Goal: Task Accomplishment & Management: Manage account settings

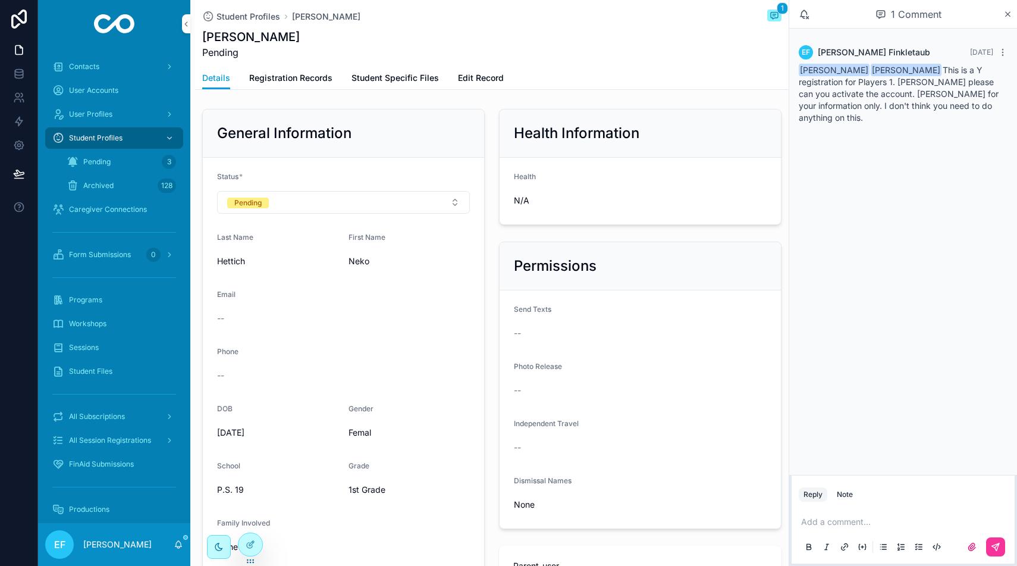
click at [302, 80] on span "Registration Records" at bounding box center [290, 78] width 83 height 12
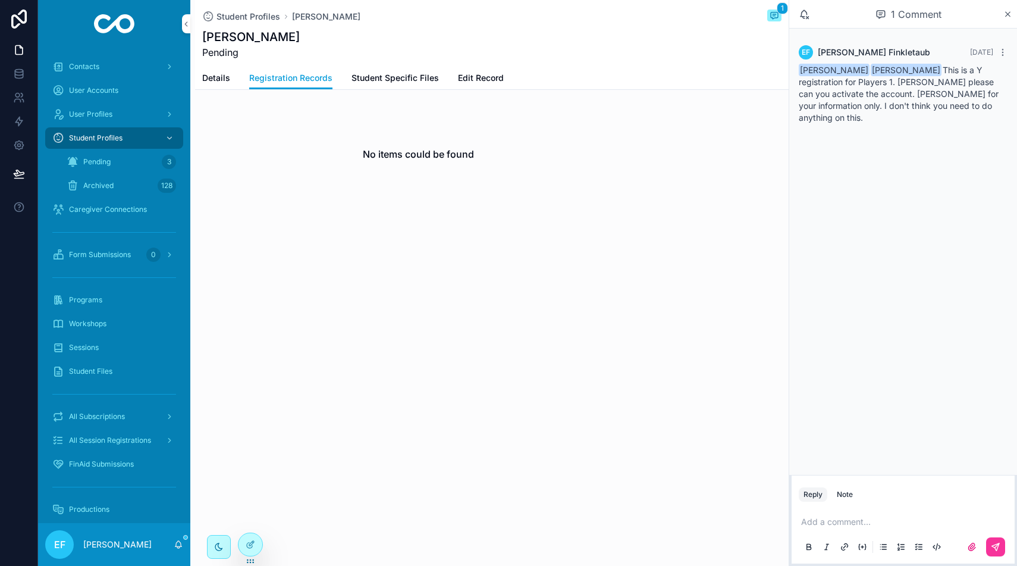
click at [209, 80] on span "Details" at bounding box center [216, 78] width 28 height 12
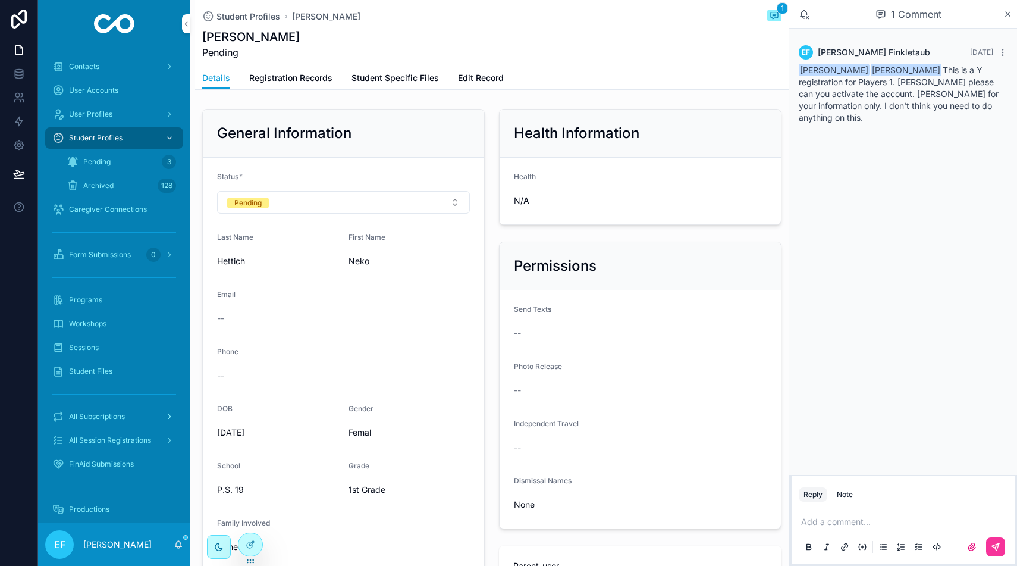
click at [102, 413] on span "All Subscriptions" at bounding box center [97, 417] width 56 height 10
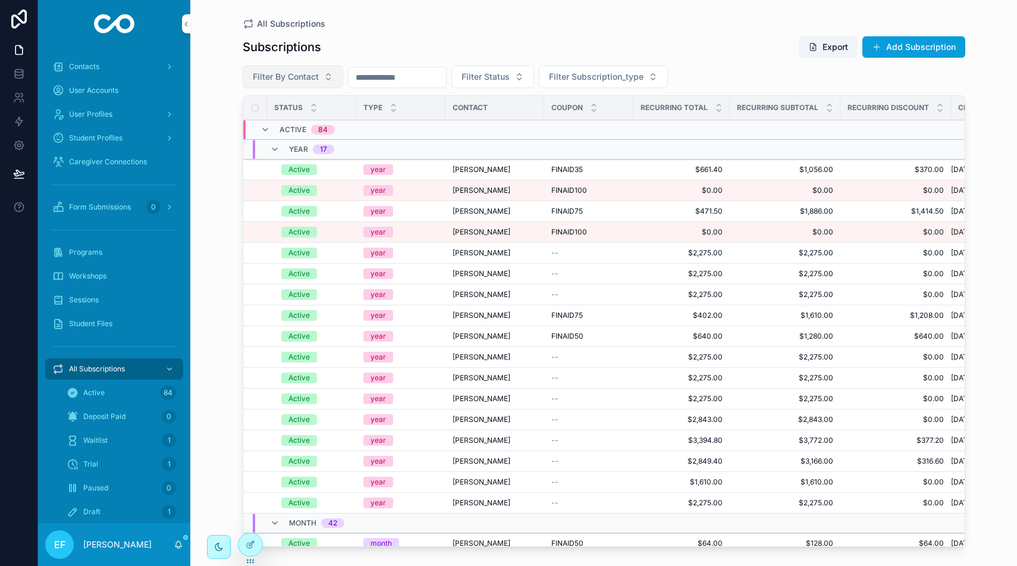
click at [293, 77] on span "Filter By Contact" at bounding box center [286, 77] width 66 height 12
type input "*******"
click at [252, 143] on span "[PERSON_NAME]" at bounding box center [249, 144] width 68 height 12
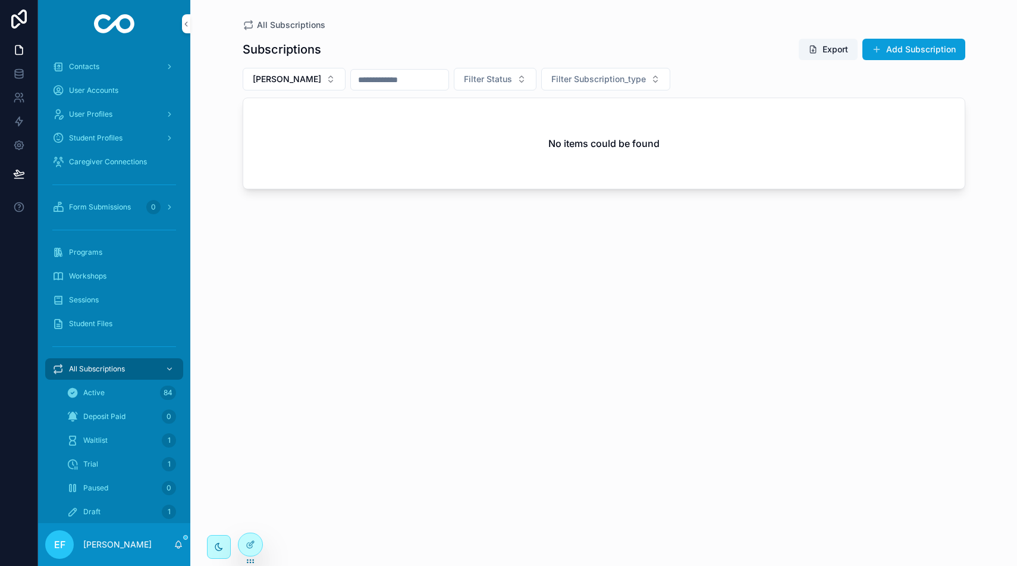
drag, startPoint x: 892, startPoint y: 49, endPoint x: 877, endPoint y: 55, distance: 16.6
click at [892, 49] on button "Add Subscription" at bounding box center [914, 49] width 103 height 21
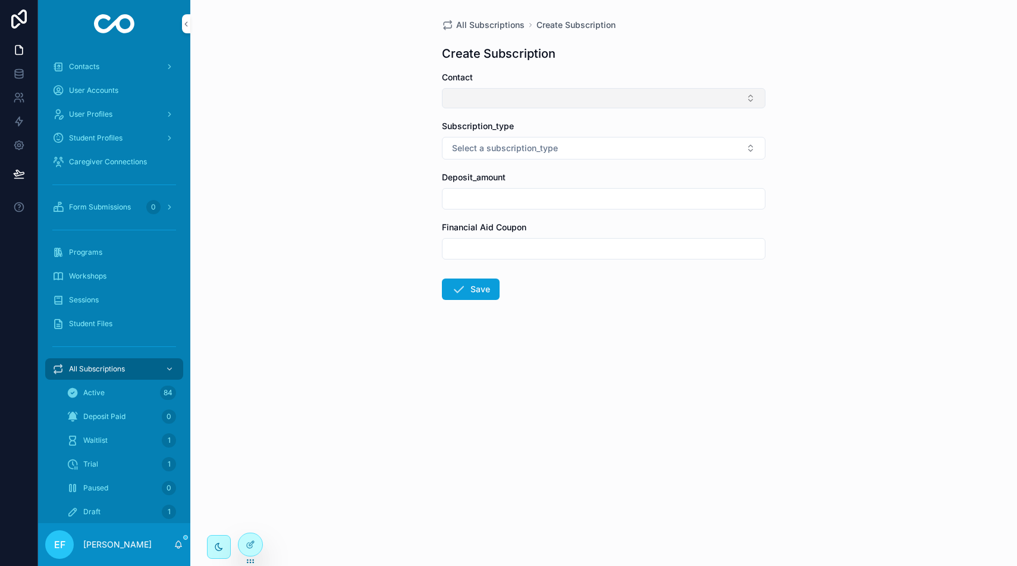
click at [617, 104] on button "Select Button" at bounding box center [604, 98] width 324 height 20
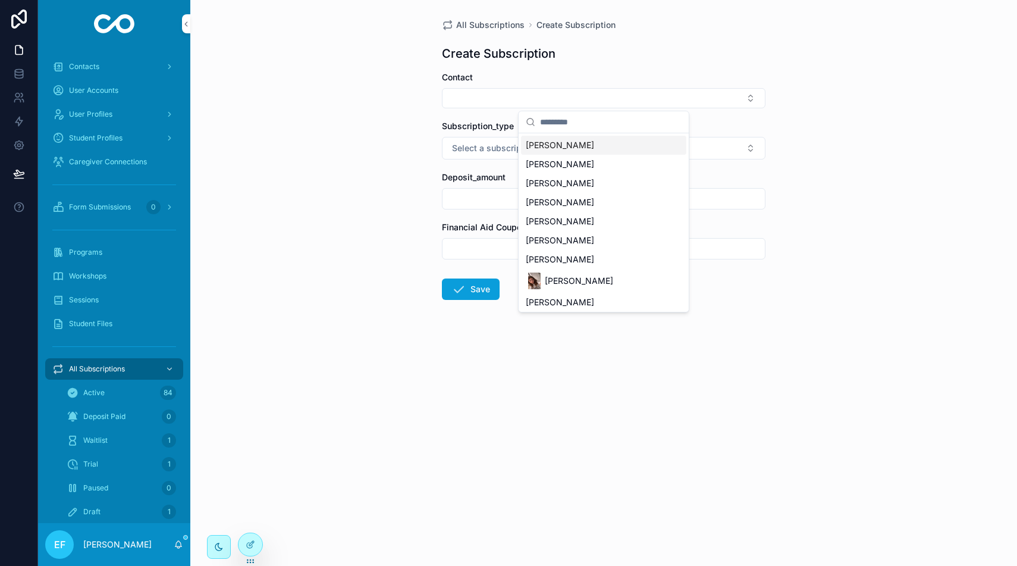
click at [572, 143] on span "[PERSON_NAME]" at bounding box center [560, 145] width 68 height 12
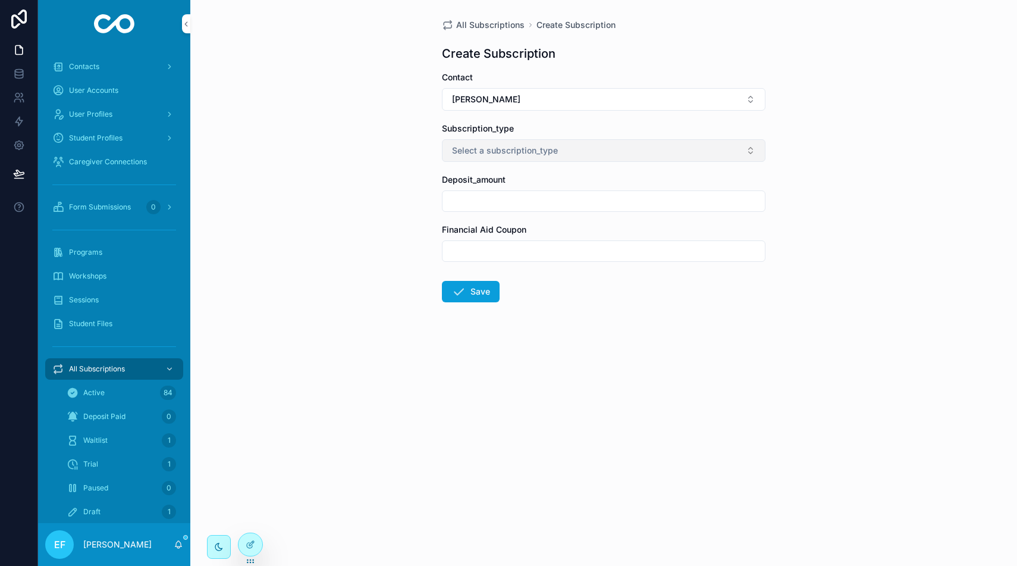
click at [578, 147] on button "Select a subscription_type" at bounding box center [604, 150] width 324 height 23
click at [575, 235] on div "semester" at bounding box center [603, 234] width 165 height 18
click at [569, 197] on input "scrollable content" at bounding box center [604, 201] width 322 height 17
type input "**"
click at [529, 246] on input "scrollable content" at bounding box center [604, 251] width 322 height 17
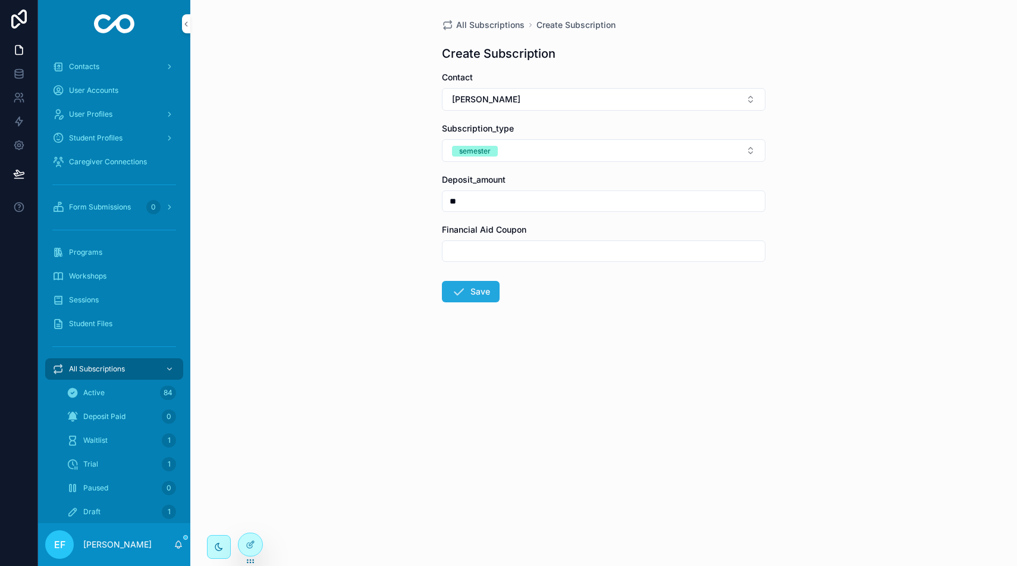
click at [478, 289] on button "Save" at bounding box center [471, 291] width 58 height 21
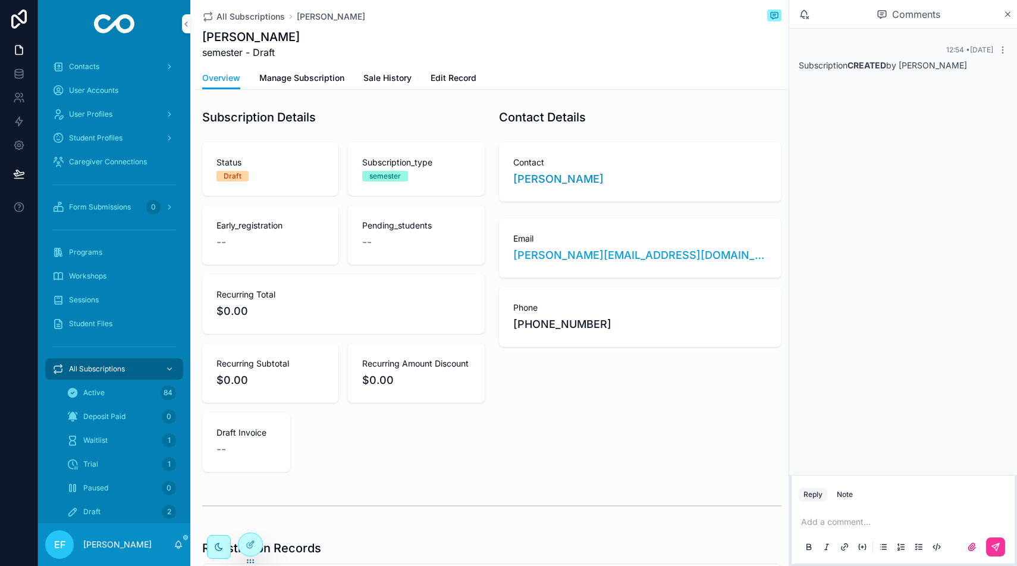
scroll to position [1, 0]
click at [319, 80] on span "Manage Subscription" at bounding box center [301, 78] width 85 height 12
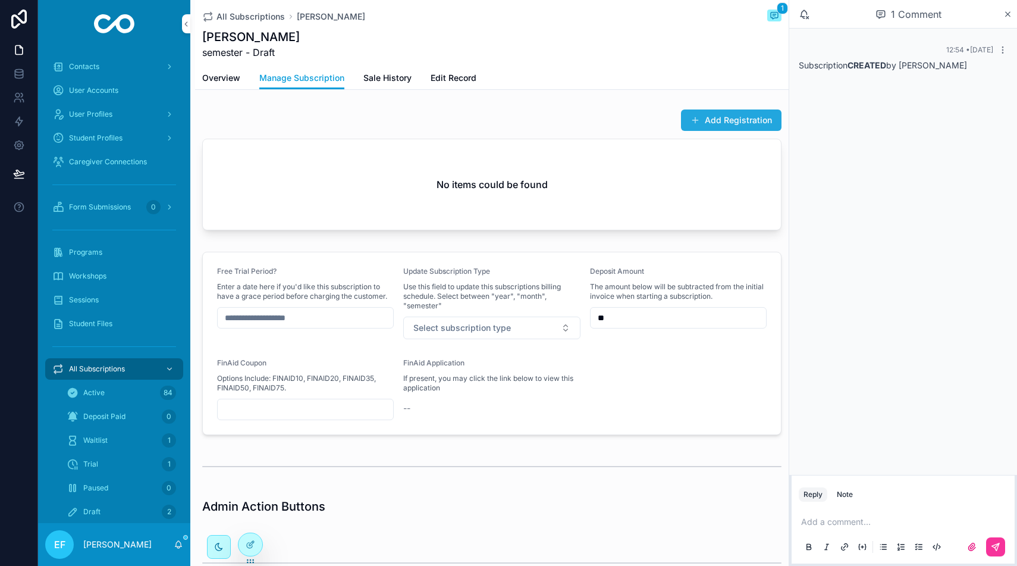
click at [694, 119] on span "scrollable content" at bounding box center [696, 120] width 10 height 10
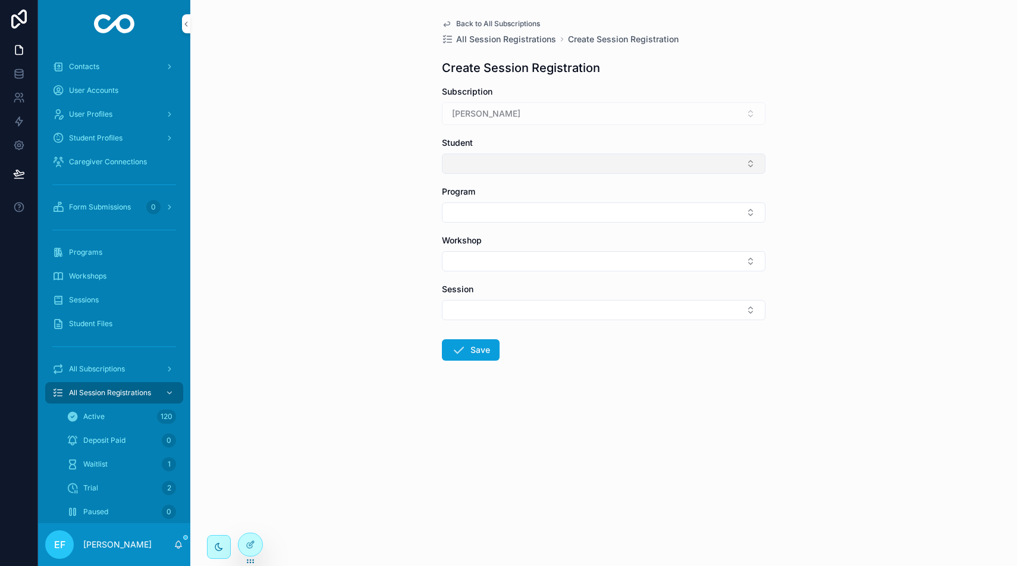
click at [632, 156] on button "Select Button" at bounding box center [604, 163] width 324 height 20
click at [577, 212] on div "[PERSON_NAME]" at bounding box center [603, 210] width 165 height 19
click at [577, 212] on button "Select Button" at bounding box center [604, 215] width 324 height 20
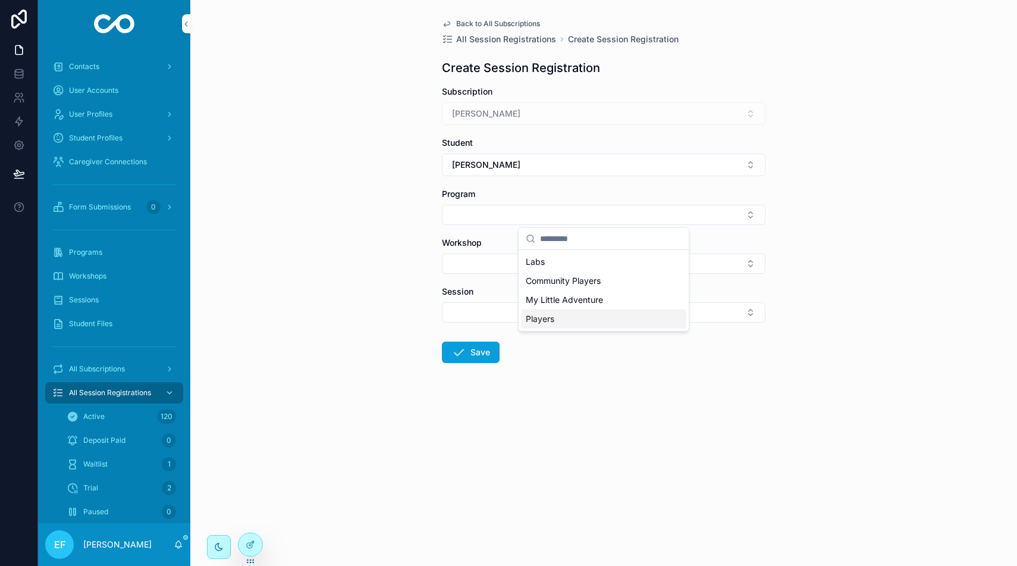
click at [568, 315] on div "Players" at bounding box center [603, 318] width 165 height 19
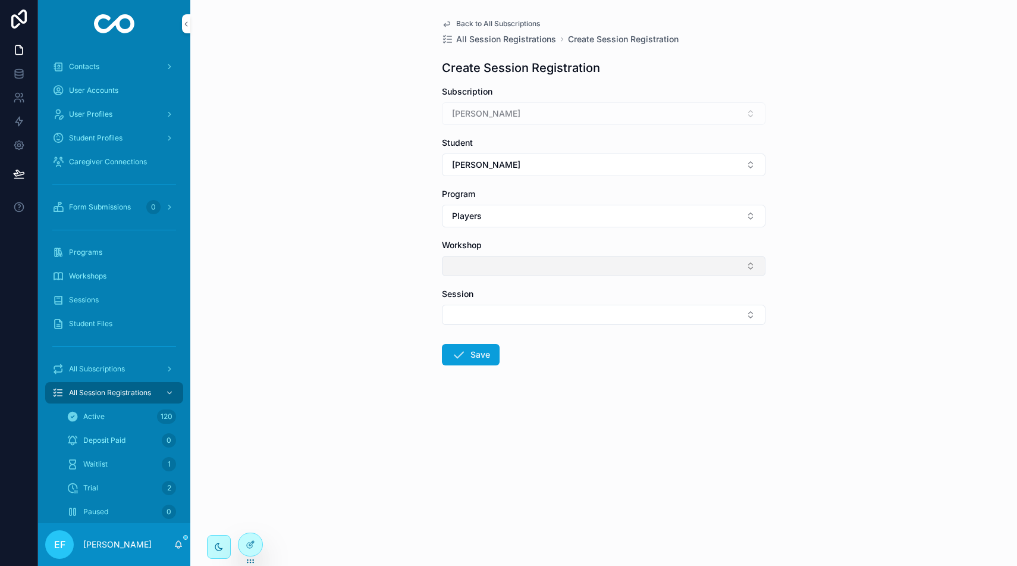
click at [567, 270] on button "Select Button" at bounding box center [604, 266] width 324 height 20
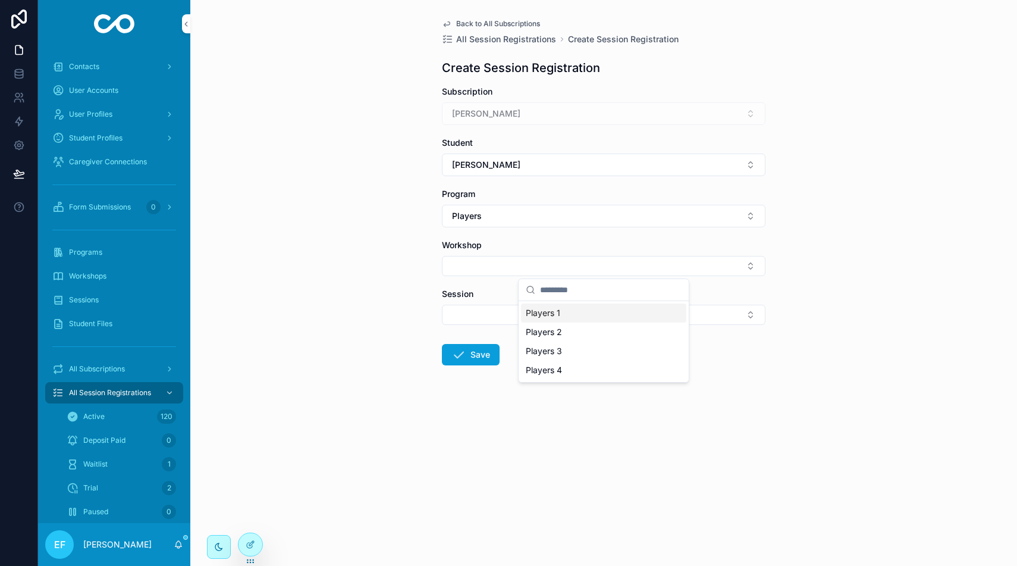
click at [563, 312] on div "Players 1" at bounding box center [603, 312] width 165 height 19
click at [563, 312] on button "Select Button" at bounding box center [604, 317] width 324 height 20
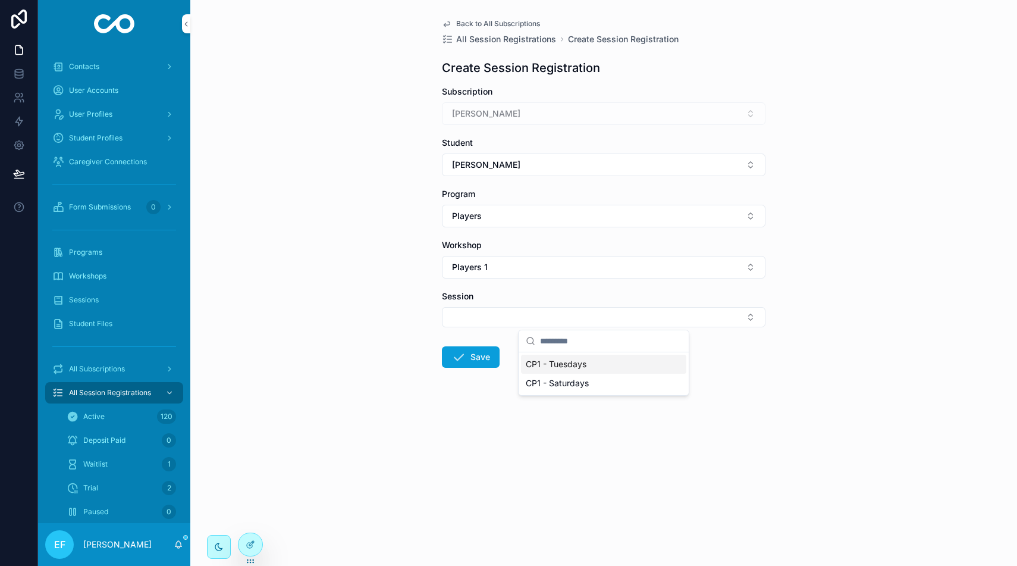
click at [576, 361] on span "CP1 - Tuesdays" at bounding box center [556, 364] width 61 height 12
click at [479, 360] on button "Save" at bounding box center [471, 359] width 58 height 21
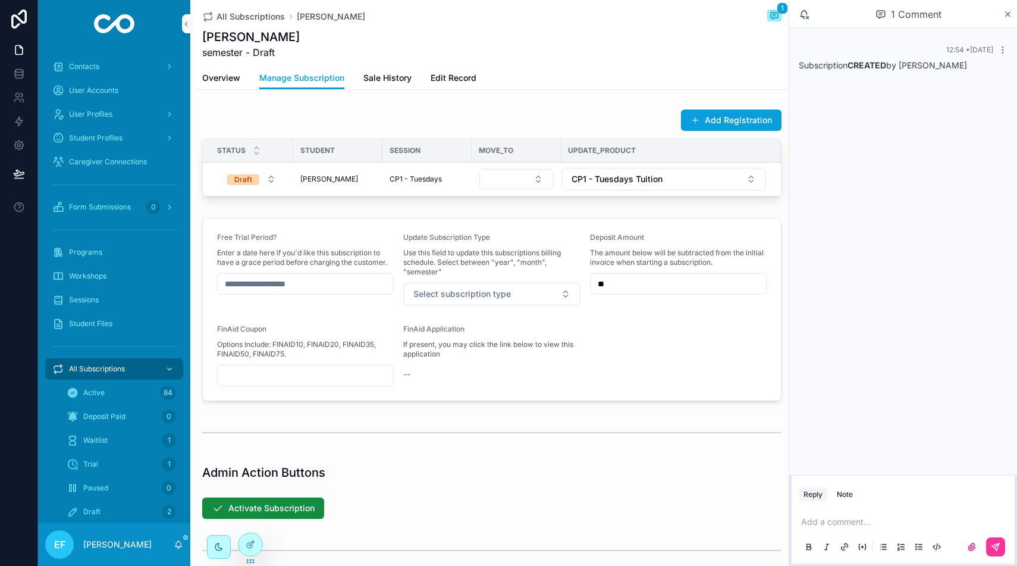
click at [321, 180] on span "[PERSON_NAME]" at bounding box center [329, 179] width 58 height 10
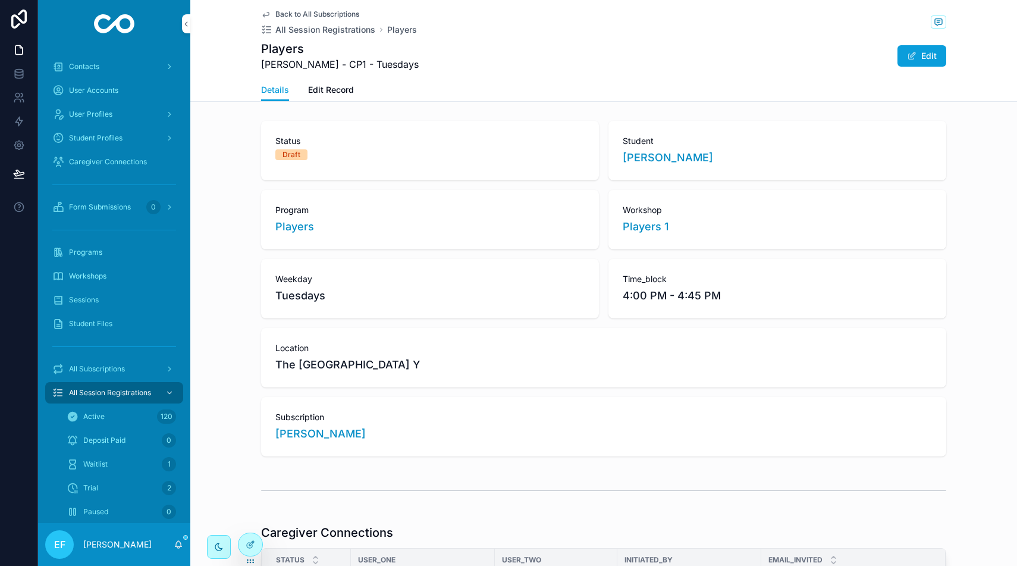
scroll to position [2, 0]
click at [333, 92] on span "Edit Record" at bounding box center [331, 90] width 46 height 12
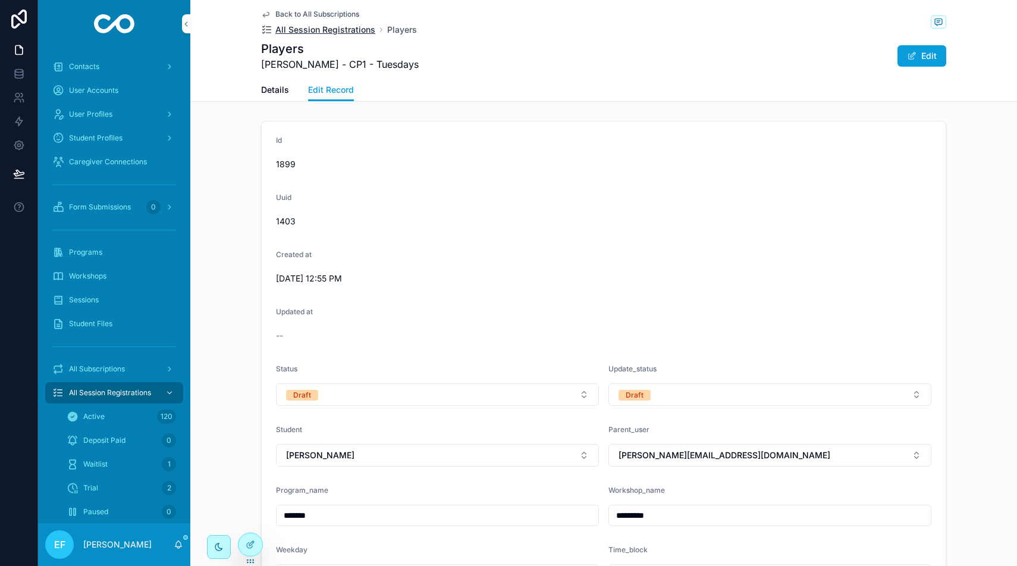
click at [316, 30] on span "All Session Registrations" at bounding box center [325, 30] width 100 height 12
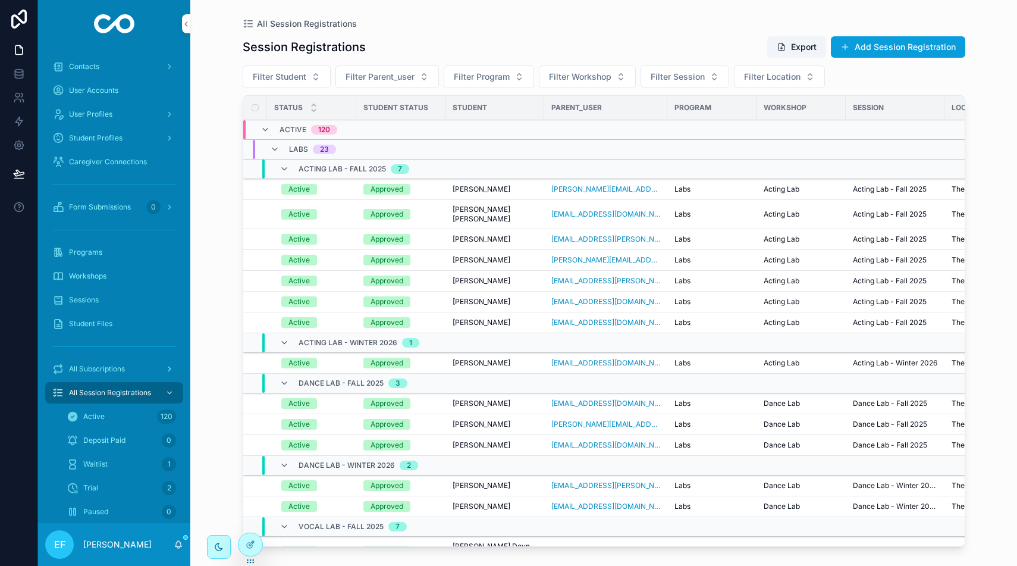
click at [112, 367] on span "All Subscriptions" at bounding box center [97, 369] width 56 height 10
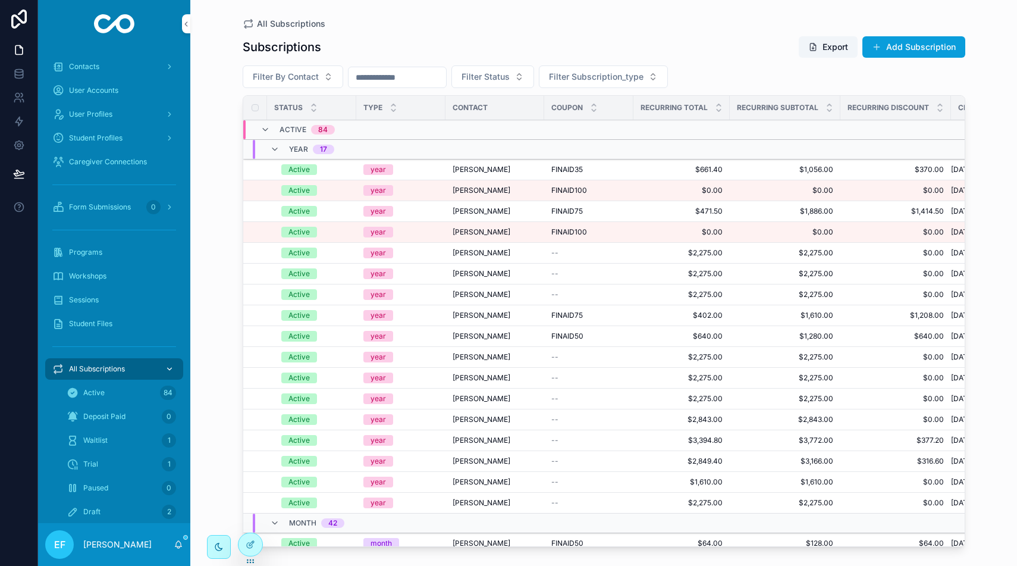
click at [112, 367] on span "All Subscriptions" at bounding box center [97, 369] width 56 height 10
click at [311, 73] on span "Filter By Contact" at bounding box center [286, 77] width 66 height 12
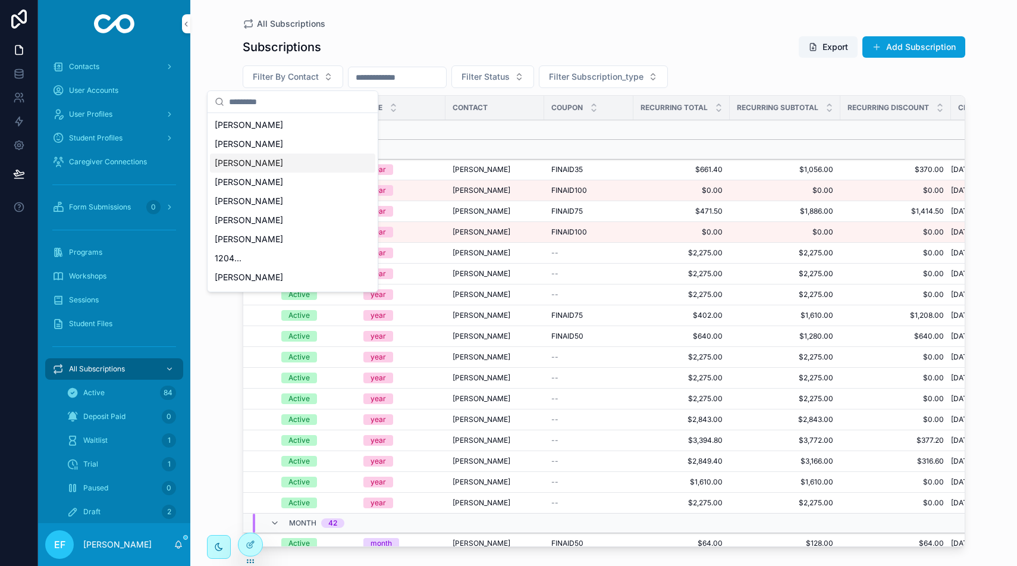
click at [257, 165] on span "[PERSON_NAME]" at bounding box center [249, 163] width 68 height 12
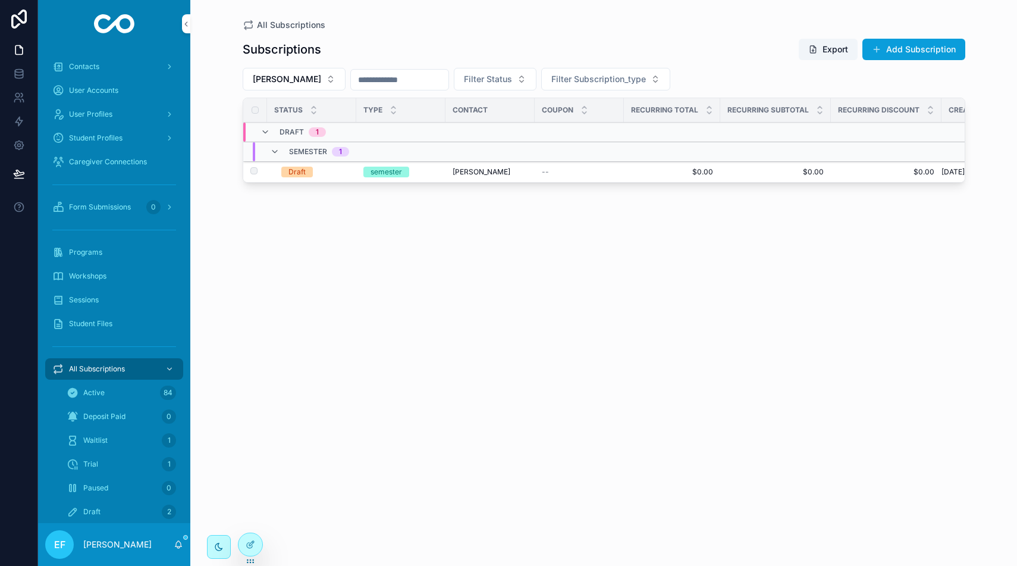
click at [443, 174] on td "semester" at bounding box center [400, 172] width 89 height 21
click at [480, 169] on span "[PERSON_NAME]" at bounding box center [482, 172] width 58 height 10
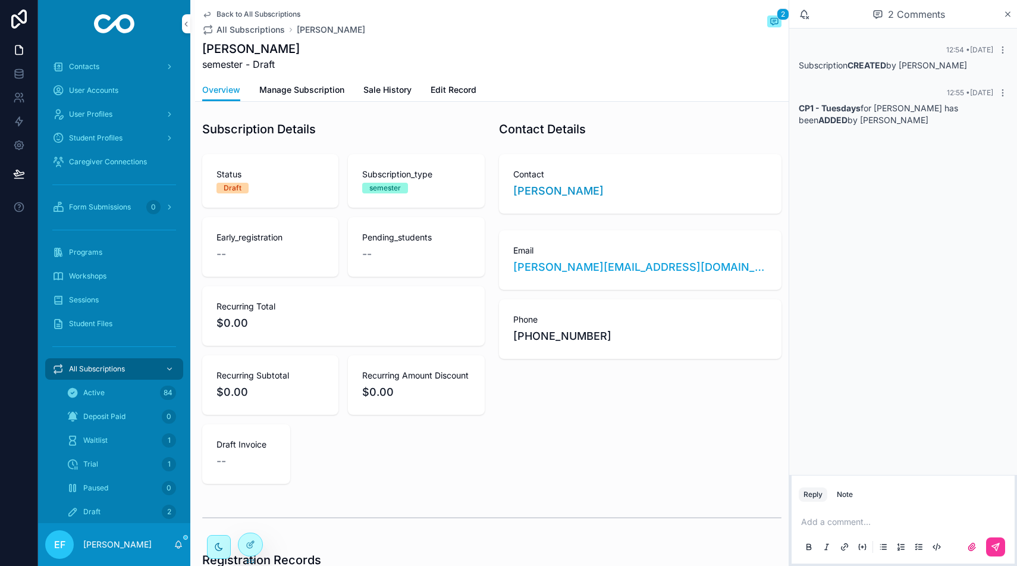
click at [455, 87] on span "Edit Record" at bounding box center [454, 90] width 46 height 12
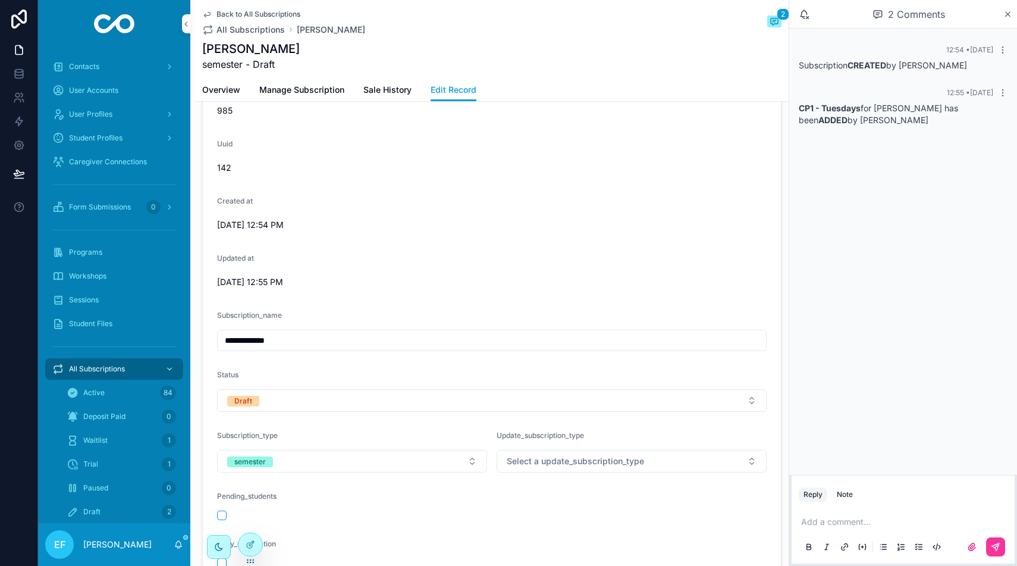
scroll to position [57, 0]
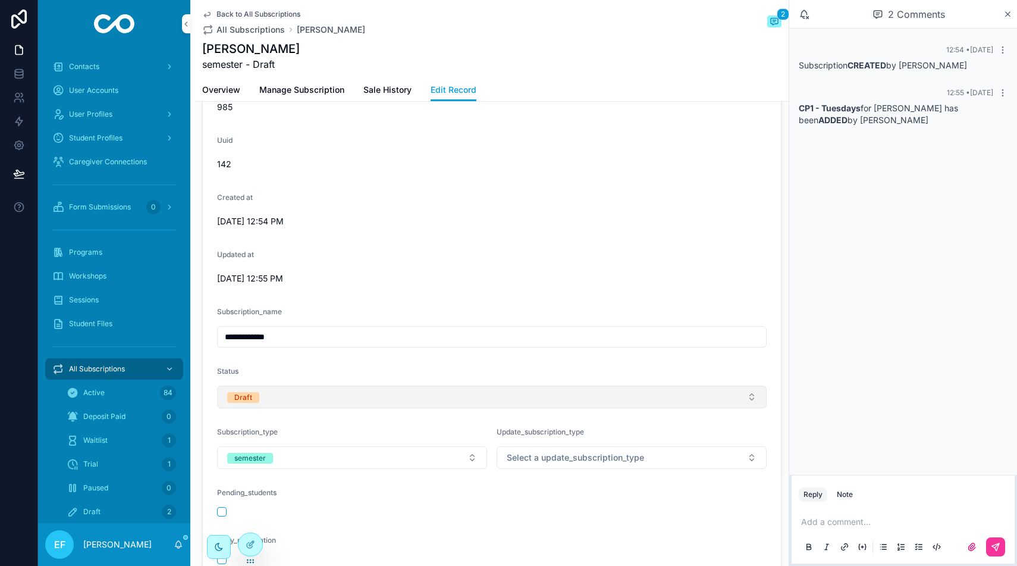
click at [422, 393] on button "Draft" at bounding box center [492, 396] width 550 height 23
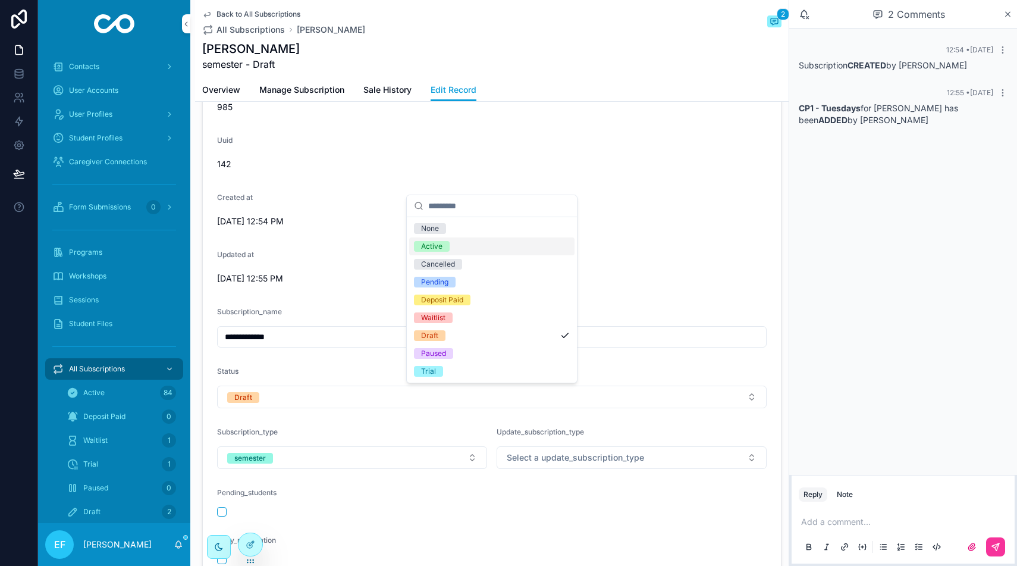
click at [446, 241] on span "Active" at bounding box center [432, 246] width 36 height 11
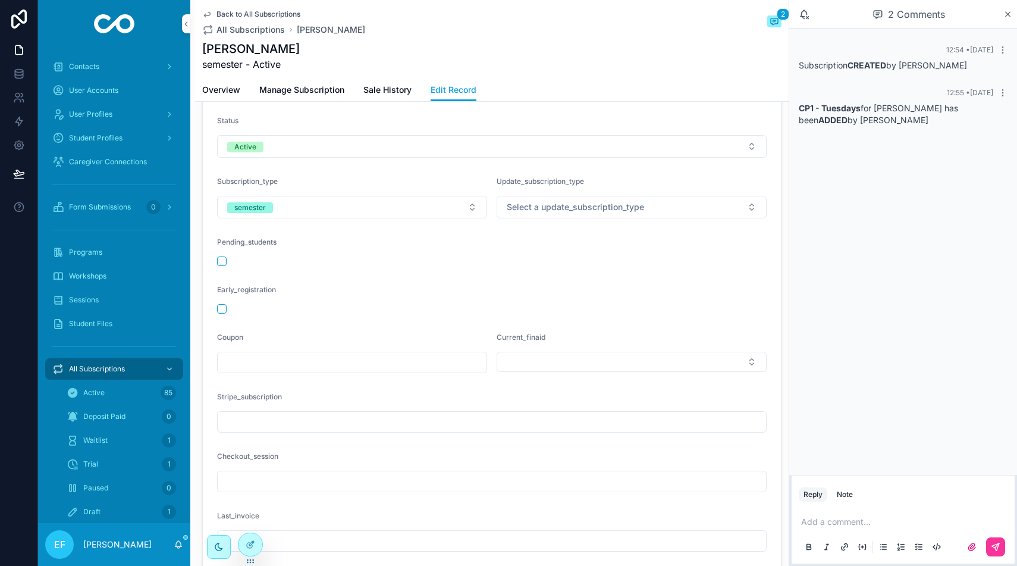
scroll to position [0, 0]
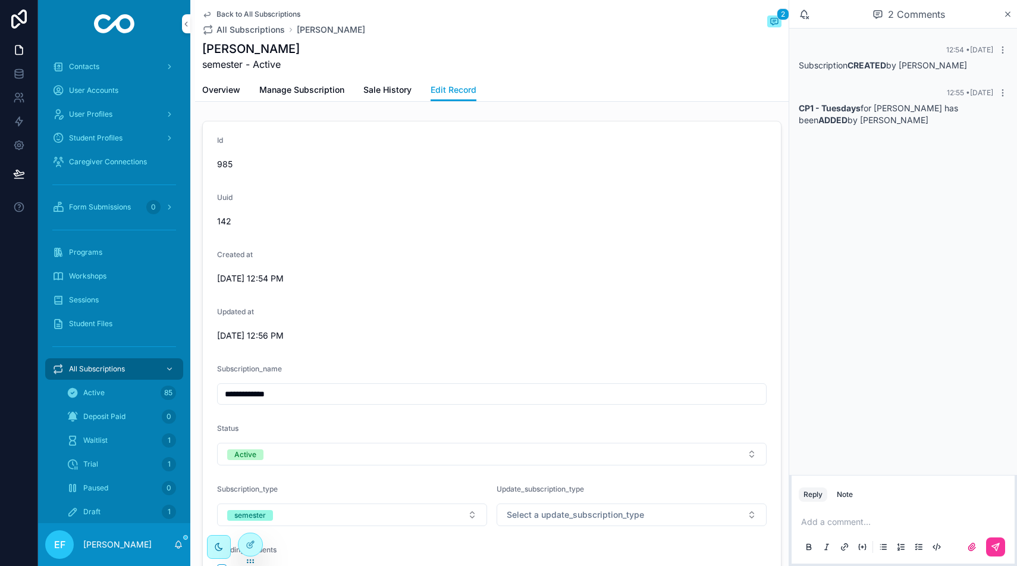
click at [296, 84] on span "Manage Subscription" at bounding box center [301, 90] width 85 height 12
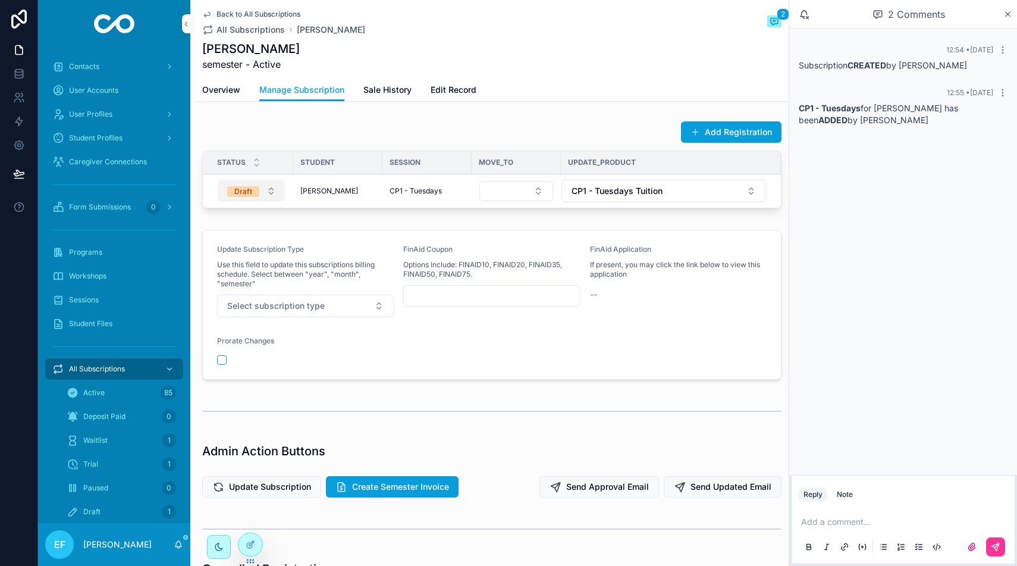
click at [271, 190] on button "Draft" at bounding box center [252, 190] width 68 height 21
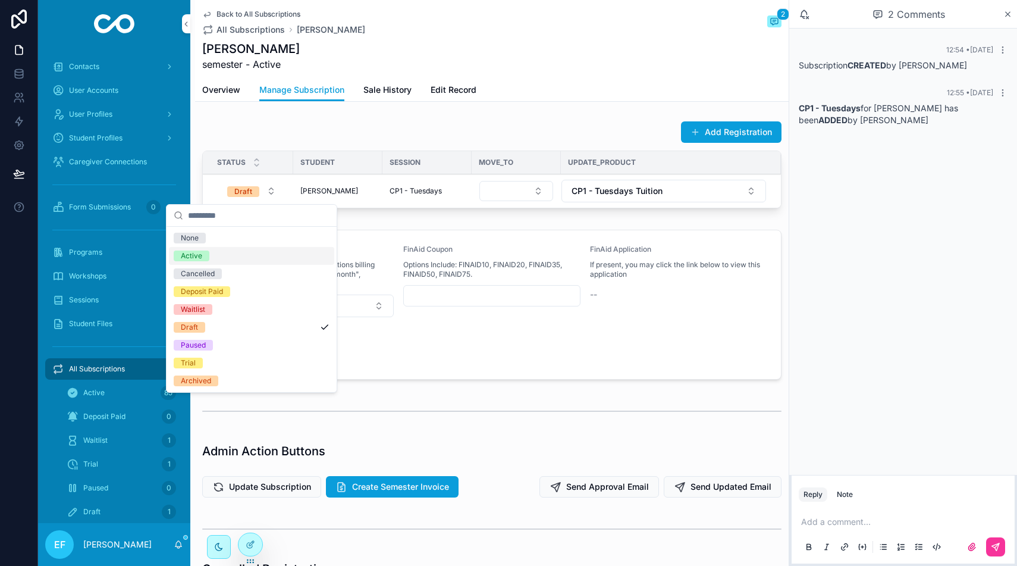
click at [201, 253] on div "Active" at bounding box center [191, 255] width 21 height 11
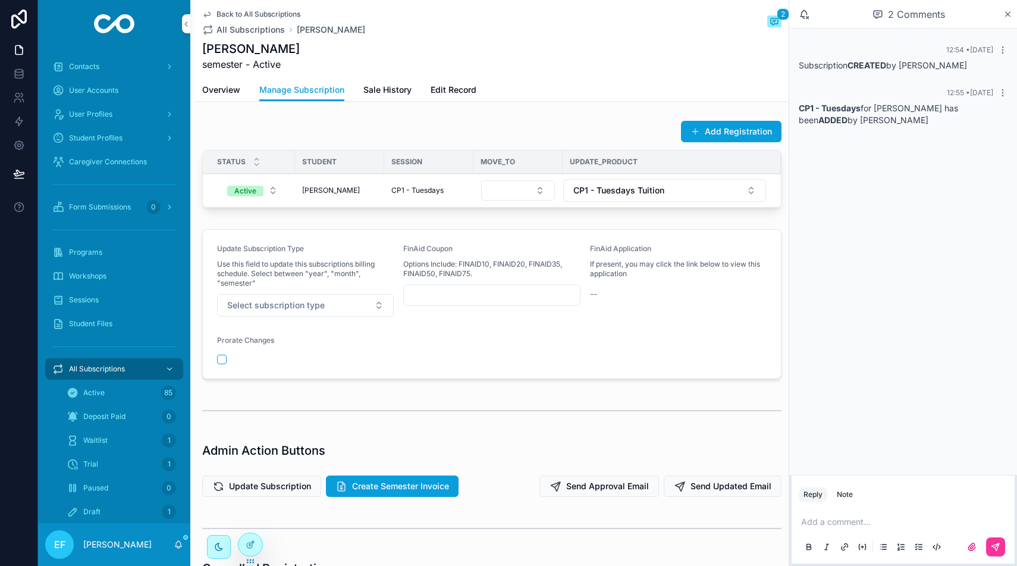
scroll to position [4, 0]
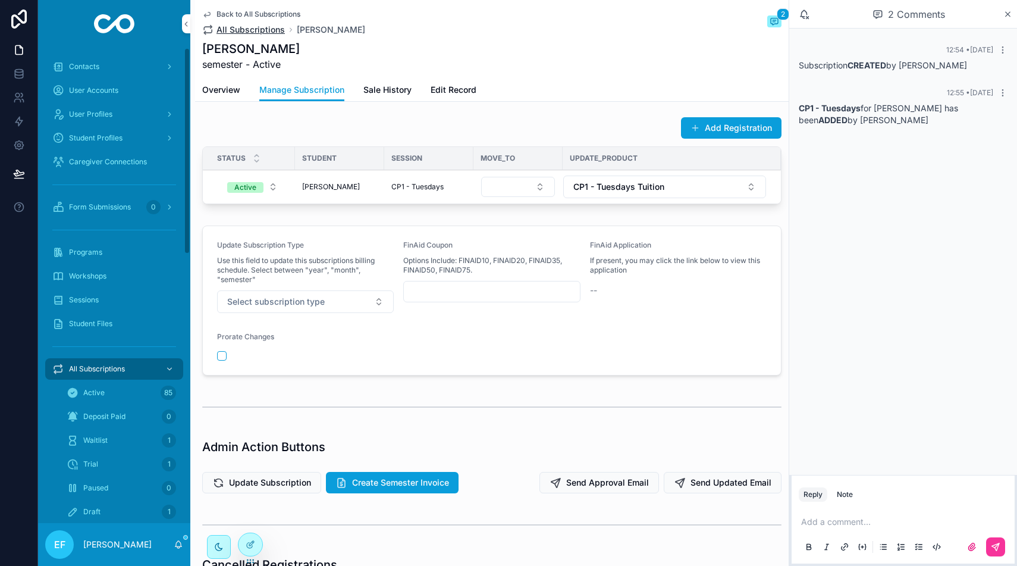
click at [252, 30] on span "All Subscriptions" at bounding box center [251, 30] width 68 height 12
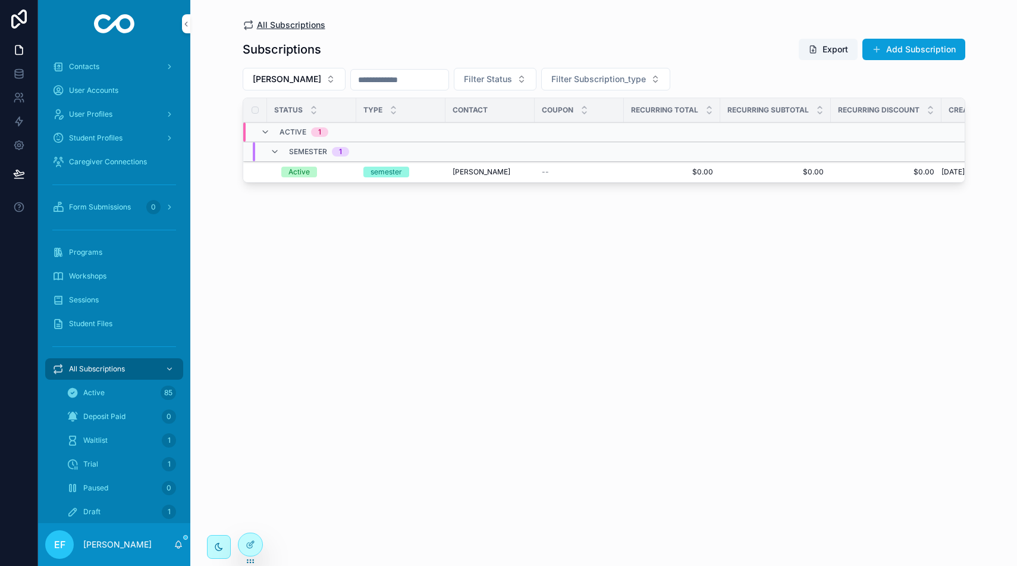
click at [265, 21] on span "All Subscriptions" at bounding box center [291, 25] width 68 height 12
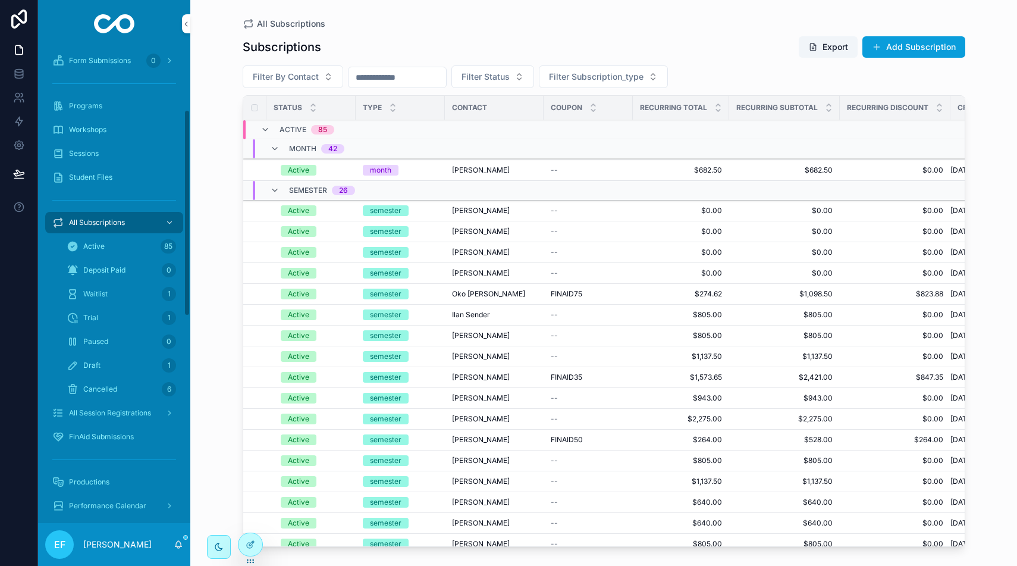
scroll to position [147, 0]
click at [127, 408] on span "All Session Registrations" at bounding box center [110, 413] width 82 height 10
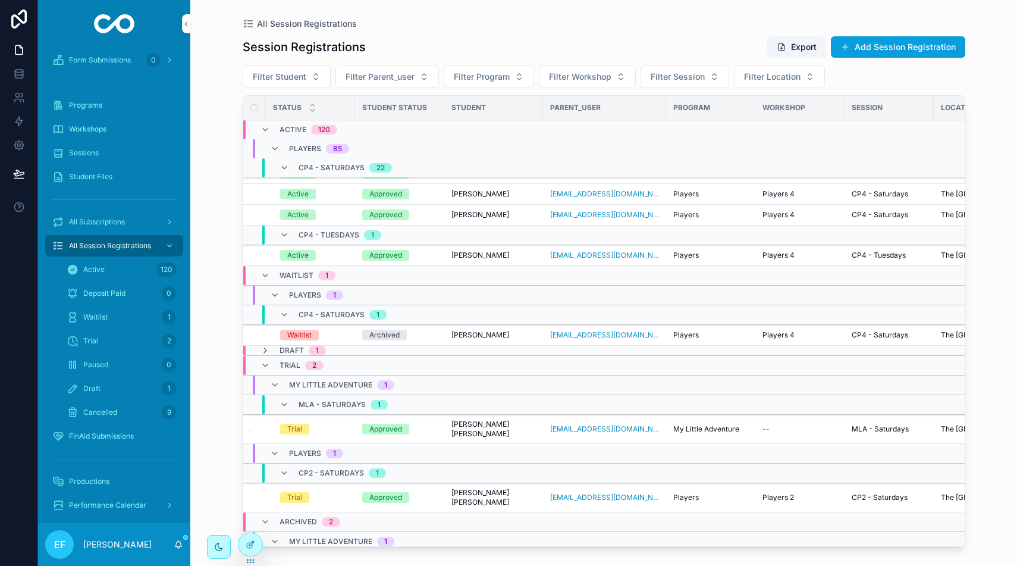
scroll to position [2764, 1]
click at [267, 348] on icon "scrollable content" at bounding box center [266, 351] width 10 height 10
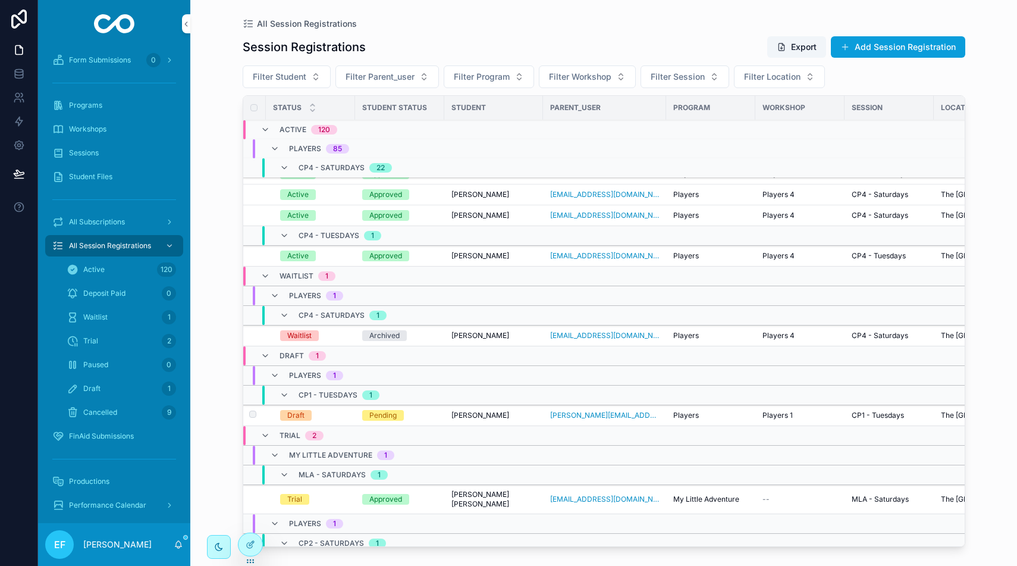
click at [472, 414] on span "[PERSON_NAME]" at bounding box center [481, 415] width 58 height 10
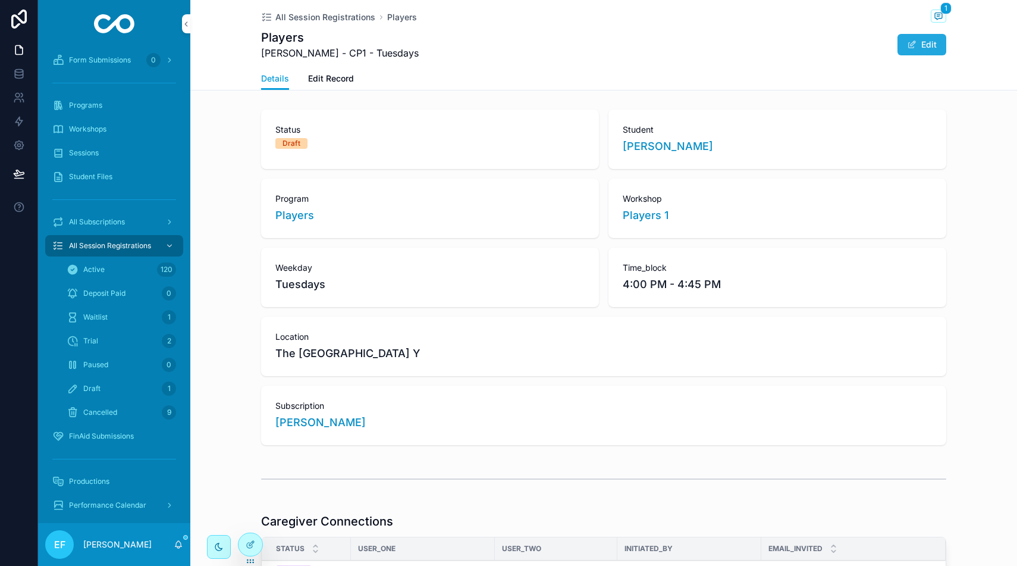
click at [911, 48] on span "scrollable content" at bounding box center [912, 45] width 10 height 10
click at [338, 80] on span "Edit Record" at bounding box center [331, 79] width 46 height 12
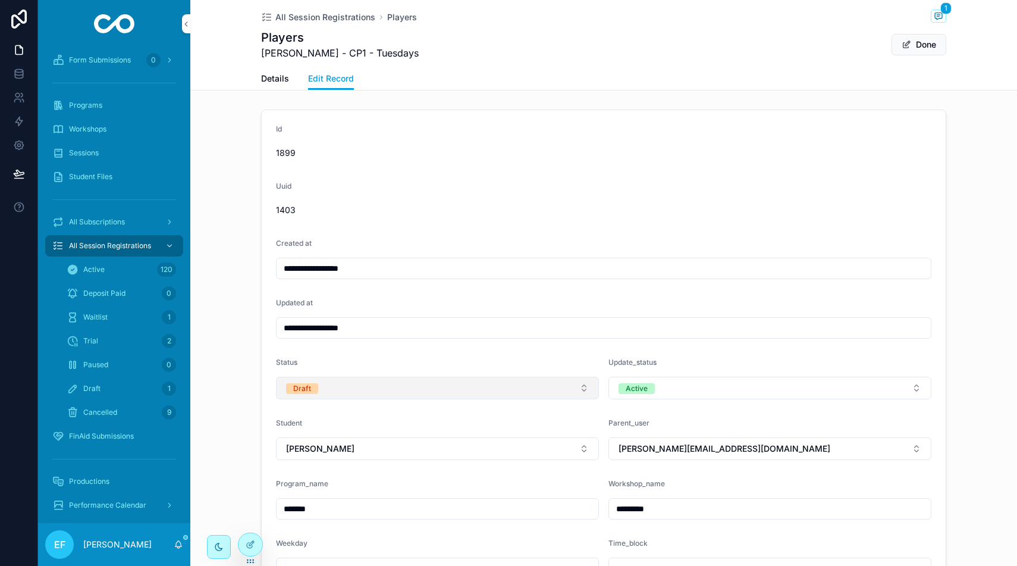
click at [428, 387] on button "Draft" at bounding box center [437, 388] width 323 height 23
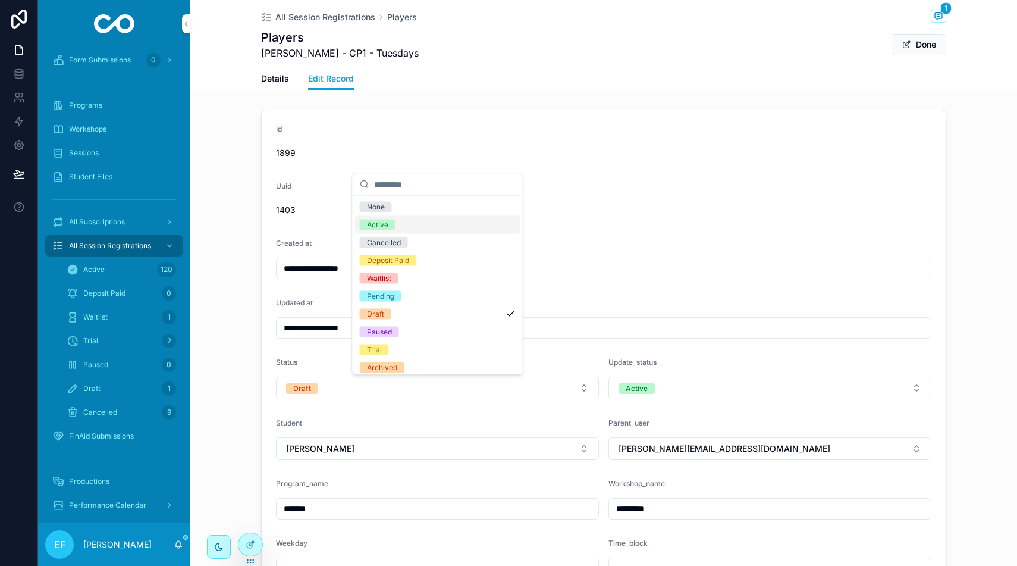
click at [394, 227] on span "Active" at bounding box center [378, 225] width 36 height 11
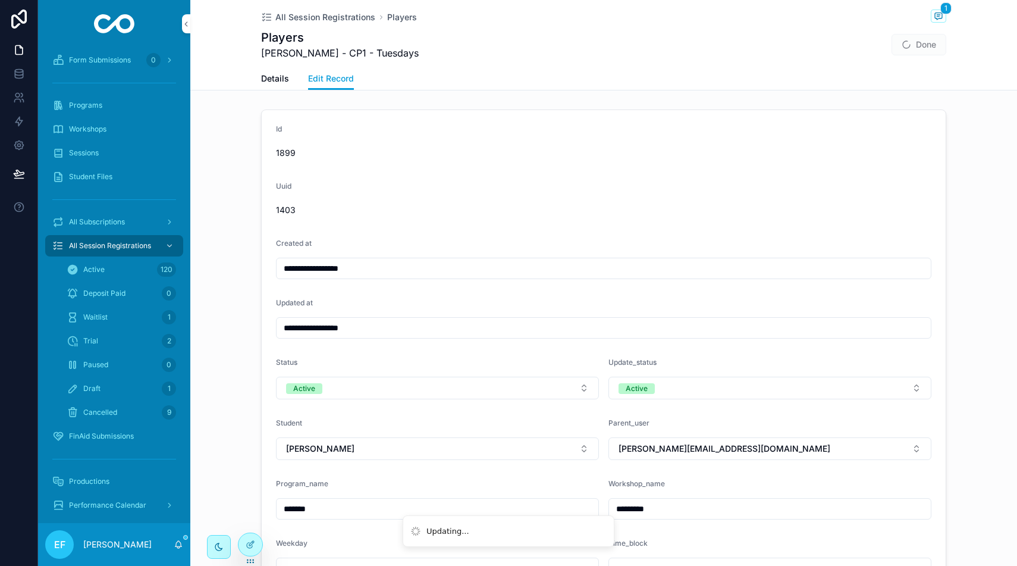
type input "**********"
drag, startPoint x: 904, startPoint y: 45, endPoint x: 855, endPoint y: 62, distance: 51.7
click at [904, 45] on span "scrollable content" at bounding box center [907, 45] width 10 height 10
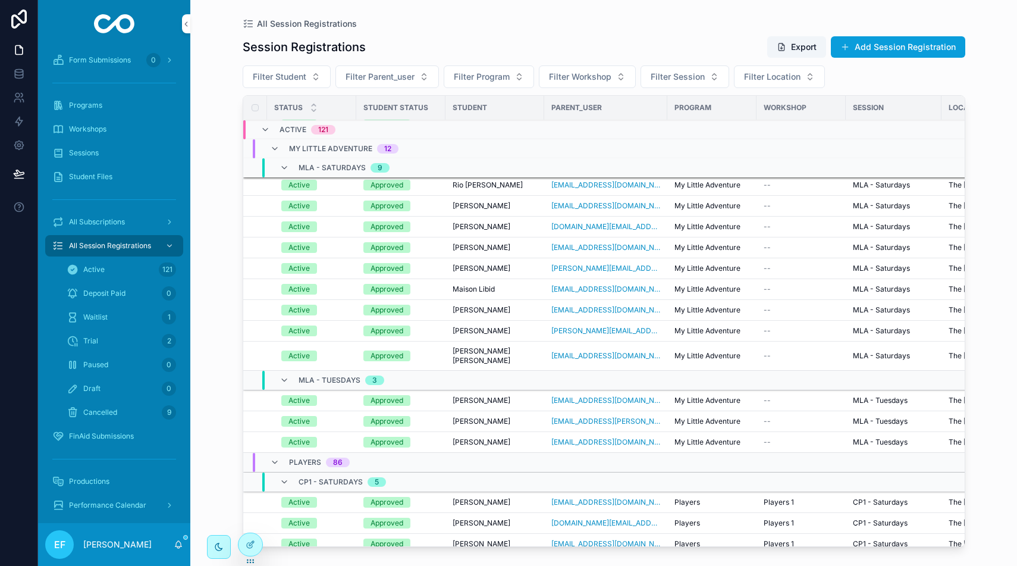
scroll to position [684, 0]
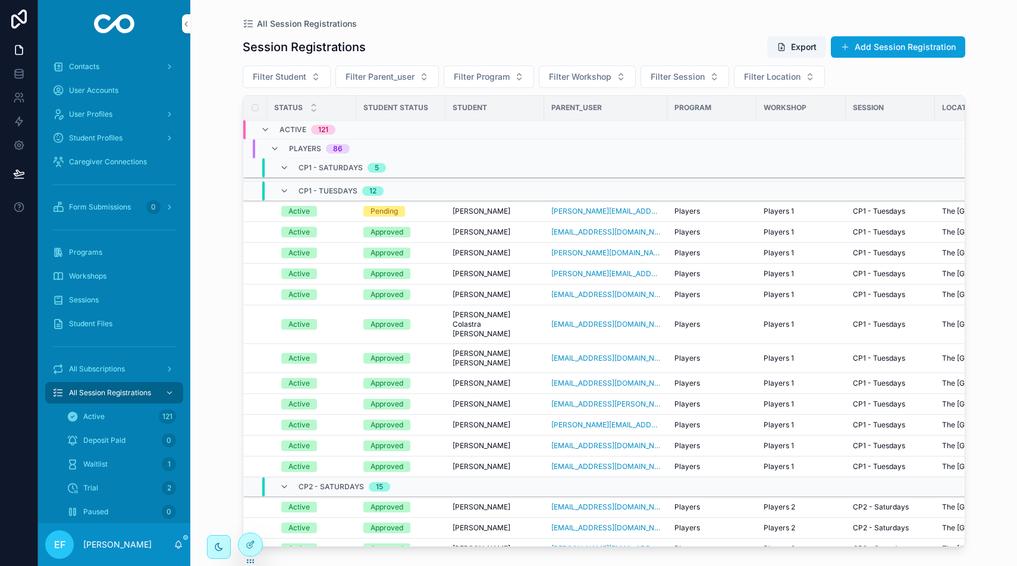
scroll to position [1048, 0]
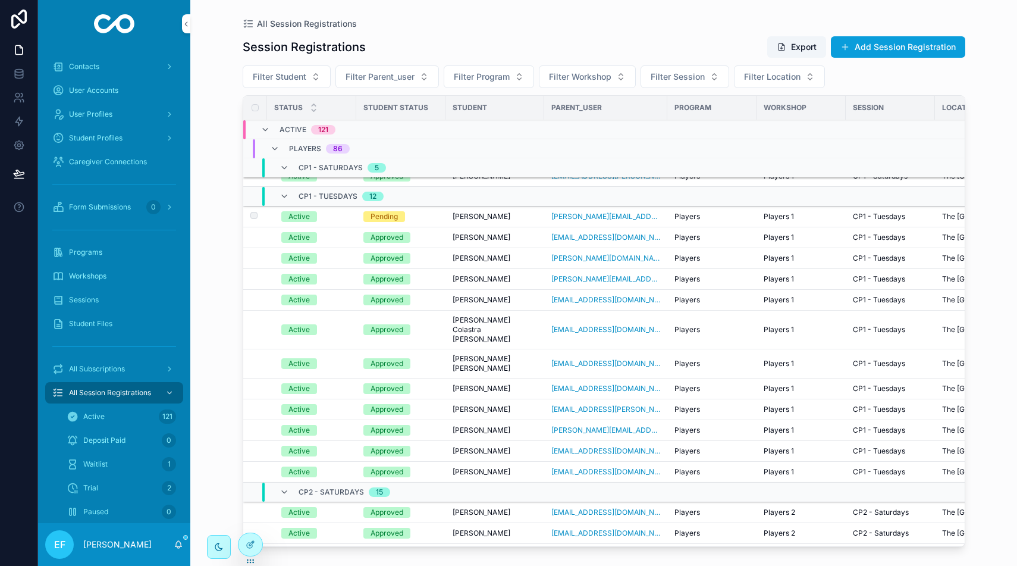
click at [411, 214] on div "Pending" at bounding box center [400, 216] width 75 height 11
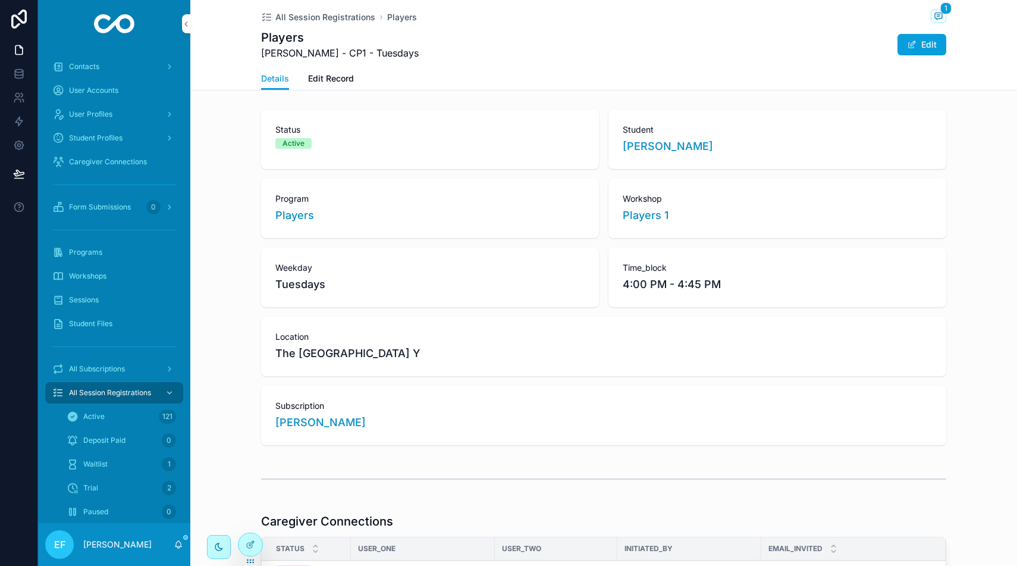
click at [333, 83] on span "Edit Record" at bounding box center [331, 79] width 46 height 12
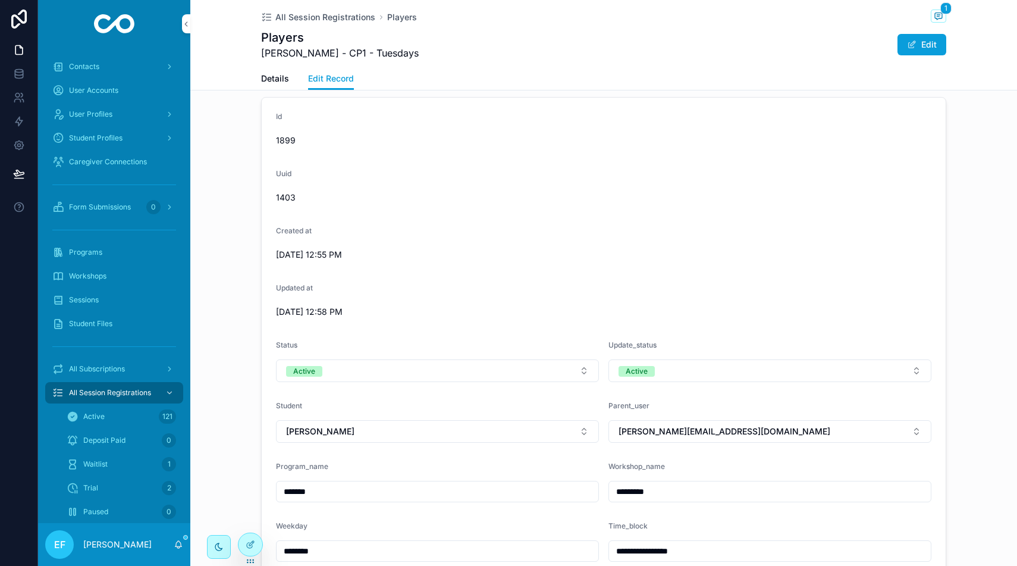
scroll to position [17, 0]
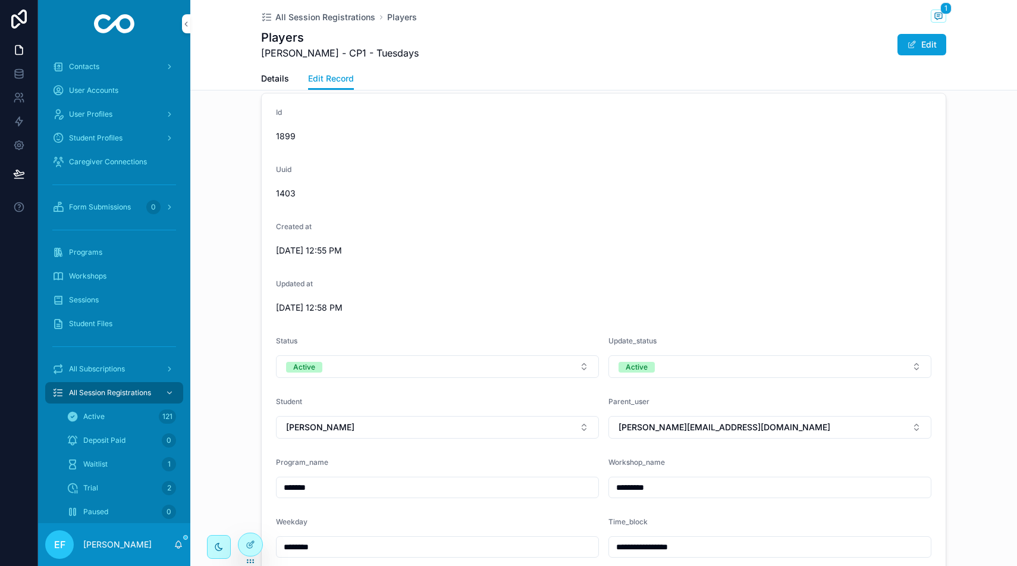
click at [288, 79] on span "Details" at bounding box center [275, 79] width 28 height 12
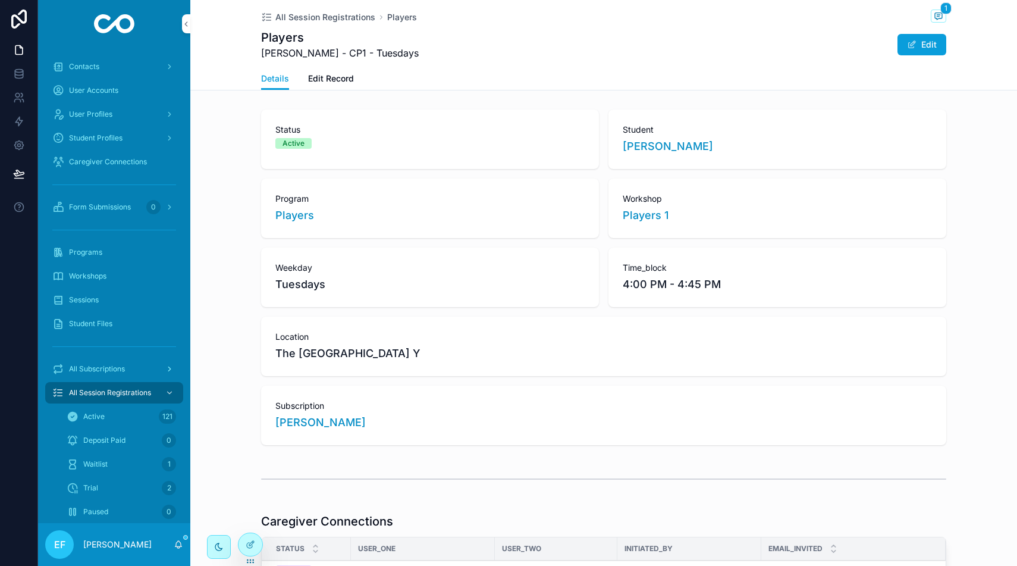
click at [106, 365] on span "All Subscriptions" at bounding box center [97, 369] width 56 height 10
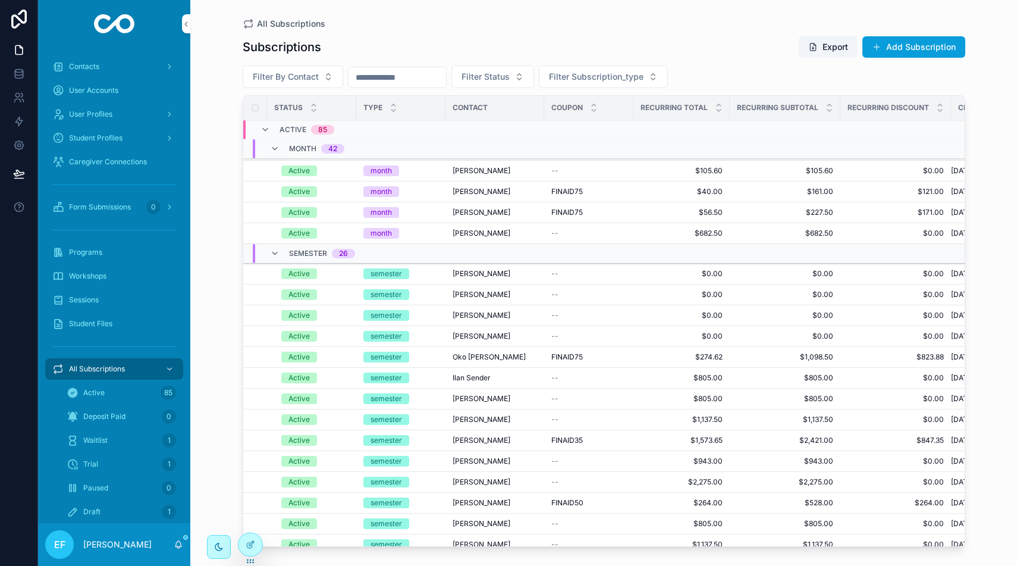
scroll to position [1195, 0]
click at [447, 276] on td "[PERSON_NAME]" at bounding box center [495, 273] width 99 height 21
click at [468, 271] on span "[PERSON_NAME]" at bounding box center [482, 273] width 58 height 10
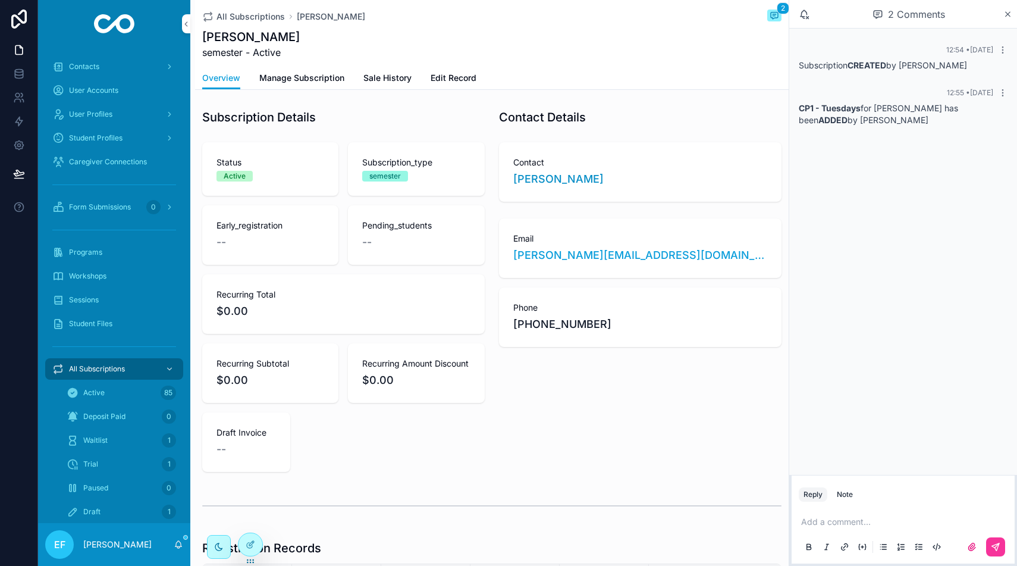
click at [311, 77] on span "Manage Subscription" at bounding box center [301, 78] width 85 height 12
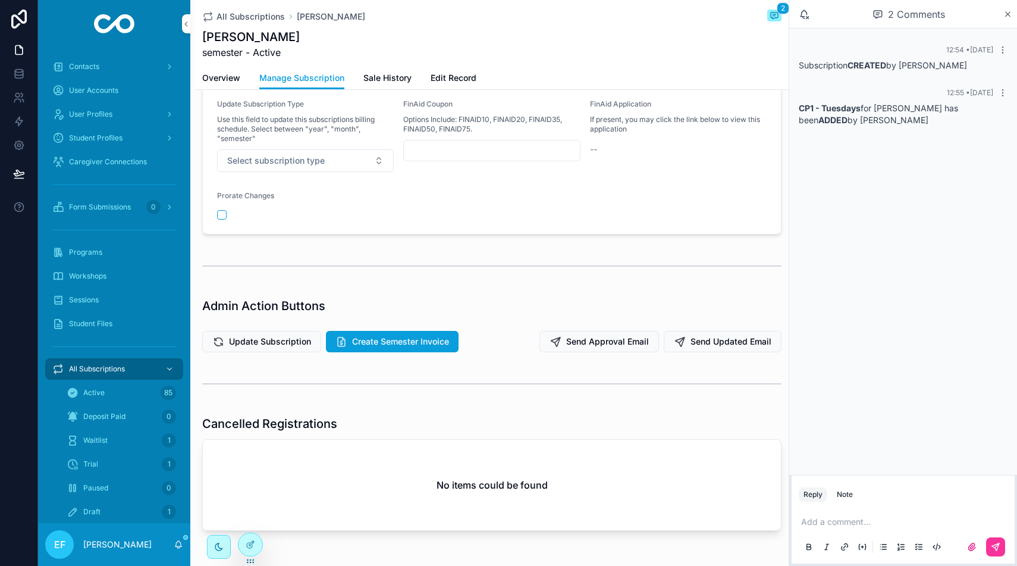
scroll to position [140, 0]
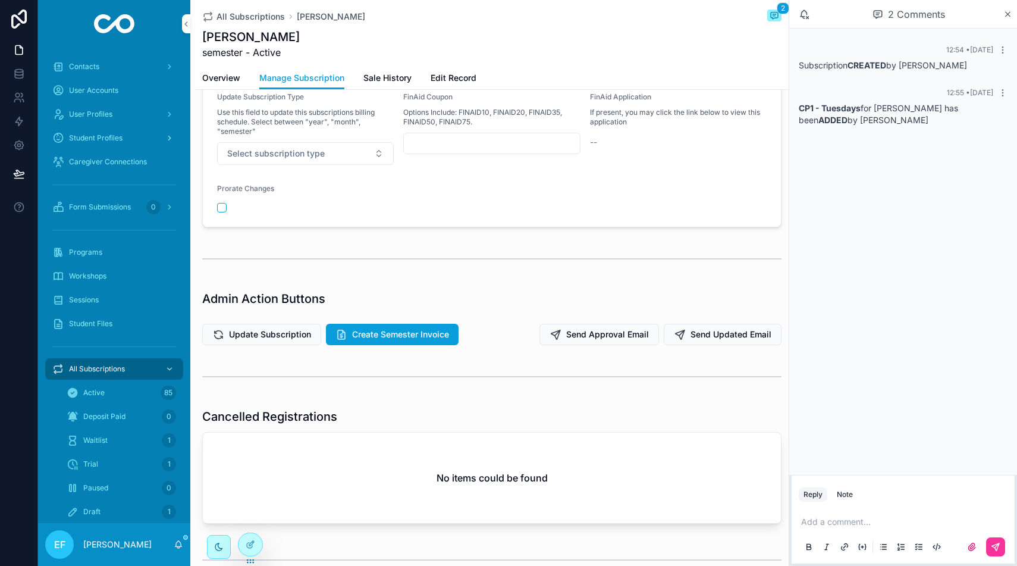
click at [100, 140] on span "Student Profiles" at bounding box center [96, 138] width 54 height 10
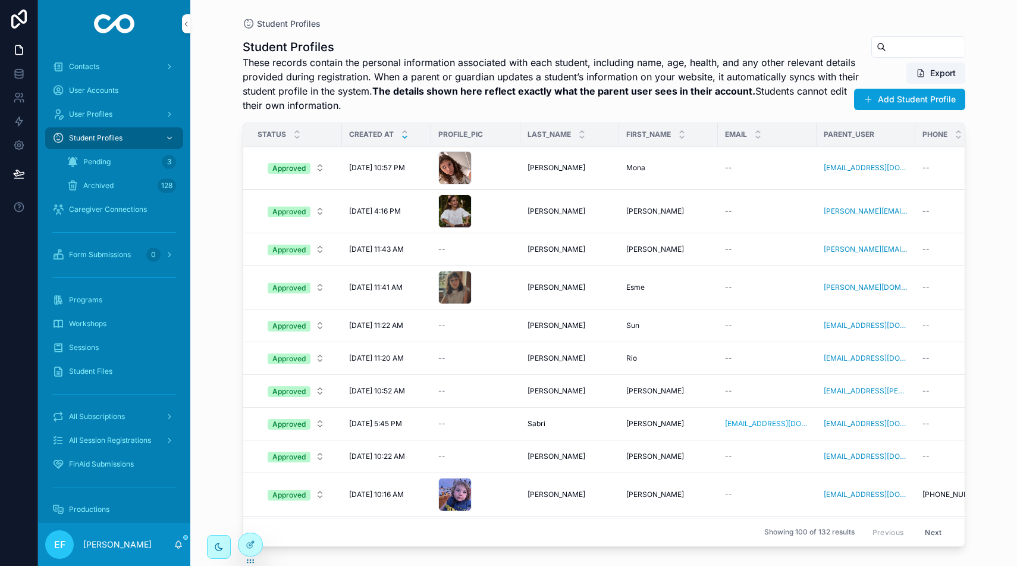
click at [886, 42] on input "scrollable content" at bounding box center [925, 47] width 78 height 17
type input "*******"
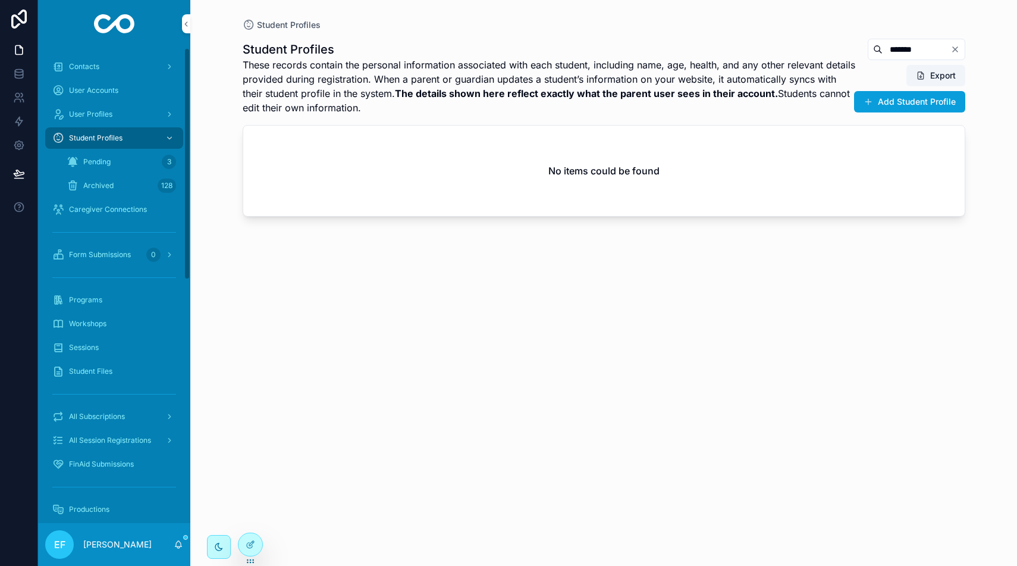
click at [141, 152] on link "Pending 3" at bounding box center [121, 161] width 124 height 21
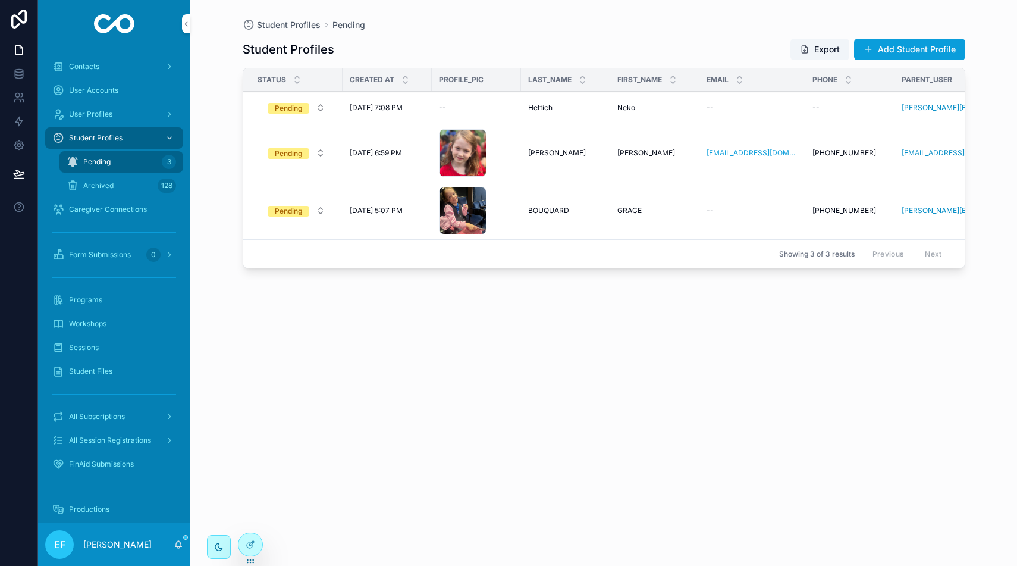
click at [575, 107] on div "Hettich Hettich" at bounding box center [565, 108] width 75 height 10
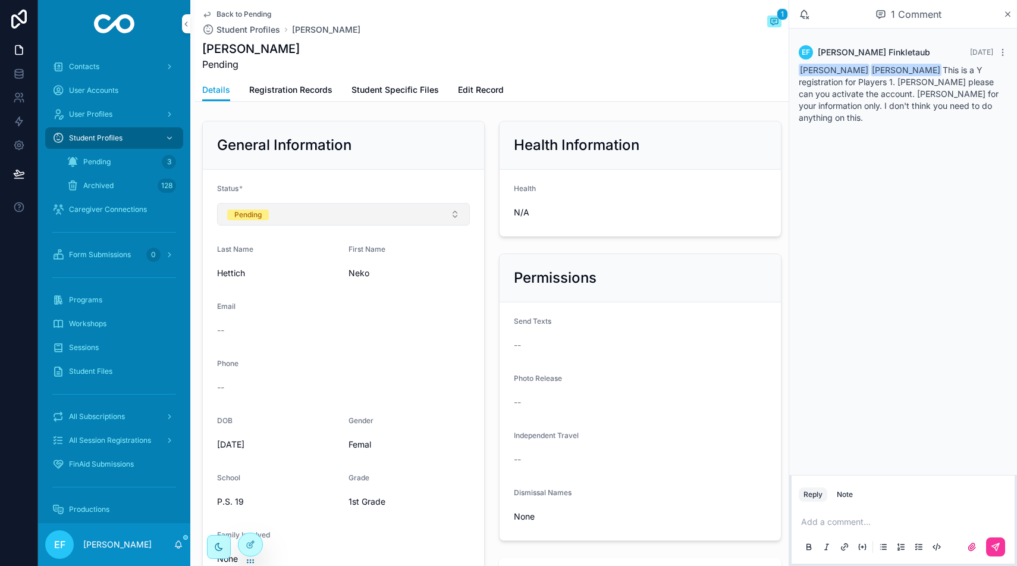
click at [452, 214] on button "Pending" at bounding box center [343, 214] width 253 height 23
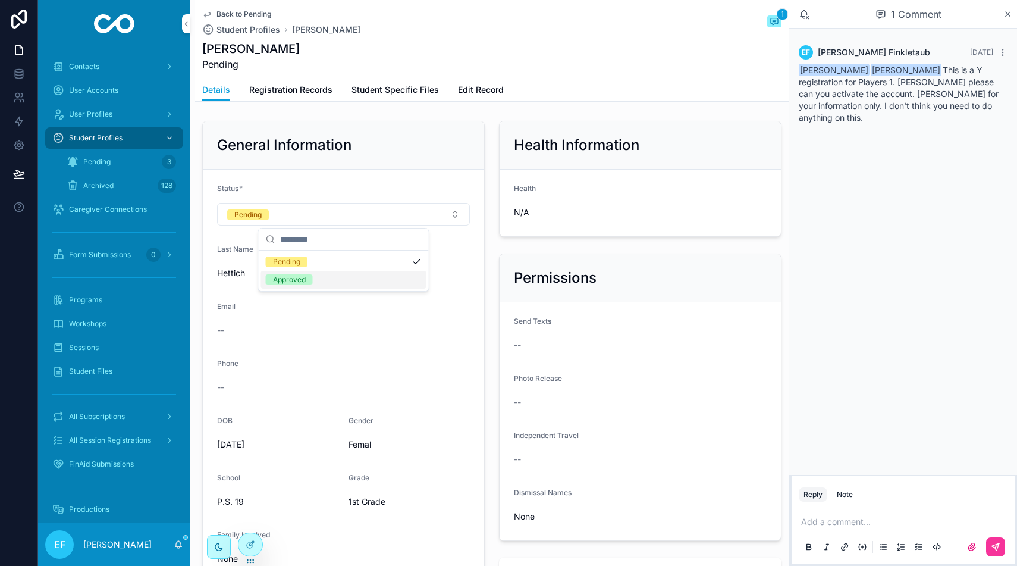
click at [319, 272] on div "Approved" at bounding box center [343, 280] width 165 height 18
click at [106, 415] on span "All Subscriptions" at bounding box center [97, 417] width 56 height 10
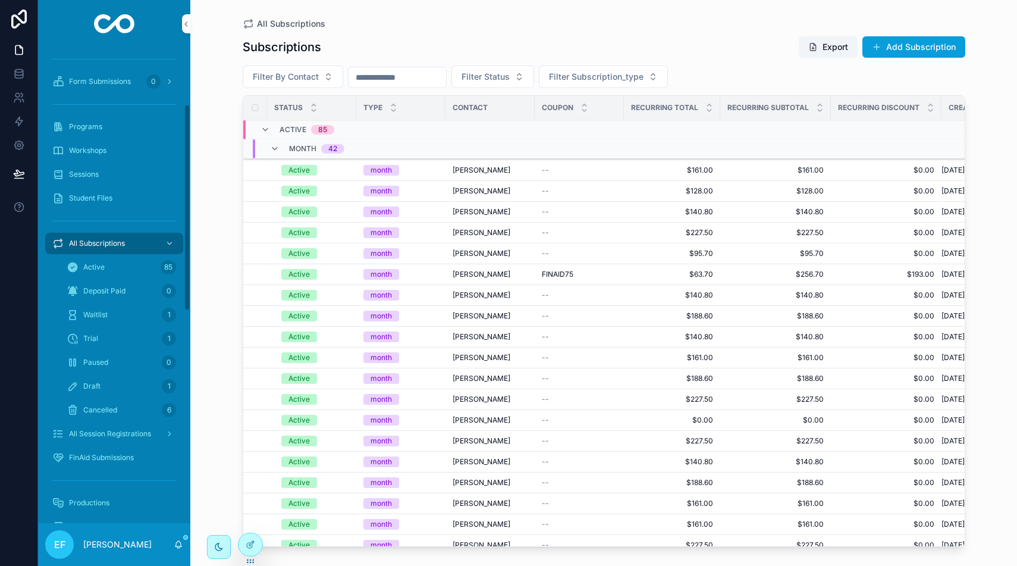
scroll to position [130, 0]
click at [101, 423] on div "All Session Registrations" at bounding box center [114, 428] width 124 height 19
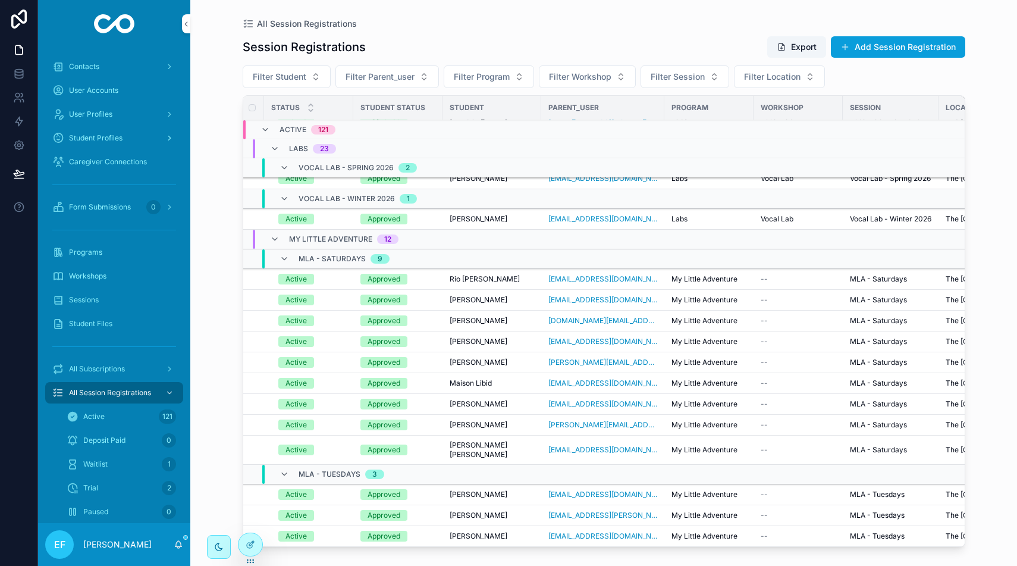
click at [111, 134] on span "Student Profiles" at bounding box center [96, 138] width 54 height 10
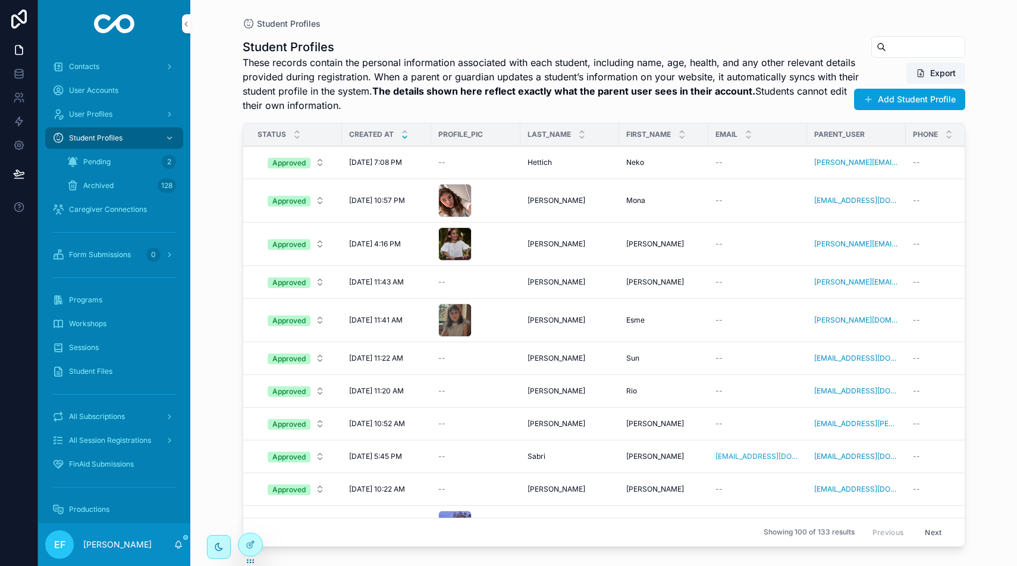
click at [150, 164] on div "Pending 2" at bounding box center [121, 161] width 109 height 19
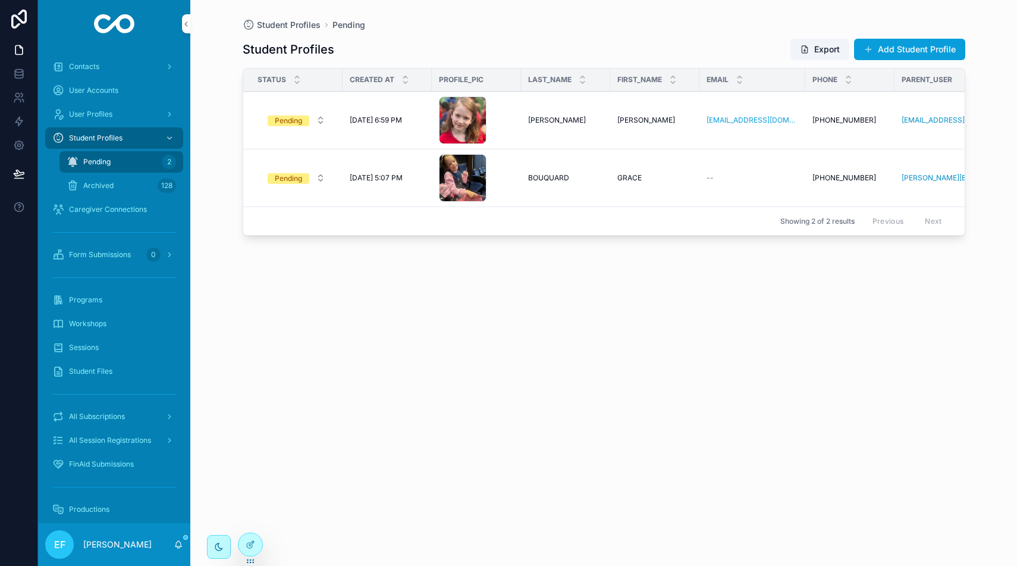
click at [350, 120] on span "10/3/2025 6:59 PM" at bounding box center [376, 120] width 52 height 10
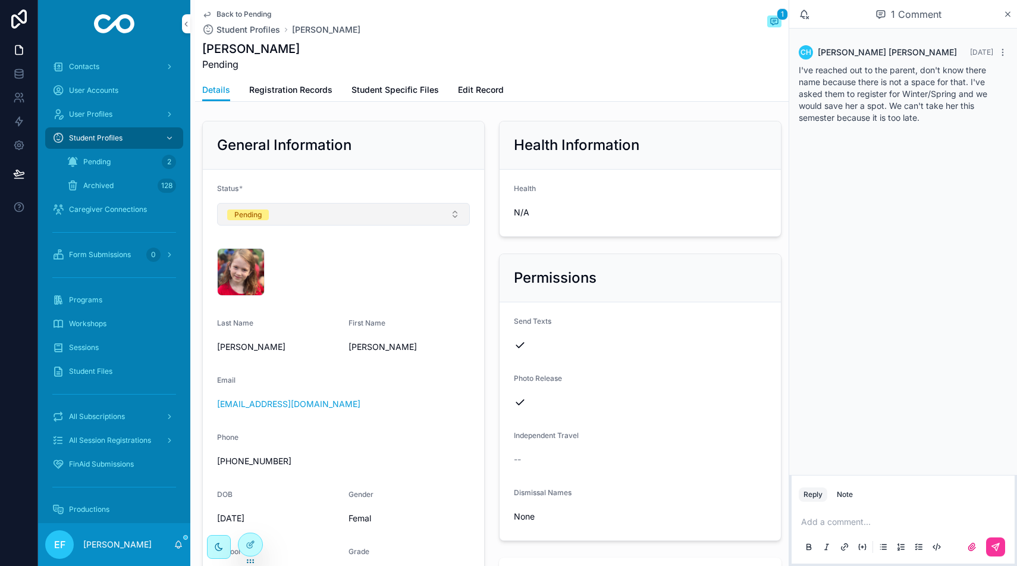
click at [444, 218] on button "Pending" at bounding box center [343, 214] width 253 height 23
click at [110, 417] on span "All Subscriptions" at bounding box center [97, 417] width 56 height 10
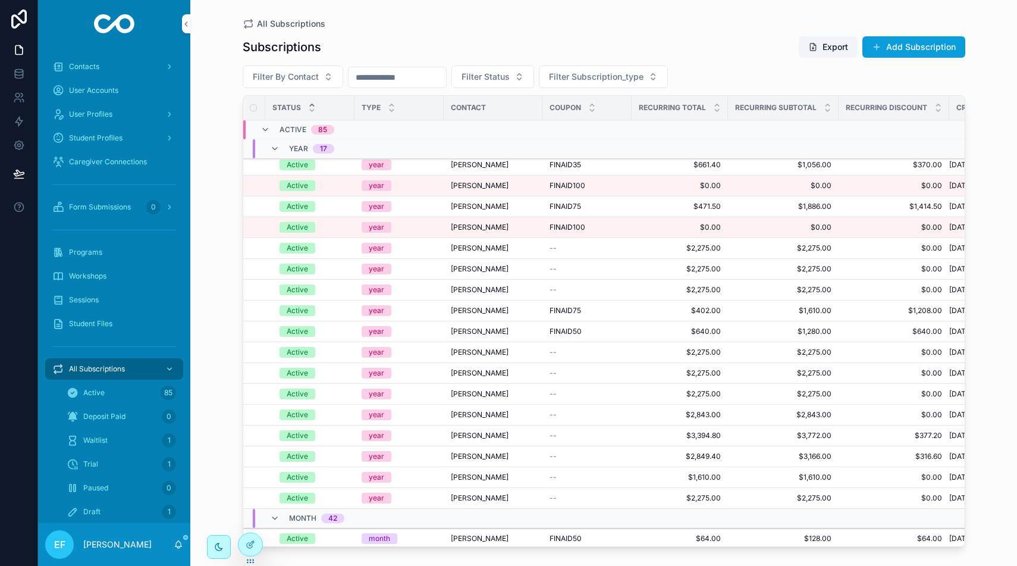
scroll to position [0, 2]
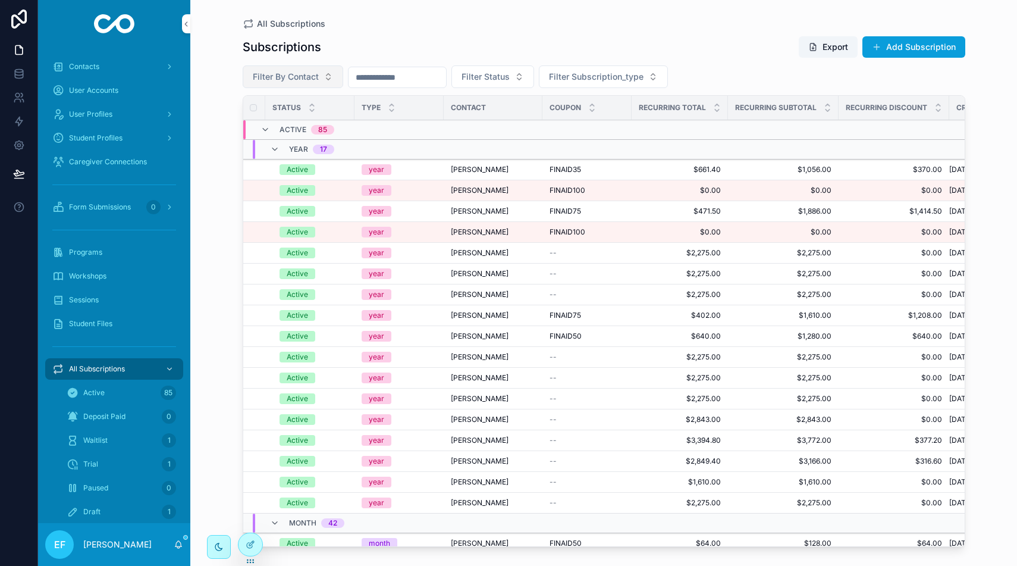
click at [327, 74] on button "Filter By Contact" at bounding box center [293, 76] width 101 height 23
type input "******"
click at [272, 124] on div "[PERSON_NAME]" at bounding box center [292, 124] width 165 height 19
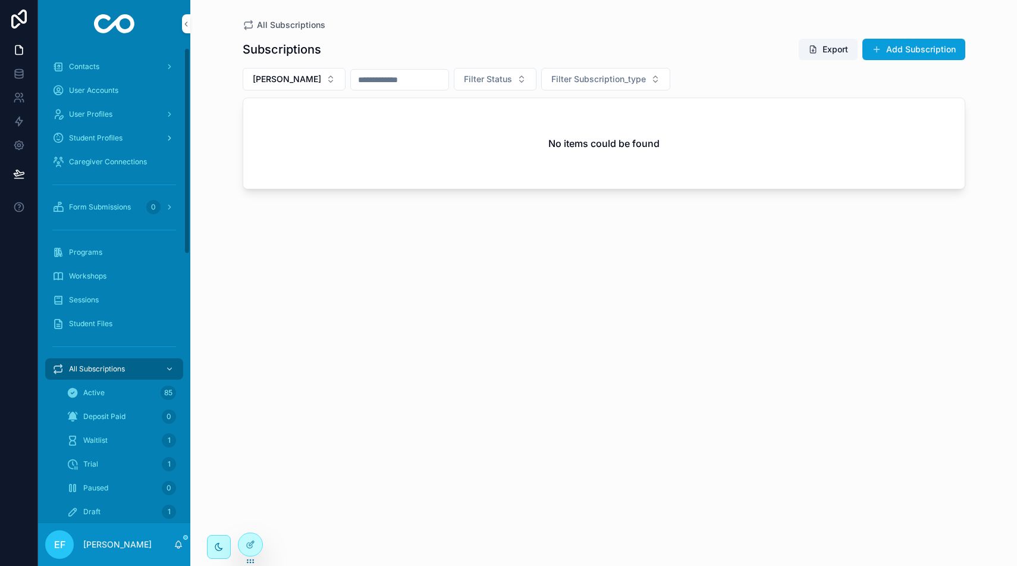
click at [118, 133] on span "Student Profiles" at bounding box center [96, 138] width 54 height 10
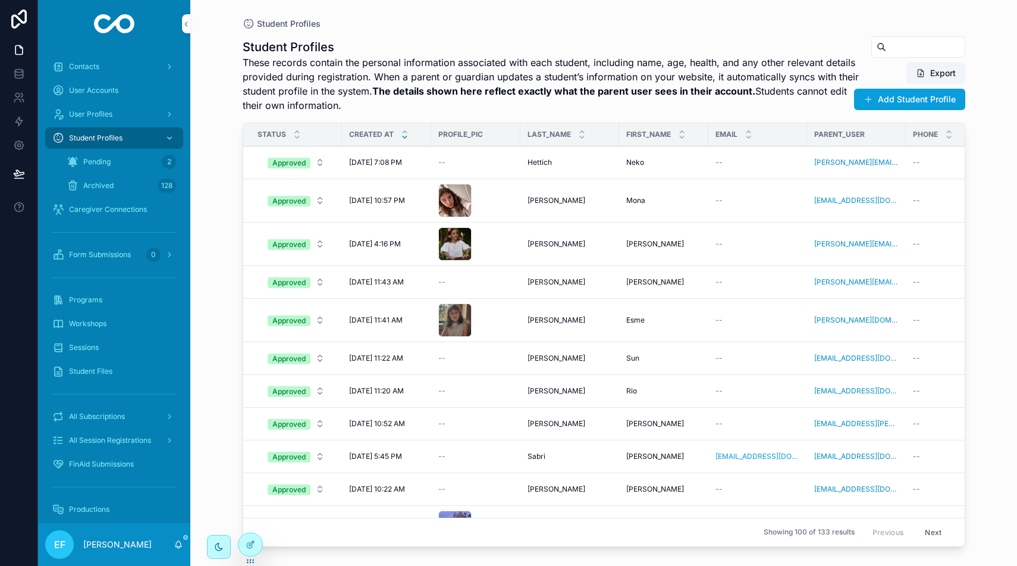
click at [164, 158] on div "2" at bounding box center [169, 162] width 14 height 14
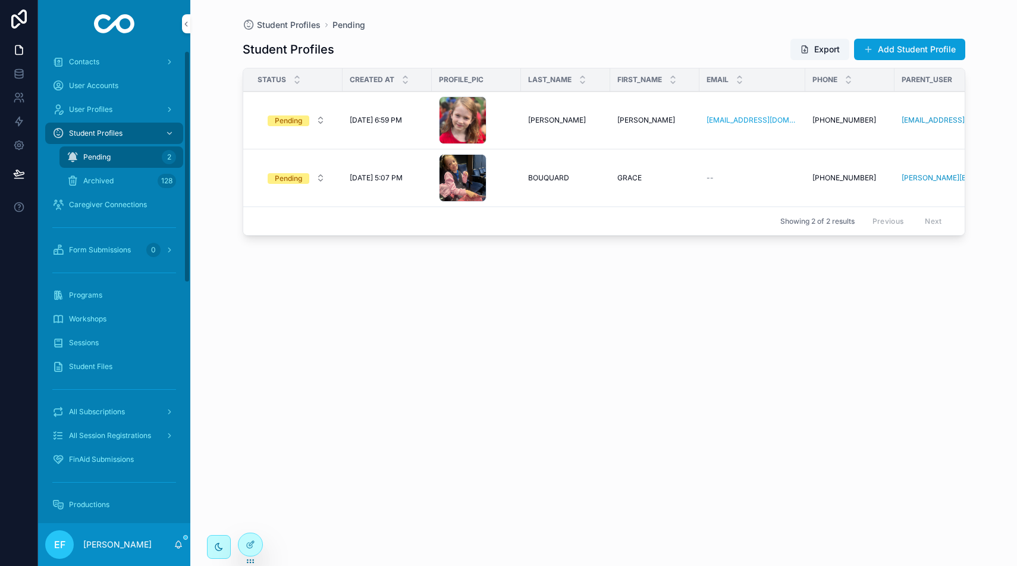
scroll to position [7, 0]
click at [385, 184] on td "10/1/2025 5:07 PM 10/1/2025 5:07 PM" at bounding box center [387, 178] width 89 height 58
click at [385, 181] on span "10/1/2025 5:07 PM" at bounding box center [376, 178] width 53 height 10
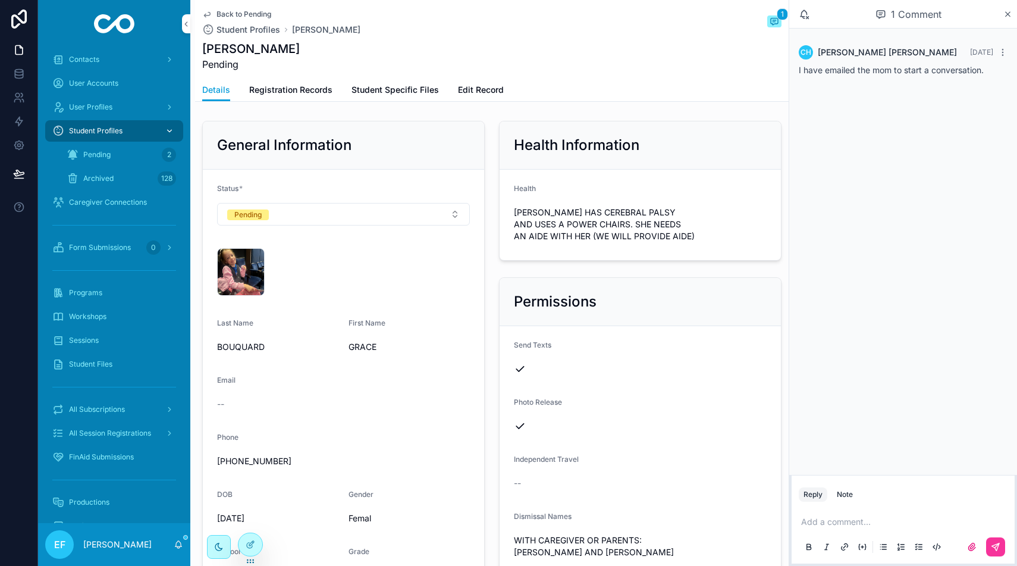
click at [101, 125] on div "Student Profiles" at bounding box center [114, 130] width 124 height 19
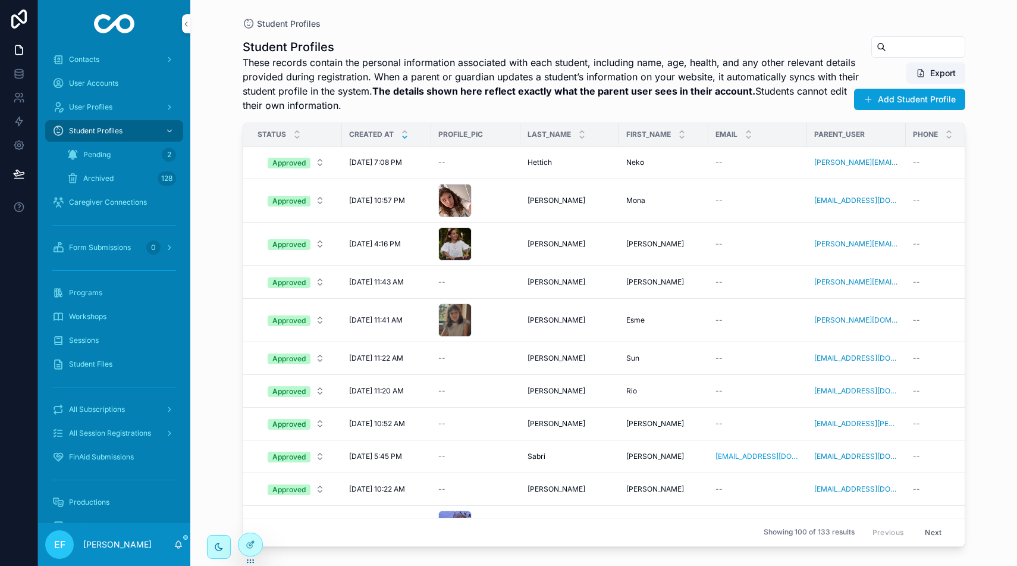
click at [509, 164] on div "--" at bounding box center [475, 163] width 75 height 10
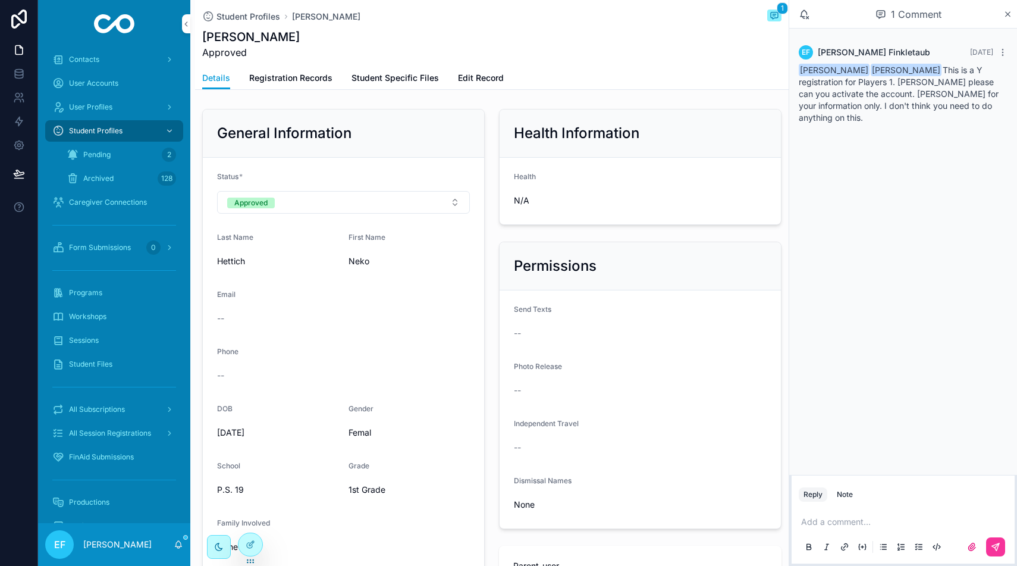
click at [826, 521] on p "scrollable content" at bounding box center [905, 522] width 209 height 12
click at [811, 492] on button "Reply" at bounding box center [813, 494] width 29 height 14
click at [812, 492] on button "Reply" at bounding box center [813, 494] width 29 height 14
click at [825, 518] on p "scrollable content" at bounding box center [905, 522] width 209 height 12
click at [996, 546] on icon "scrollable content" at bounding box center [997, 545] width 4 height 4
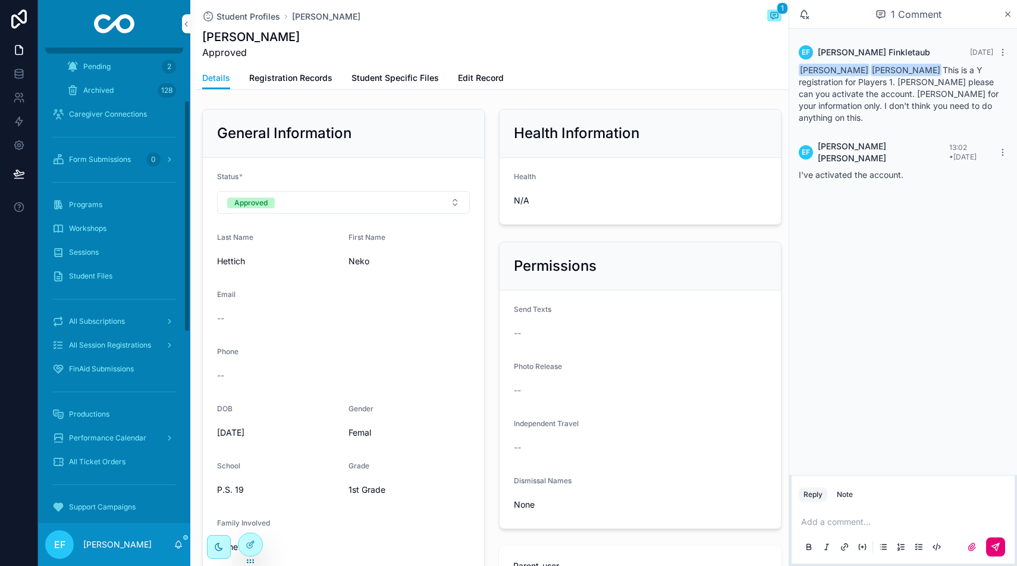
scroll to position [111, 0]
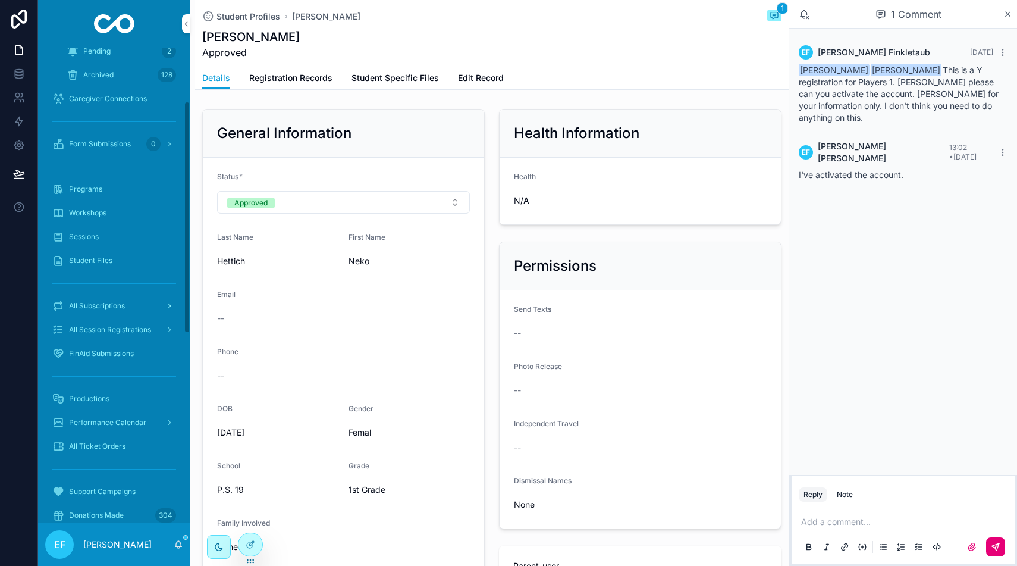
click at [82, 305] on span "All Subscriptions" at bounding box center [97, 306] width 56 height 10
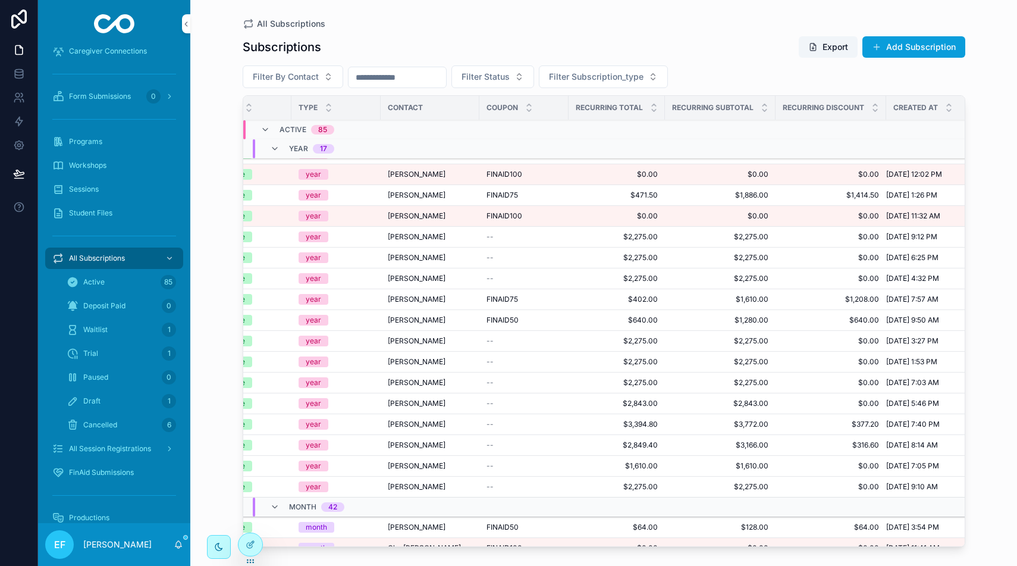
scroll to position [0, 65]
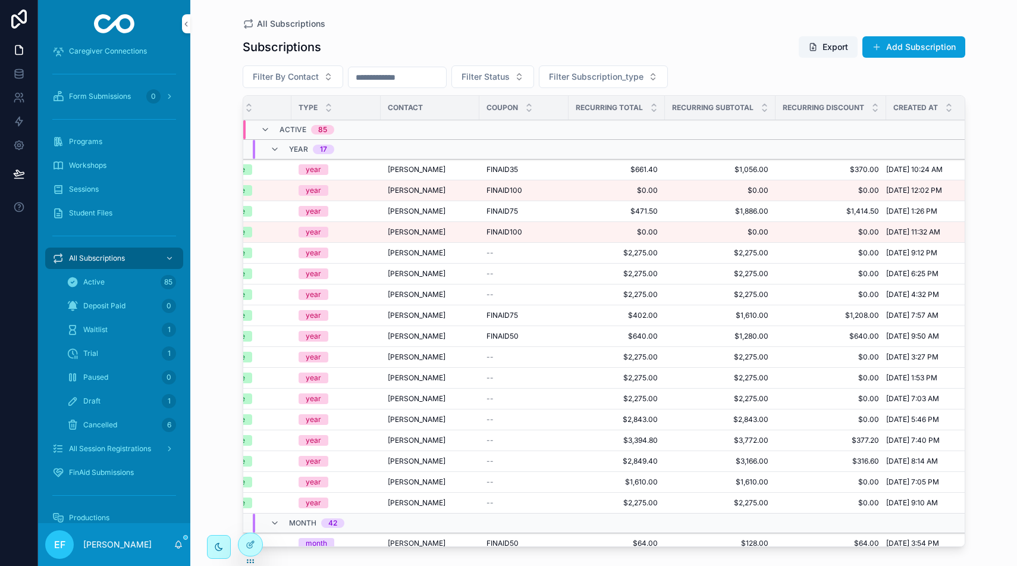
click at [405, 173] on span "[PERSON_NAME]" at bounding box center [417, 170] width 58 height 10
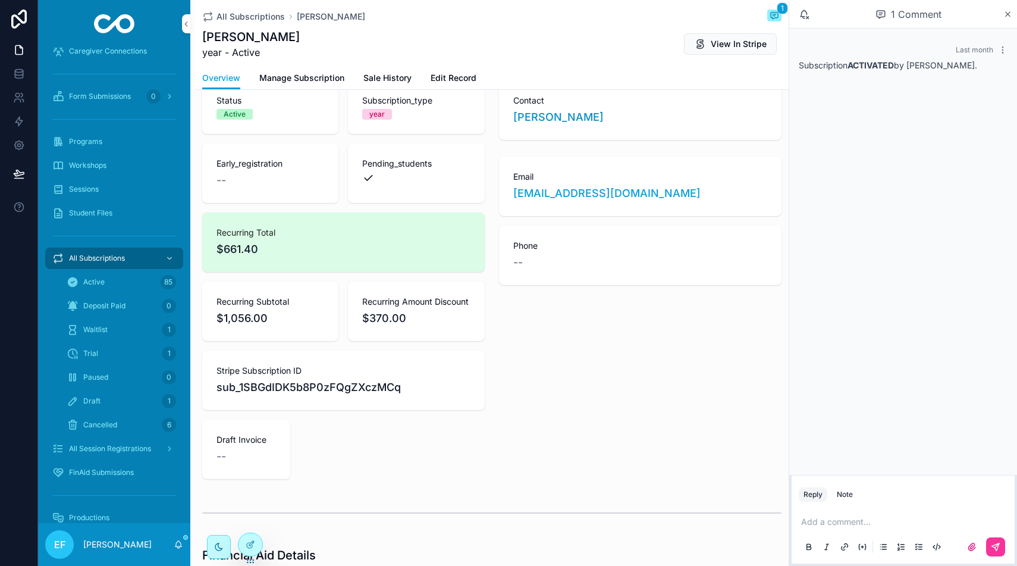
scroll to position [45, 0]
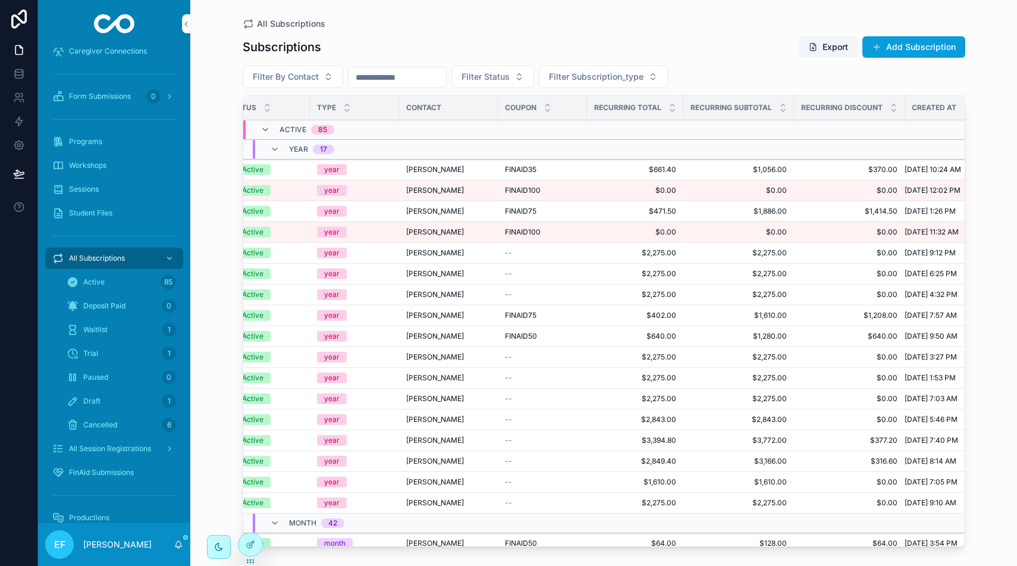
scroll to position [0, 65]
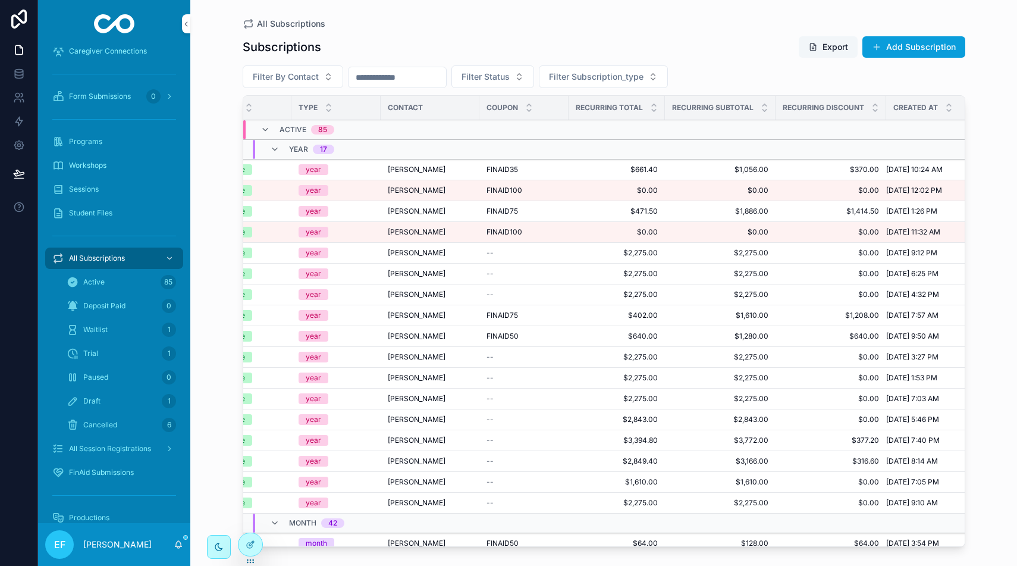
click at [822, 48] on button "Export" at bounding box center [828, 46] width 59 height 21
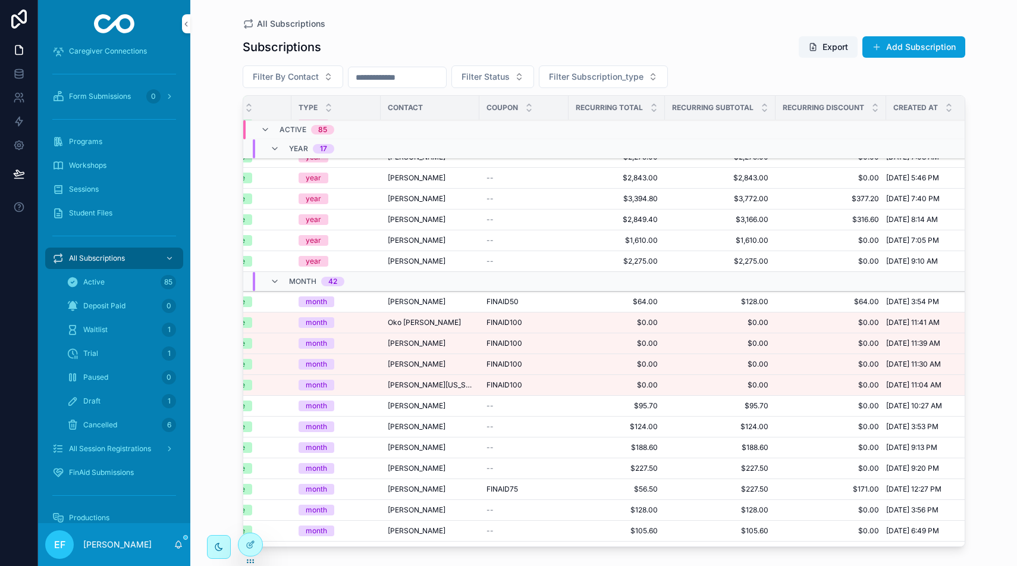
scroll to position [262, 65]
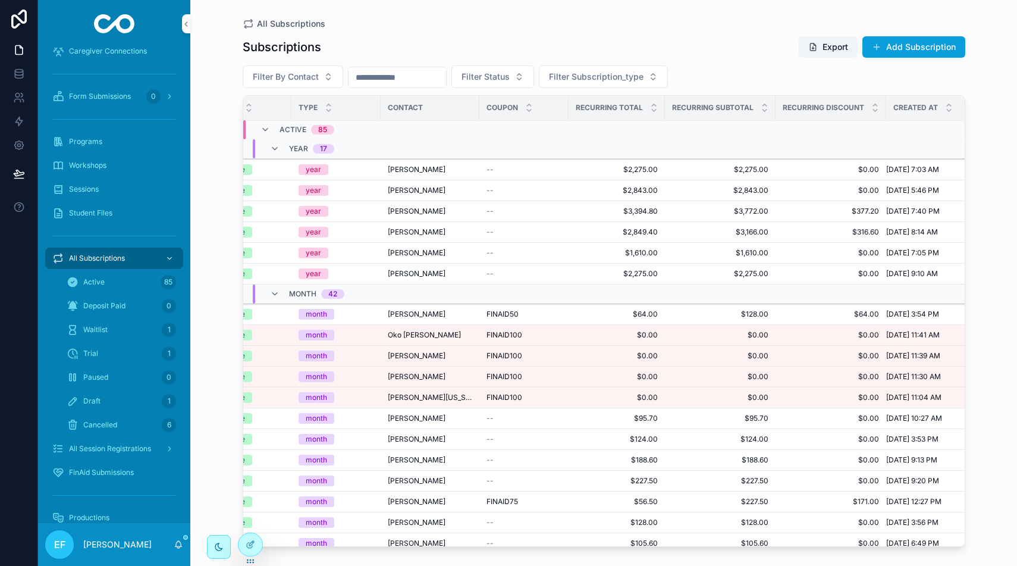
click at [420, 333] on span "Oko [PERSON_NAME]" at bounding box center [424, 335] width 73 height 10
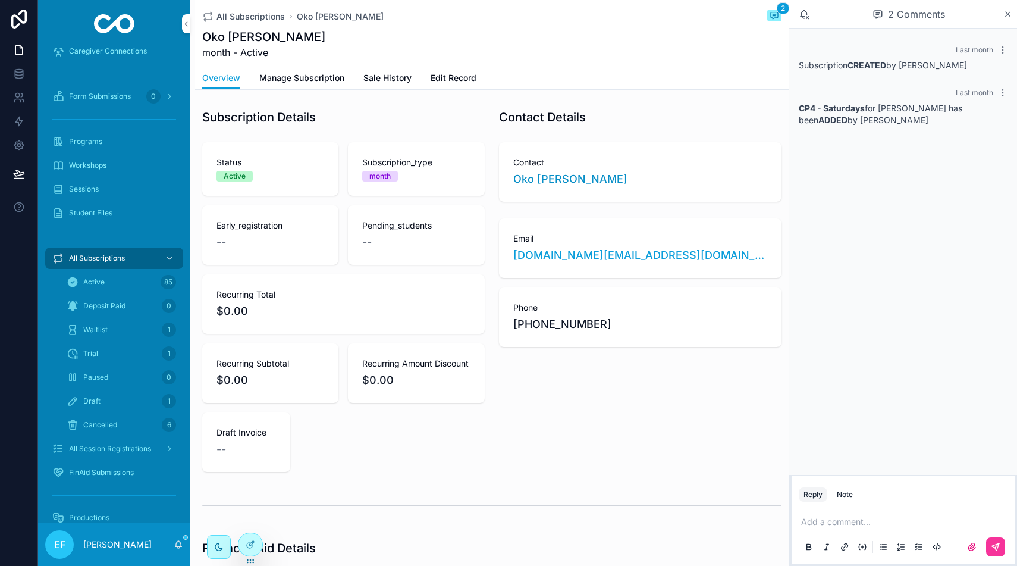
click at [332, 79] on span "Manage Subscription" at bounding box center [301, 78] width 85 height 12
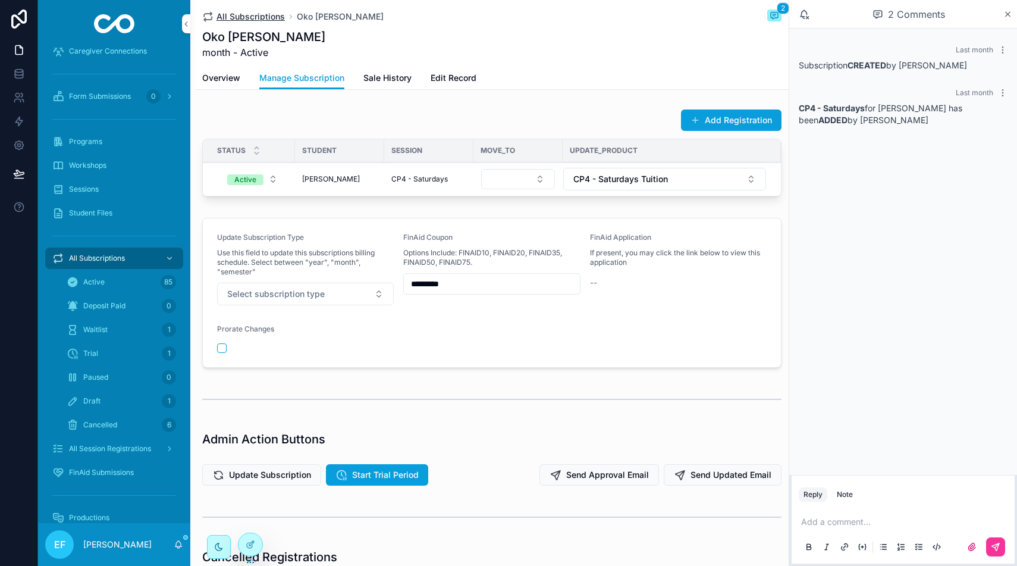
click at [261, 13] on span "All Subscriptions" at bounding box center [251, 17] width 68 height 12
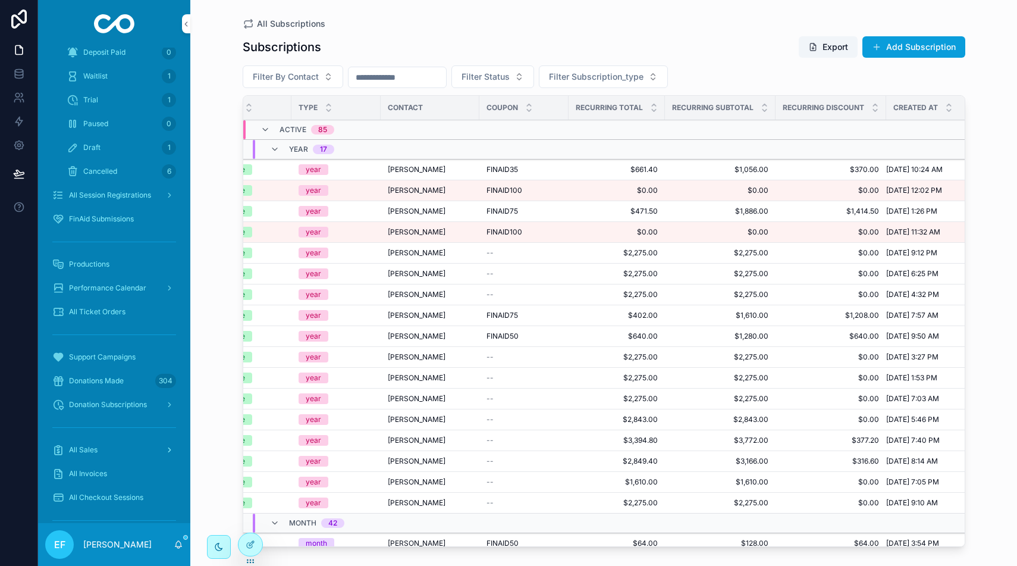
scroll to position [360, 0]
click at [17, 71] on icon at bounding box center [19, 74] width 12 height 12
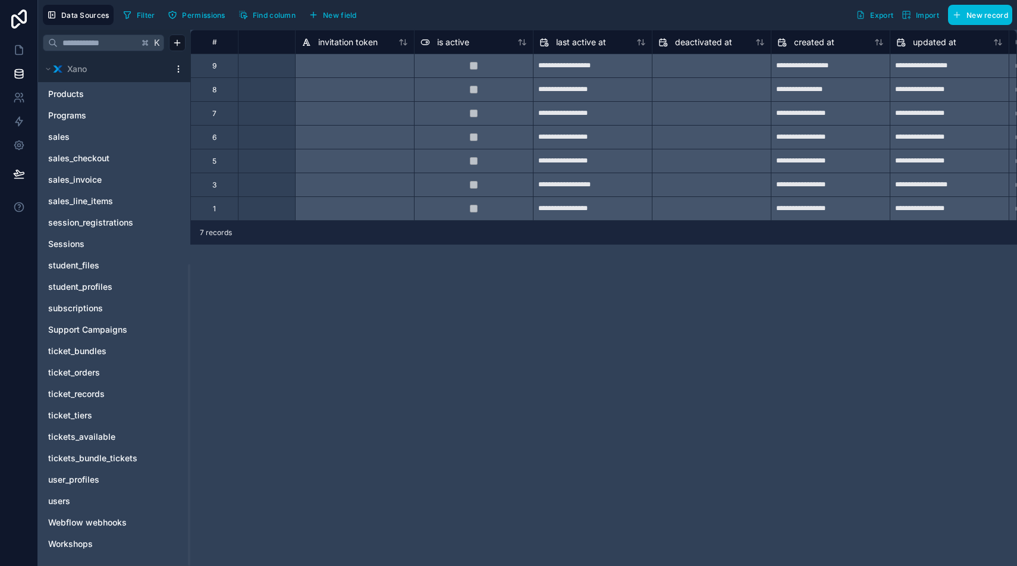
scroll to position [0, 768]
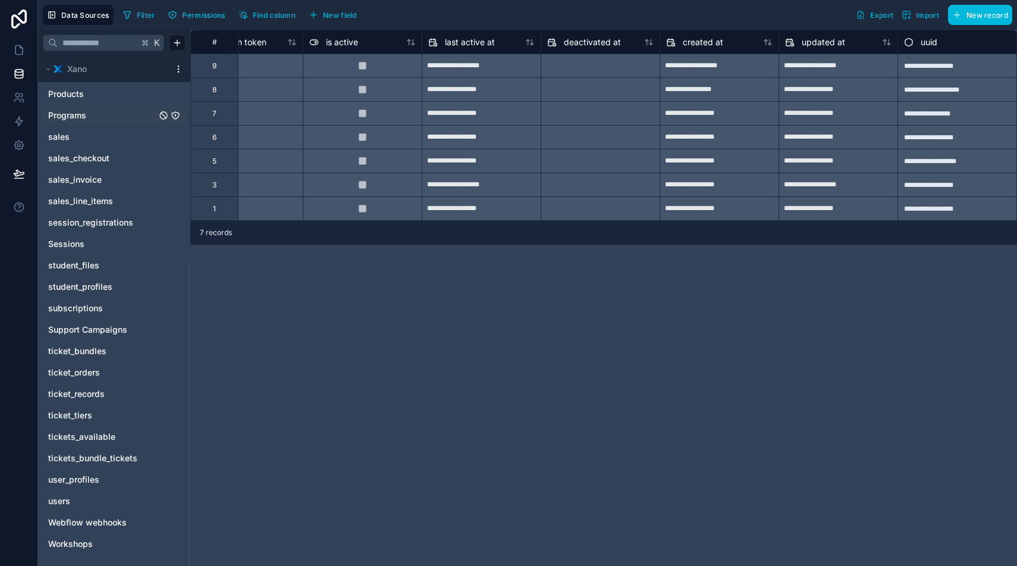
click at [78, 112] on span "Programs" at bounding box center [67, 115] width 38 height 12
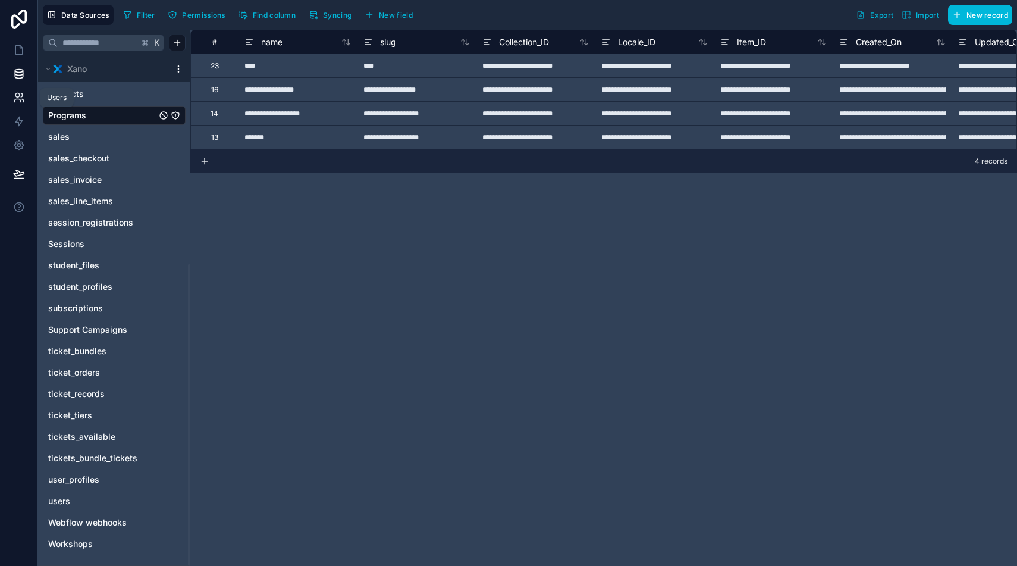
click at [20, 100] on icon at bounding box center [17, 100] width 6 height 3
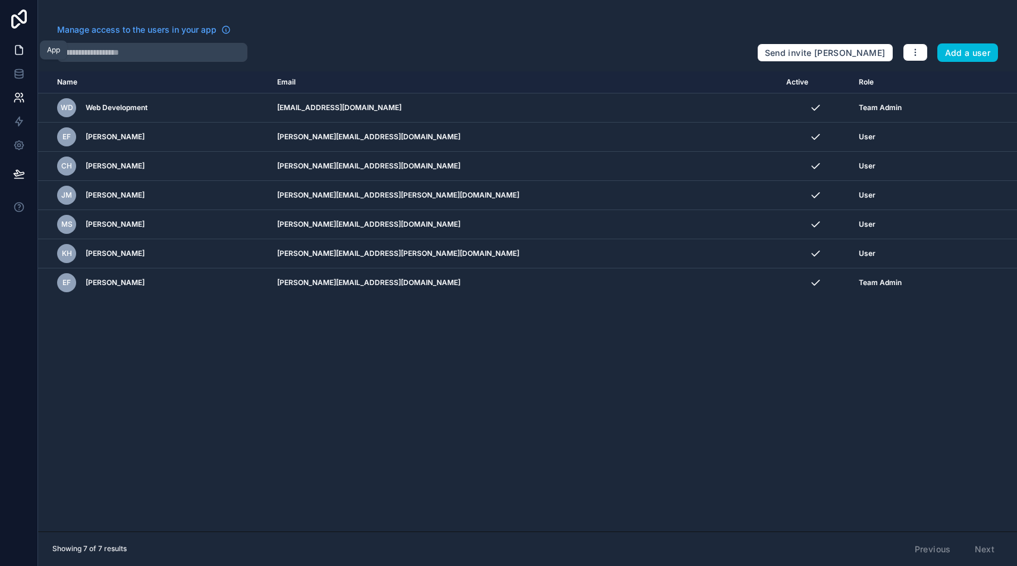
click at [14, 48] on icon at bounding box center [19, 50] width 12 height 12
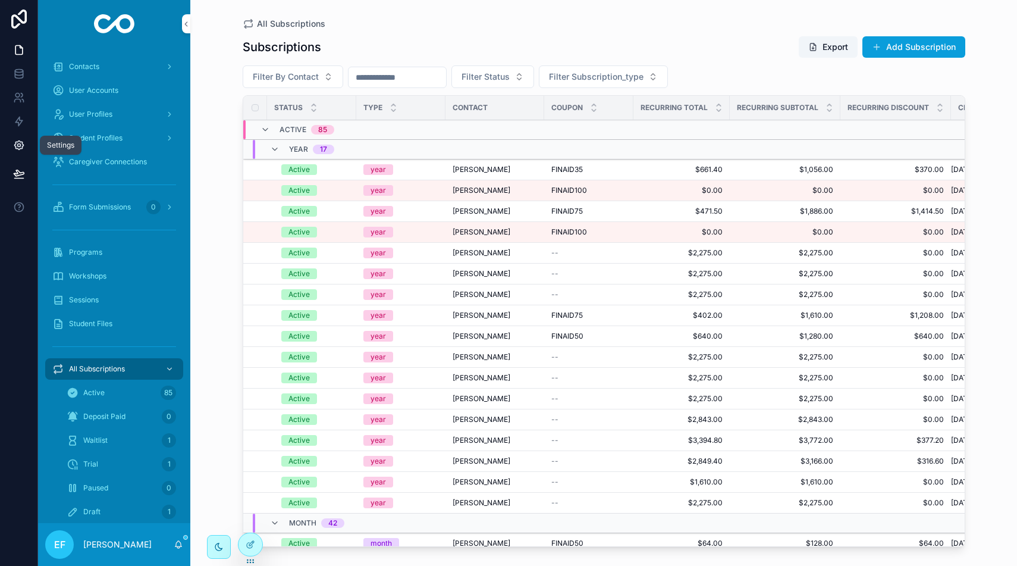
click at [17, 140] on icon at bounding box center [19, 145] width 12 height 12
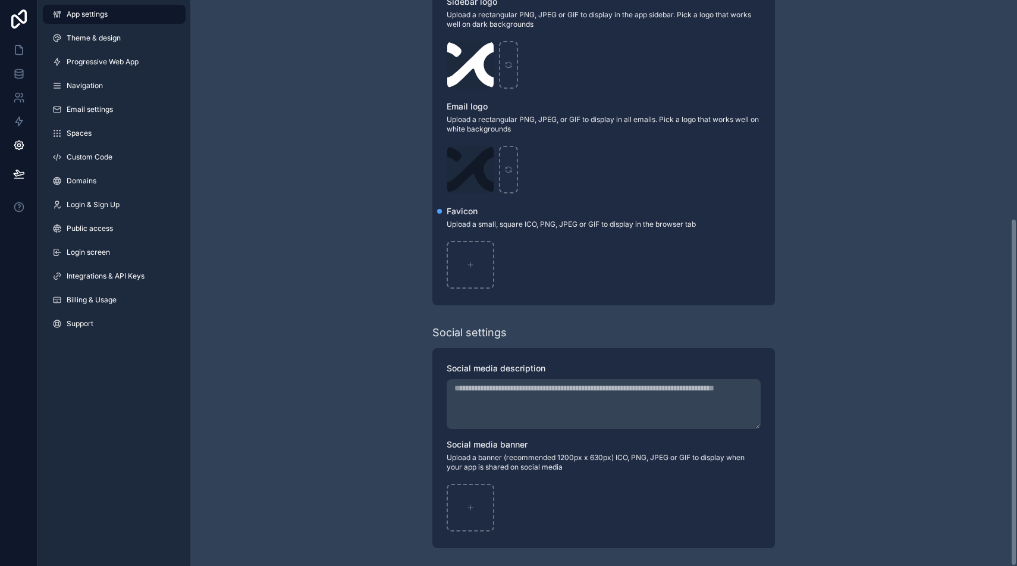
scroll to position [355, 0]
click at [15, 174] on icon at bounding box center [19, 173] width 10 height 6
drag, startPoint x: 301, startPoint y: 349, endPoint x: 293, endPoint y: 340, distance: 12.2
click at [301, 349] on div "**********" at bounding box center [603, 105] width 827 height 921
click at [14, 21] on icon at bounding box center [19, 19] width 24 height 19
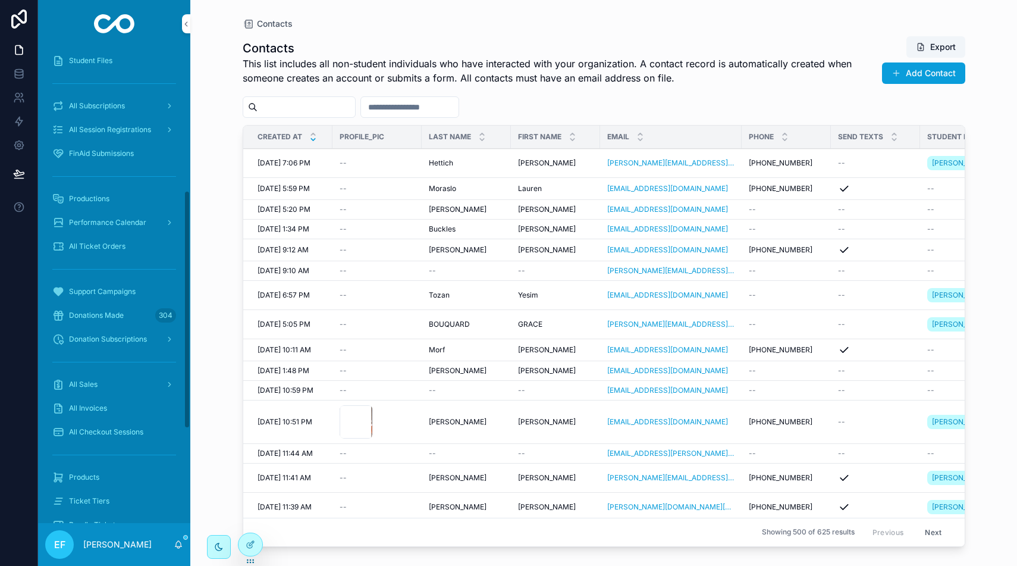
scroll to position [286, 0]
click at [120, 148] on div "FinAid Submissions" at bounding box center [114, 154] width 124 height 19
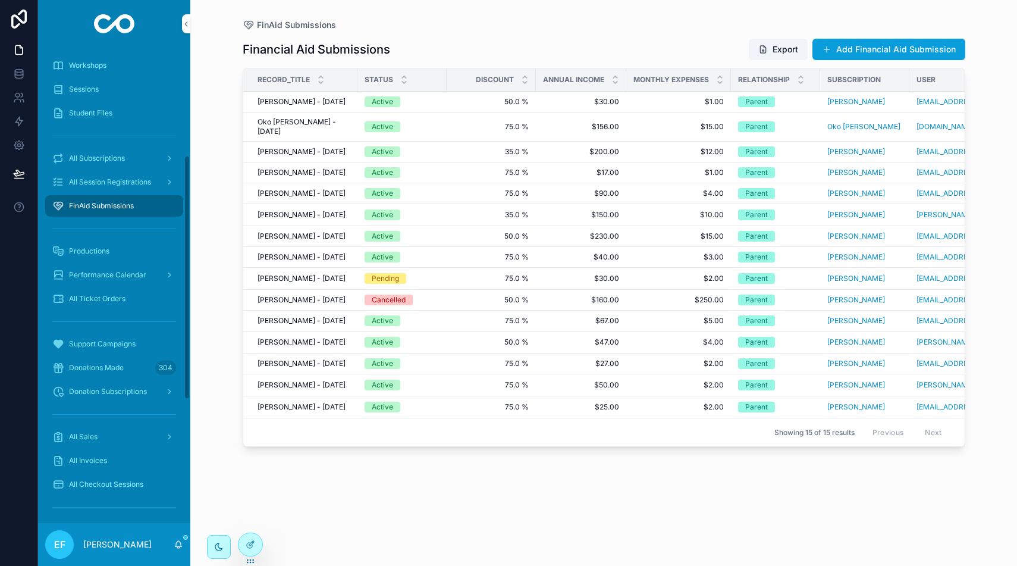
scroll to position [198, 0]
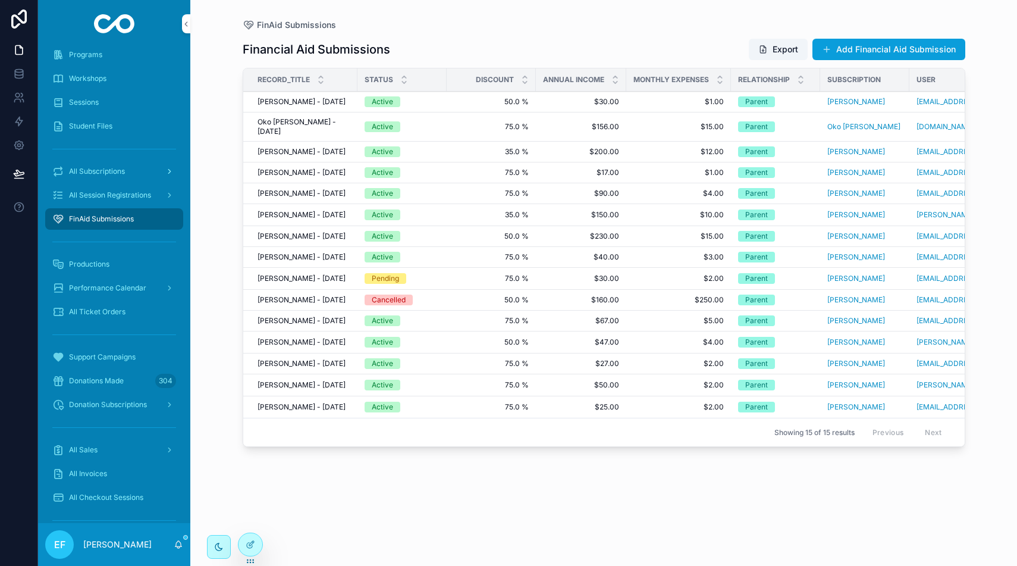
click at [114, 170] on span "All Subscriptions" at bounding box center [97, 172] width 56 height 10
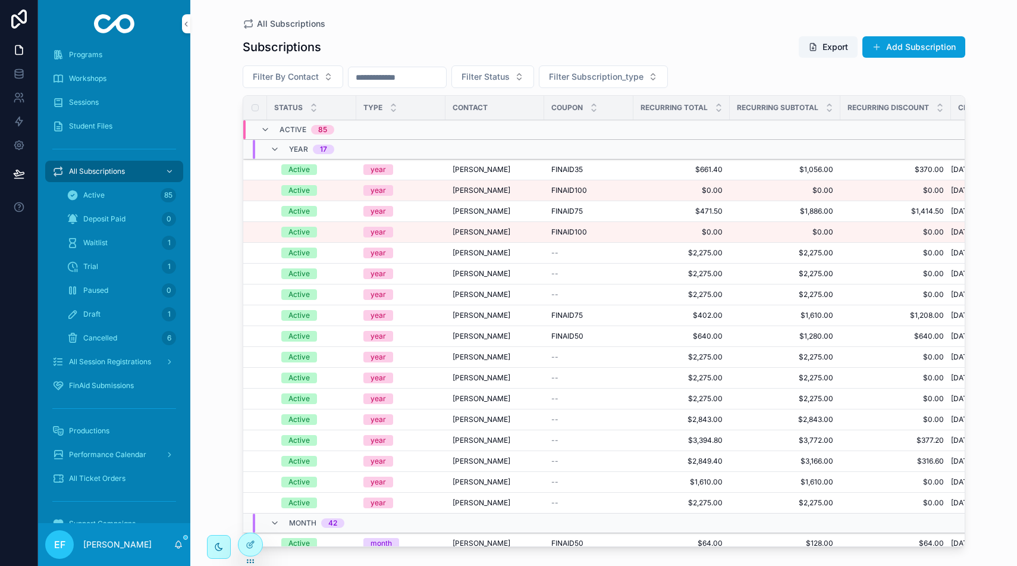
click at [115, 215] on span "Deposit Paid" at bounding box center [104, 219] width 42 height 10
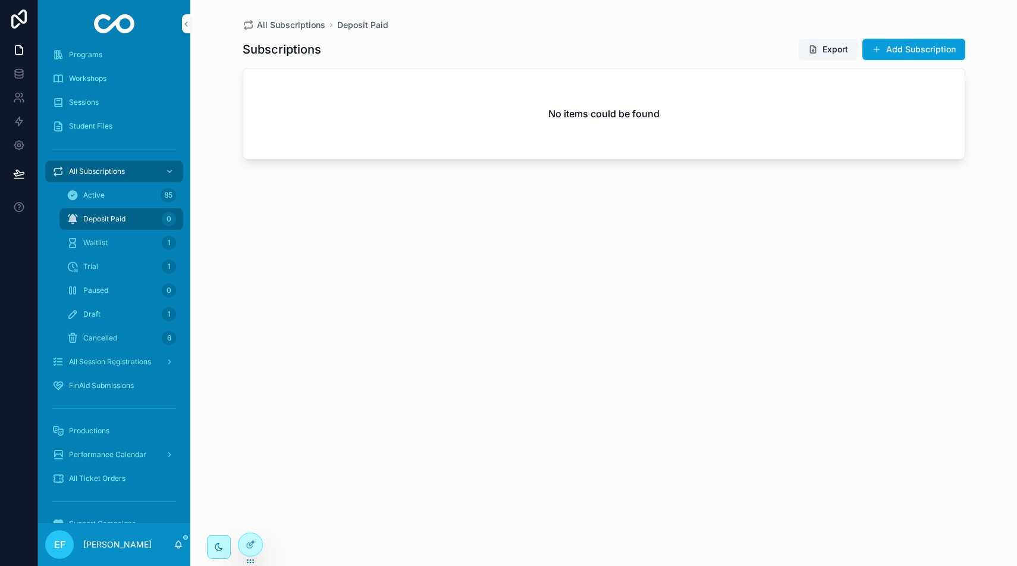
click at [111, 192] on div "Active 85" at bounding box center [121, 195] width 109 height 19
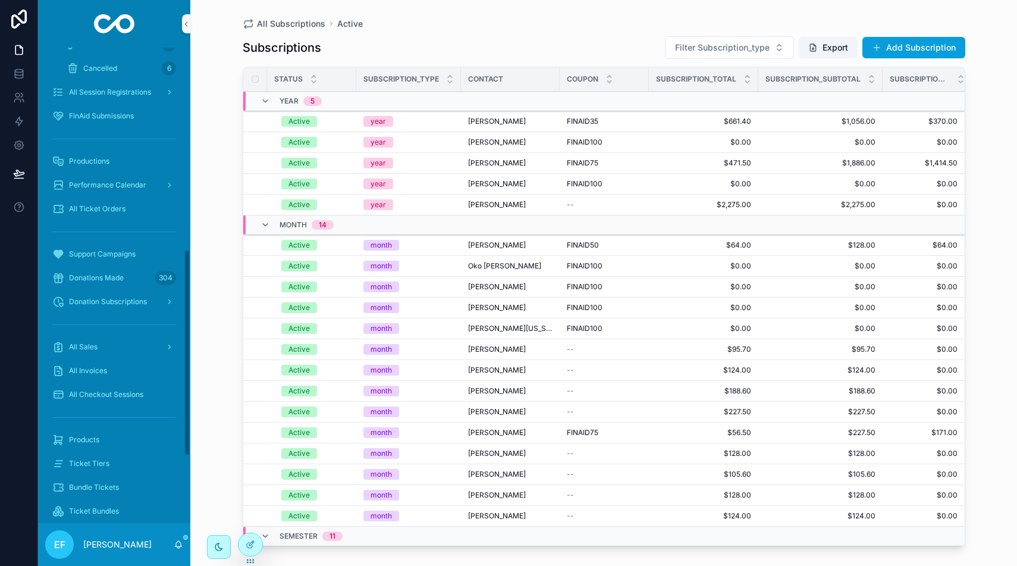
scroll to position [492, 0]
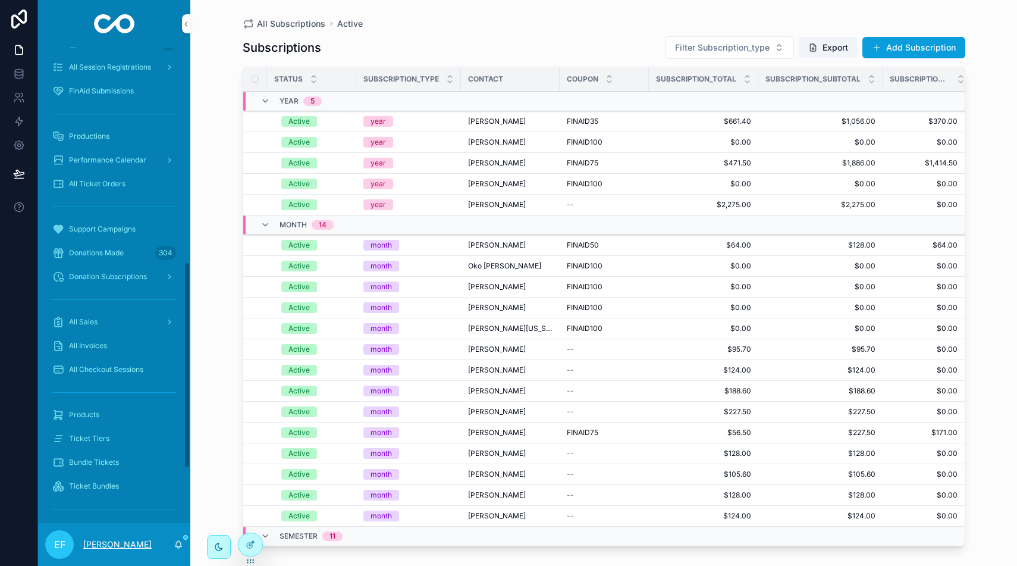
click at [133, 546] on p "[PERSON_NAME]" at bounding box center [117, 544] width 68 height 12
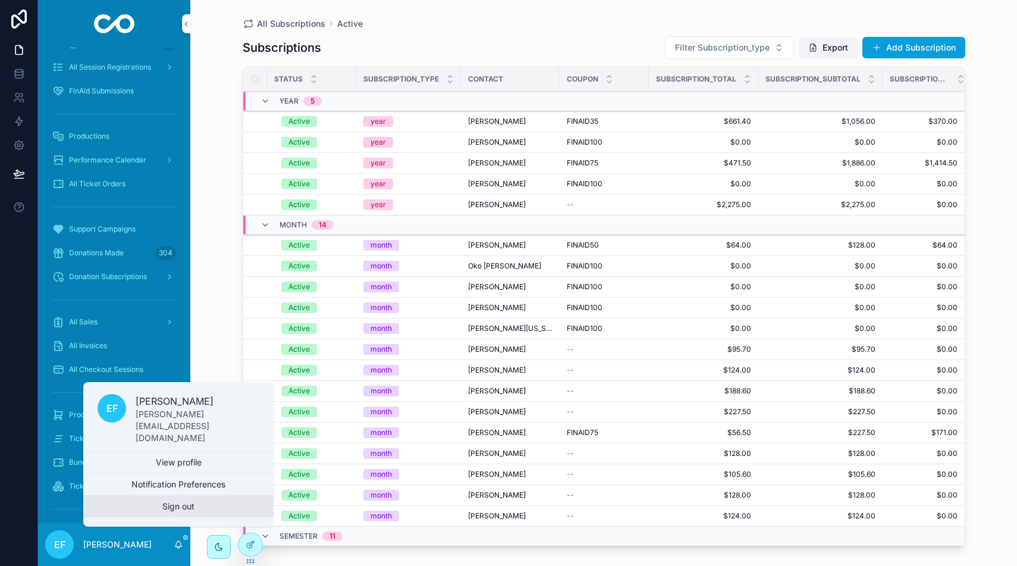
click at [175, 511] on button "Sign out" at bounding box center [178, 506] width 190 height 21
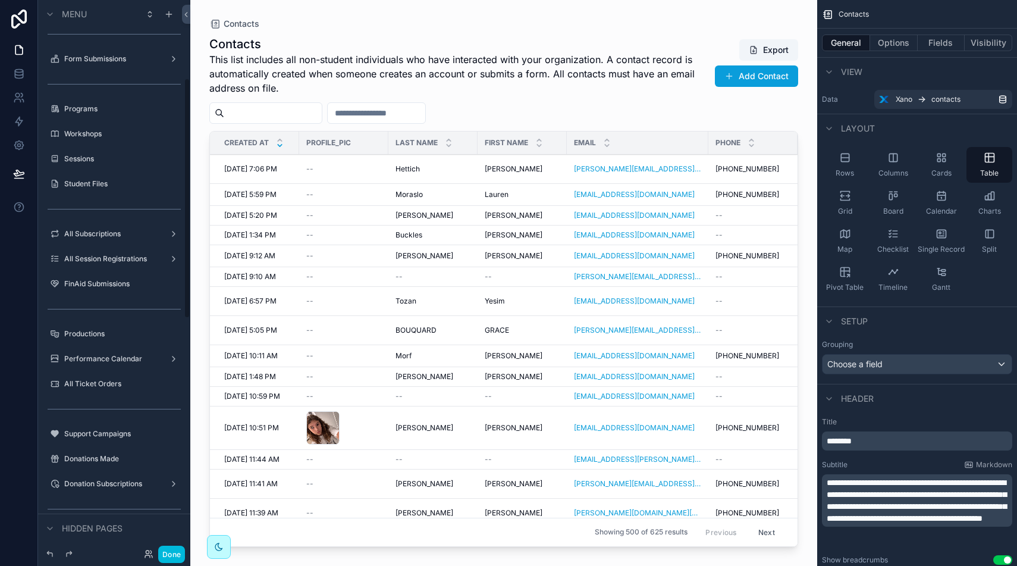
scroll to position [180, 0]
click at [94, 228] on label "All Subscriptions" at bounding box center [111, 233] width 95 height 10
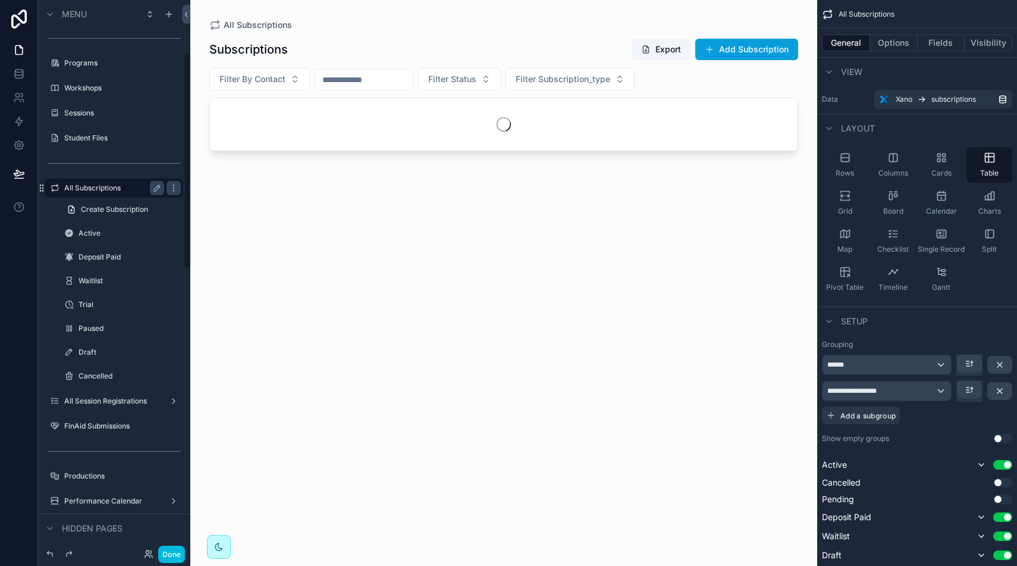
scroll to position [134, 0]
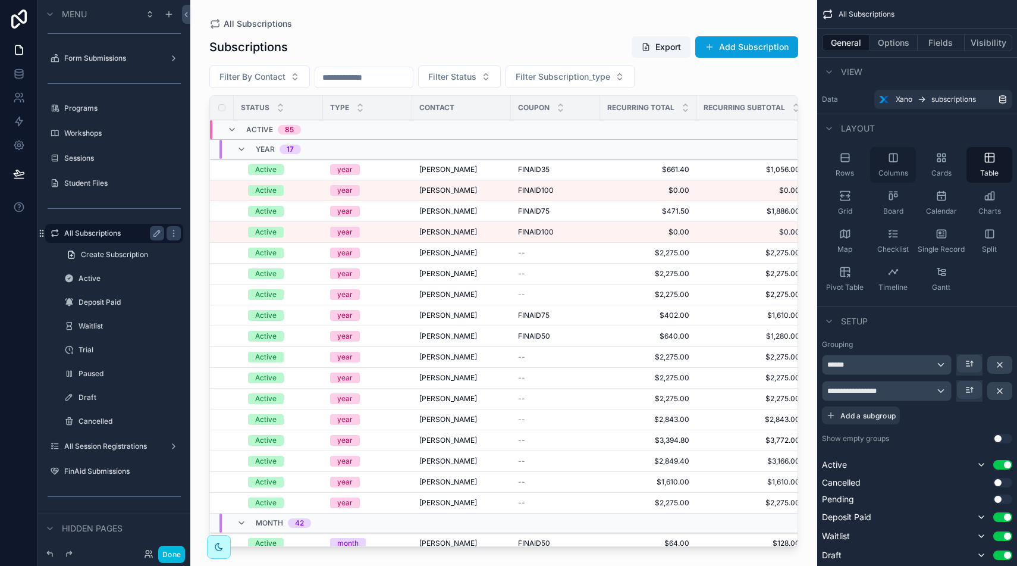
click at [897, 167] on div "Columns" at bounding box center [893, 165] width 46 height 36
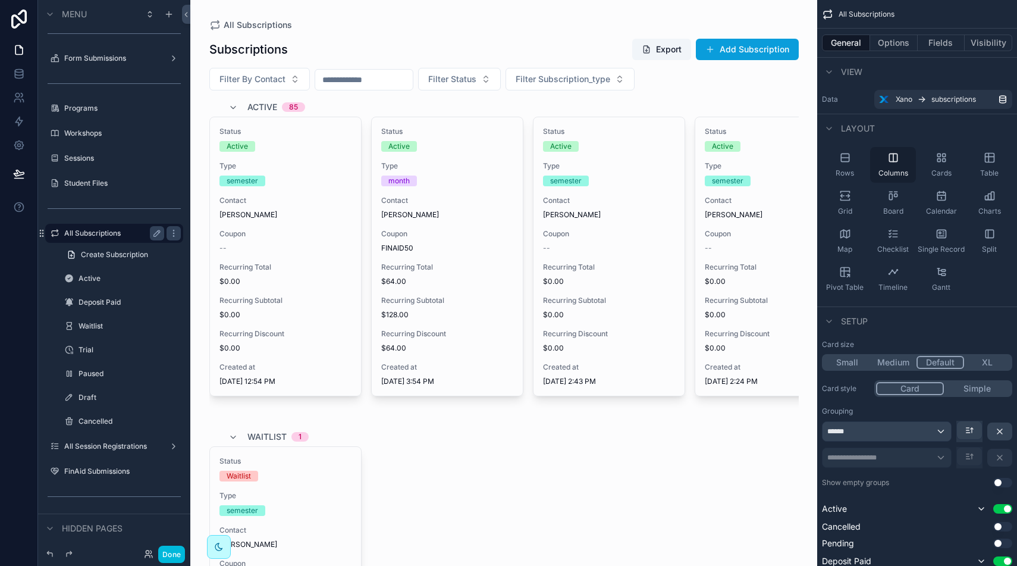
click at [897, 167] on div "Columns" at bounding box center [893, 165] width 46 height 36
click at [845, 161] on icon "scrollable content" at bounding box center [845, 157] width 8 height 8
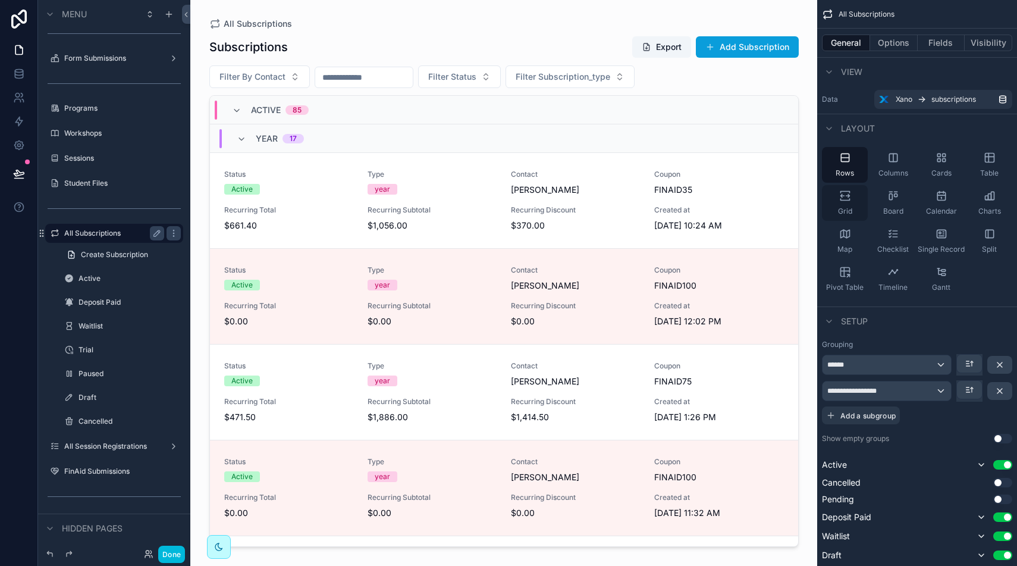
click at [854, 197] on div "Grid" at bounding box center [845, 203] width 46 height 36
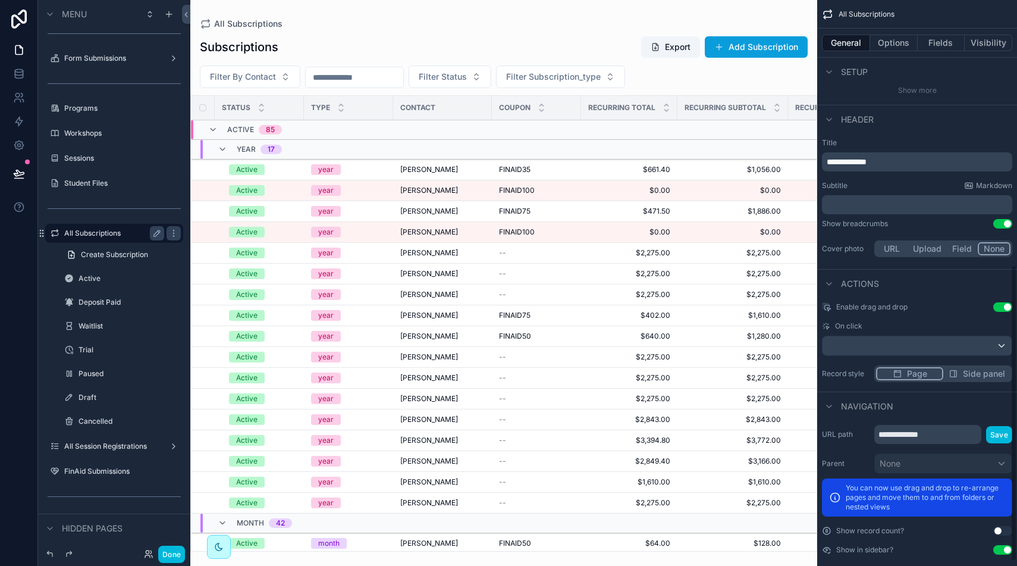
scroll to position [513, 0]
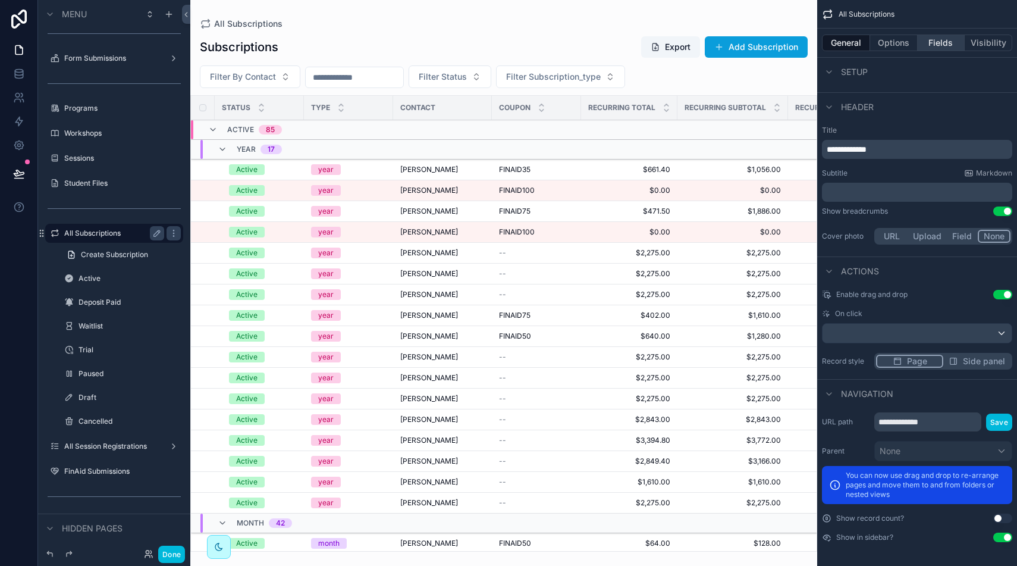
click at [941, 40] on button "Fields" at bounding box center [942, 43] width 48 height 17
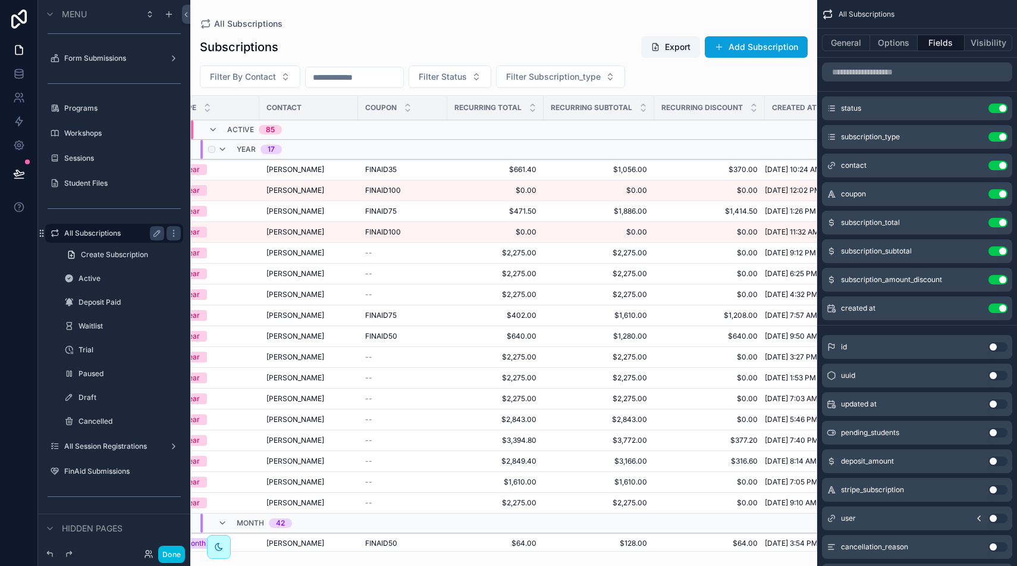
scroll to position [0, 161]
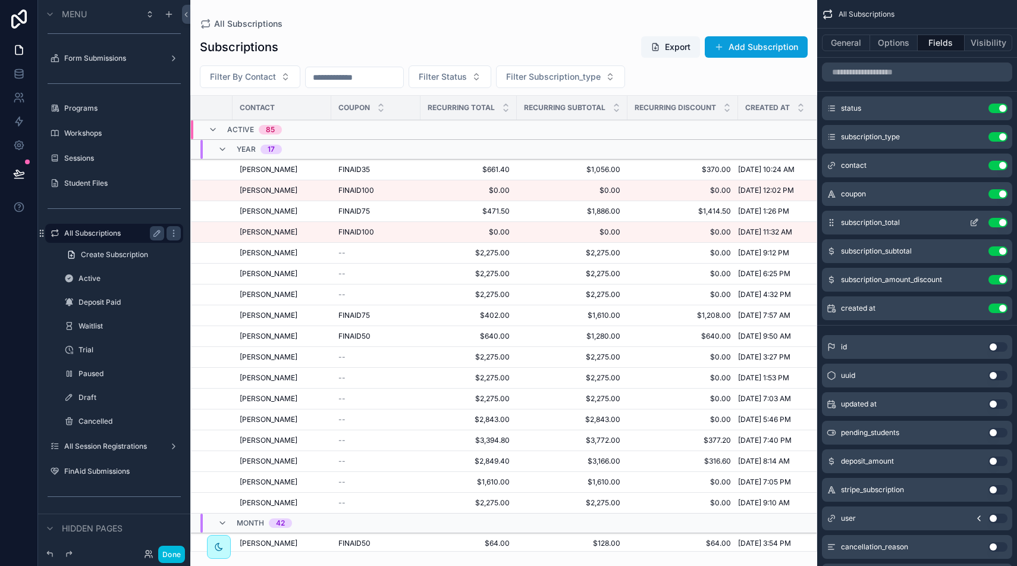
click at [1002, 222] on button "Use setting" at bounding box center [998, 223] width 19 height 10
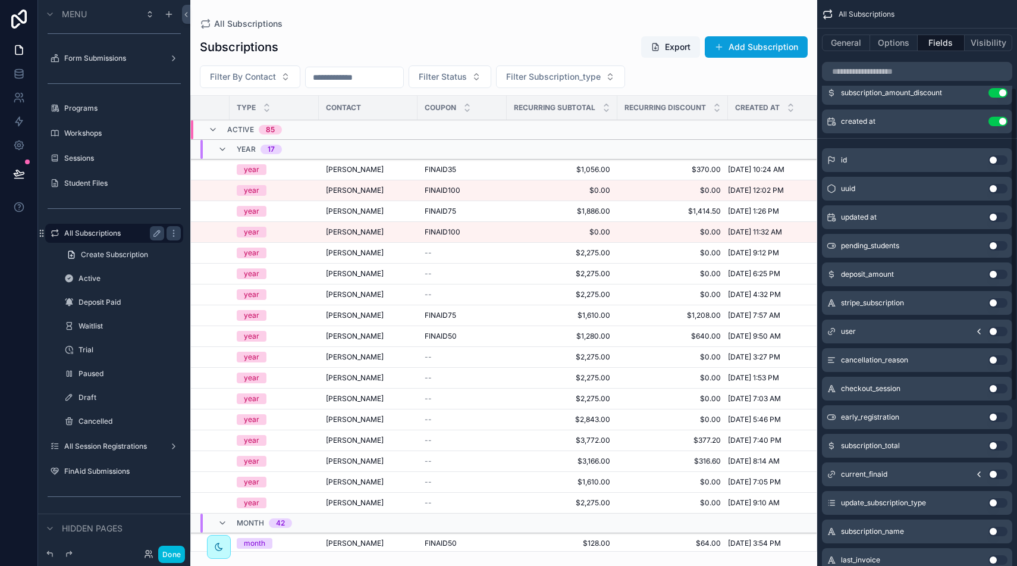
scroll to position [158, 0]
click at [993, 275] on button "Use setting" at bounding box center [998, 275] width 19 height 10
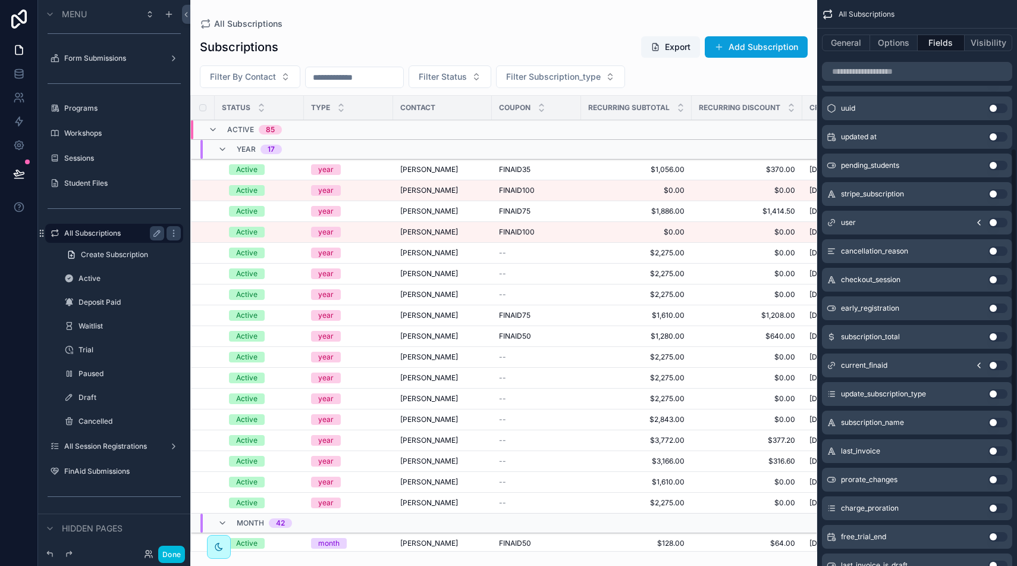
scroll to position [287, 0]
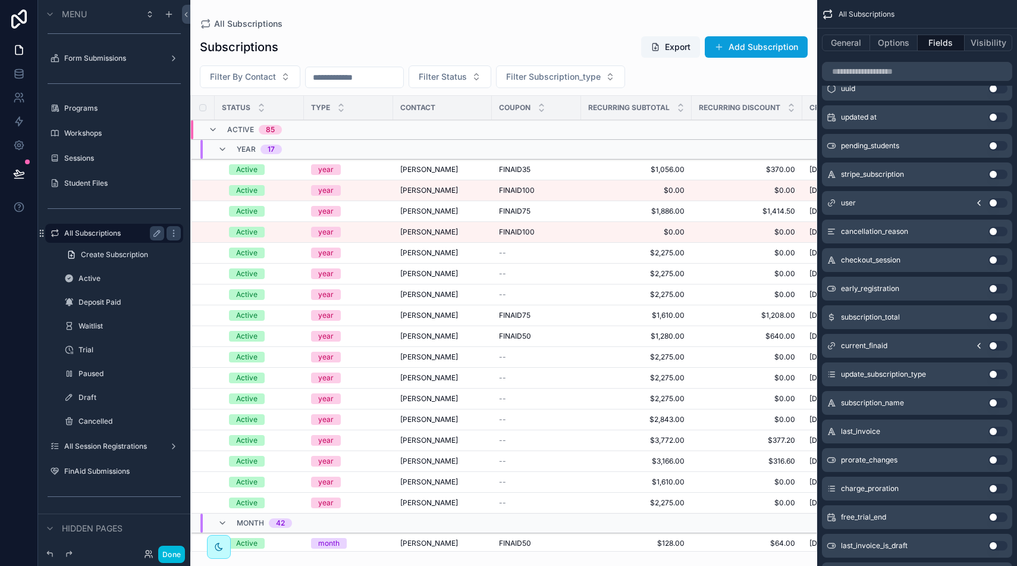
click at [999, 316] on button "Use setting" at bounding box center [998, 317] width 19 height 10
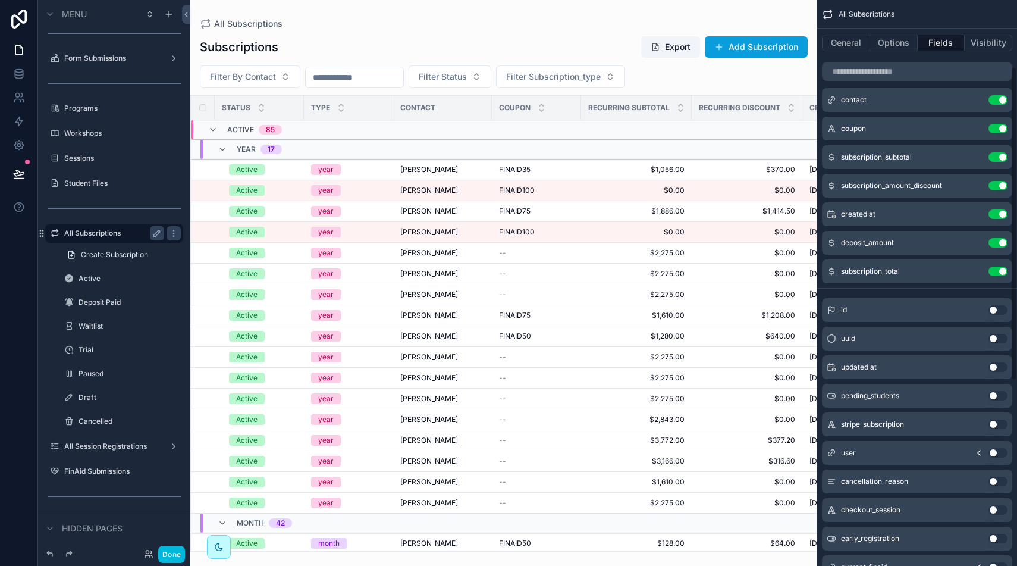
scroll to position [0, 0]
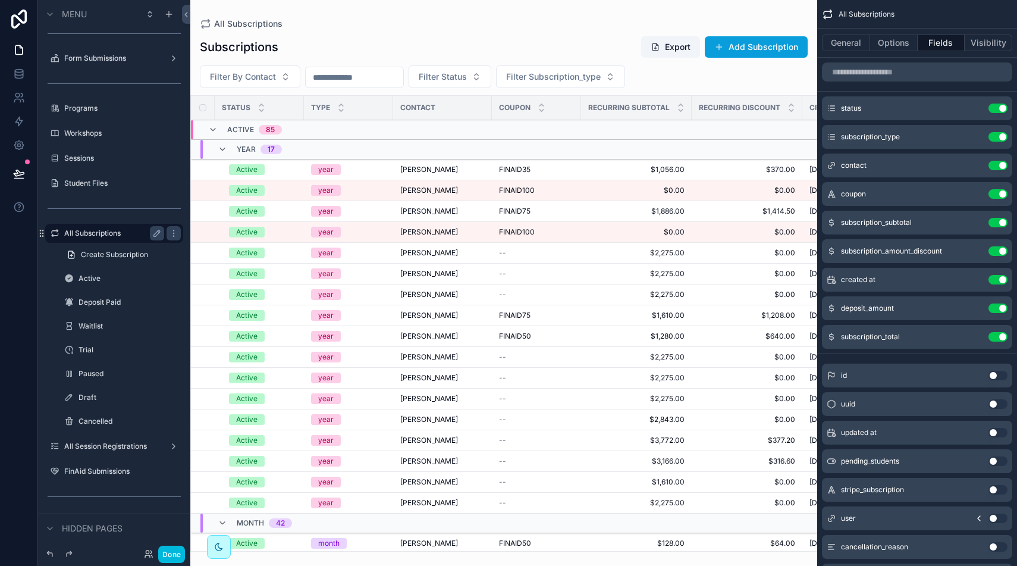
click at [594, 187] on div "scrollable content" at bounding box center [503, 283] width 627 height 566
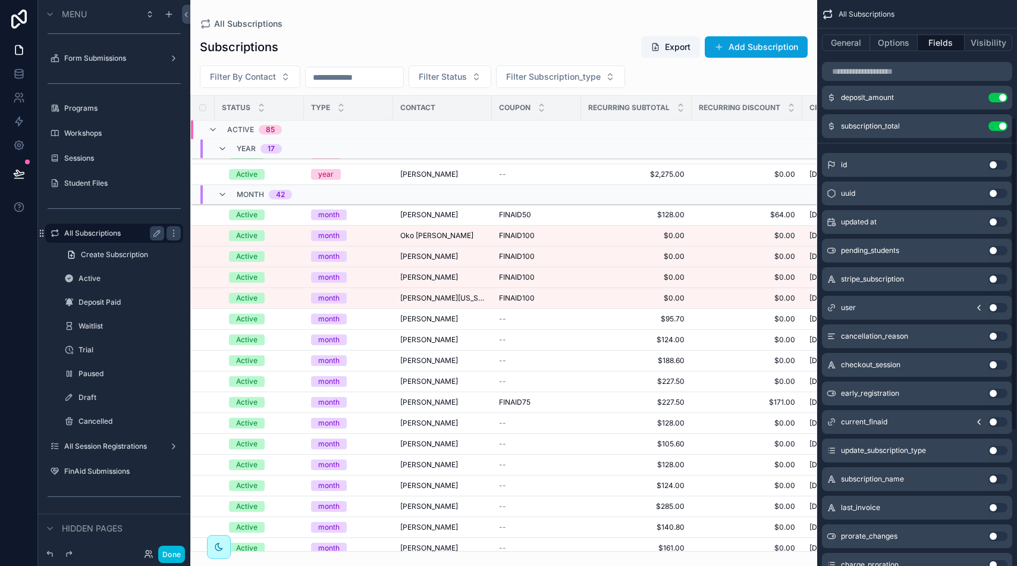
scroll to position [212, 0]
click at [995, 279] on button "Use setting" at bounding box center [998, 278] width 19 height 10
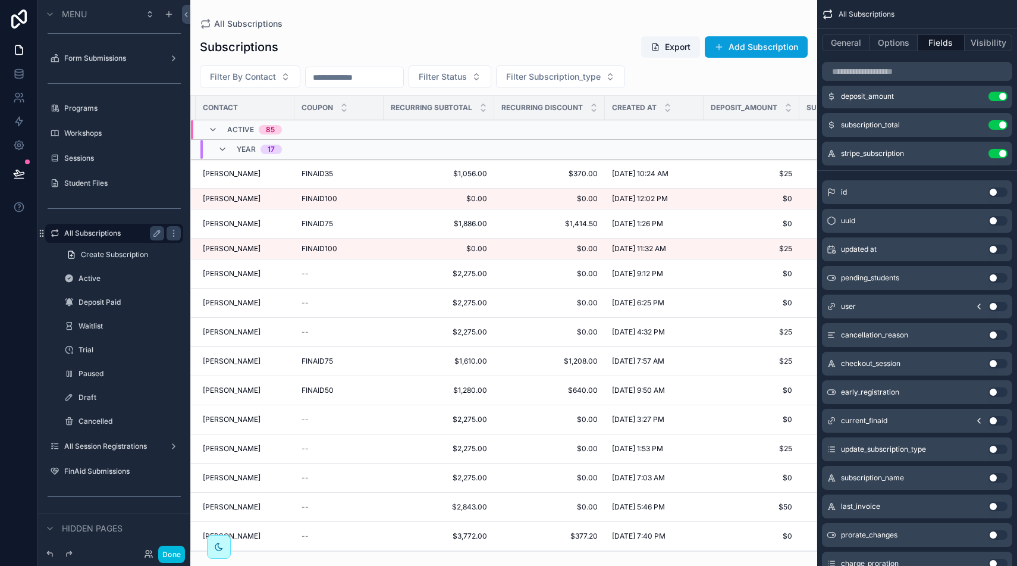
scroll to position [0, 194]
drag, startPoint x: 996, startPoint y: 150, endPoint x: 991, endPoint y: 168, distance: 19.0
click at [996, 150] on button "Use setting" at bounding box center [998, 154] width 19 height 10
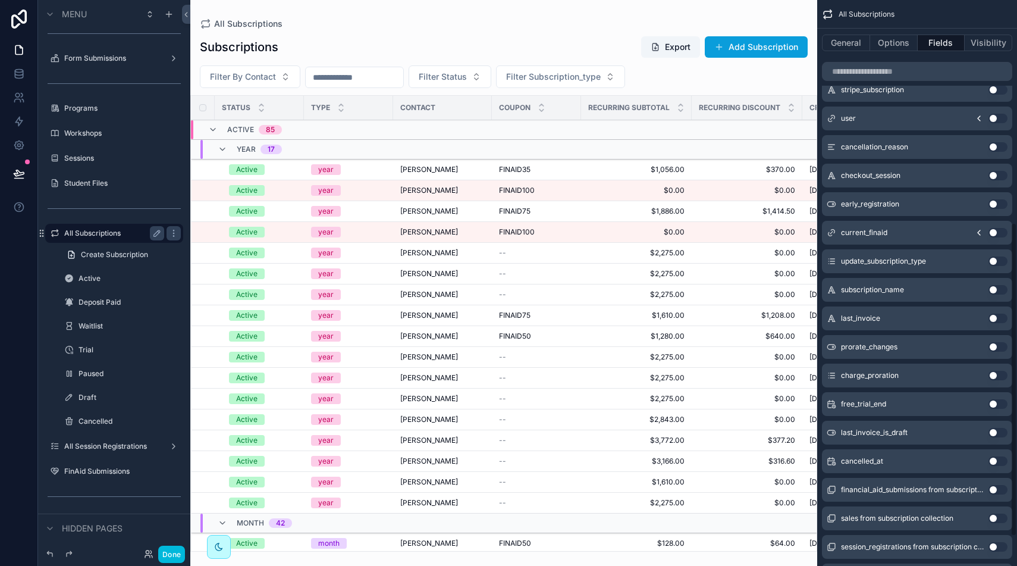
scroll to position [402, 0]
click at [998, 227] on button "Use setting" at bounding box center [998, 231] width 19 height 10
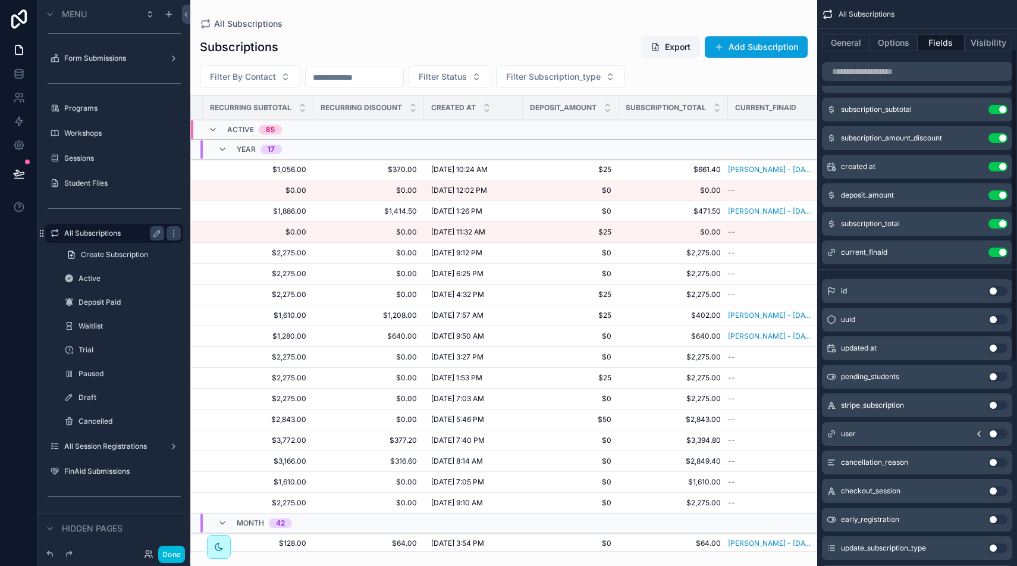
scroll to position [84, 0]
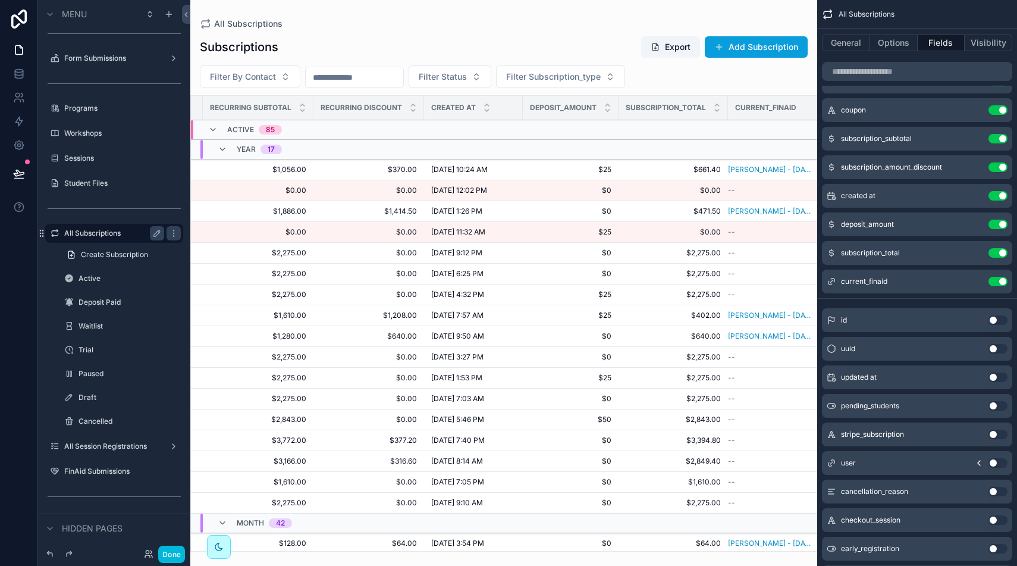
drag, startPoint x: 999, startPoint y: 280, endPoint x: 983, endPoint y: 290, distance: 19.0
click at [999, 280] on button "Use setting" at bounding box center [998, 282] width 19 height 10
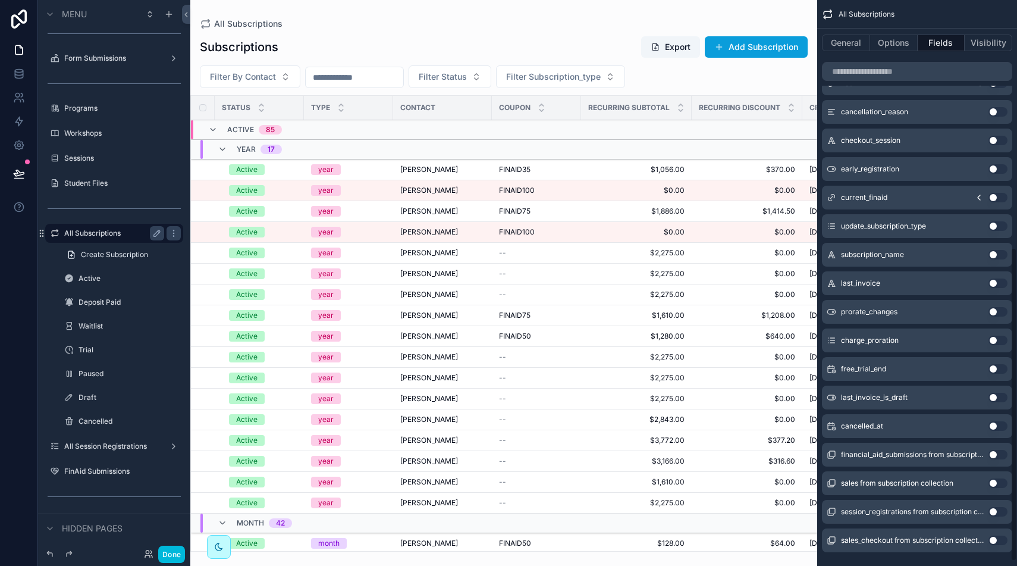
scroll to position [455, 0]
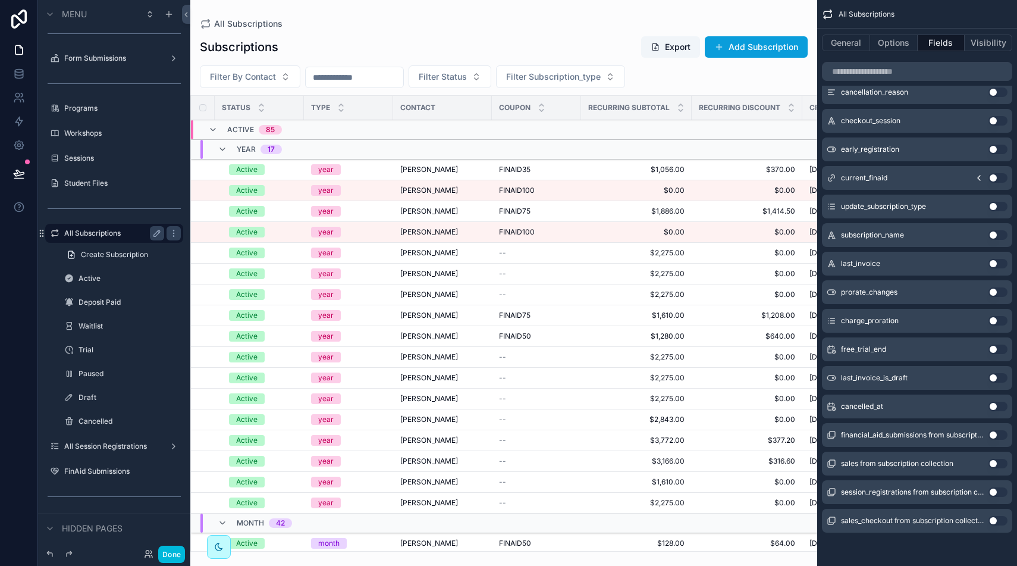
click at [993, 462] on button "Use setting" at bounding box center [998, 464] width 19 height 10
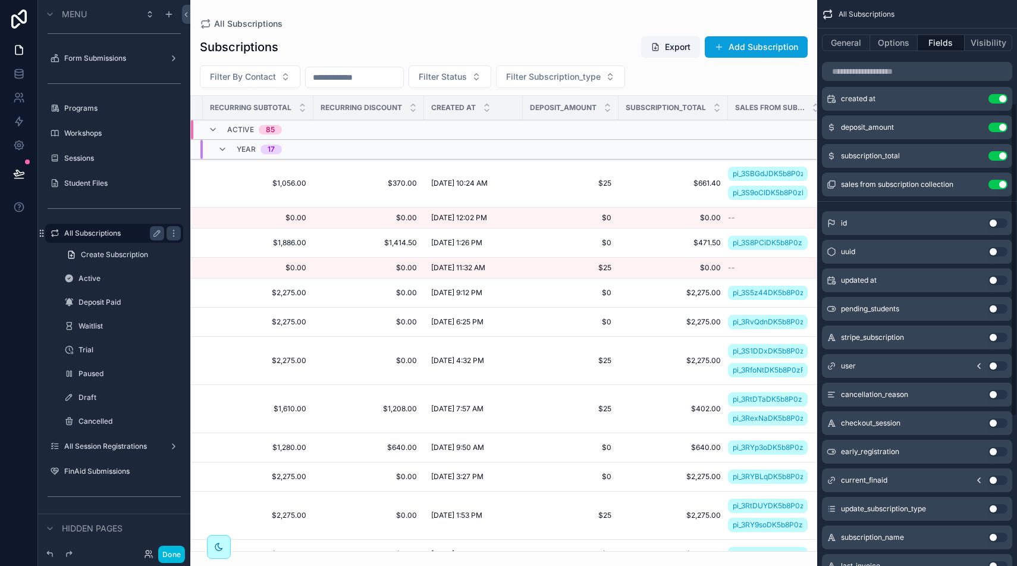
scroll to position [150, 0]
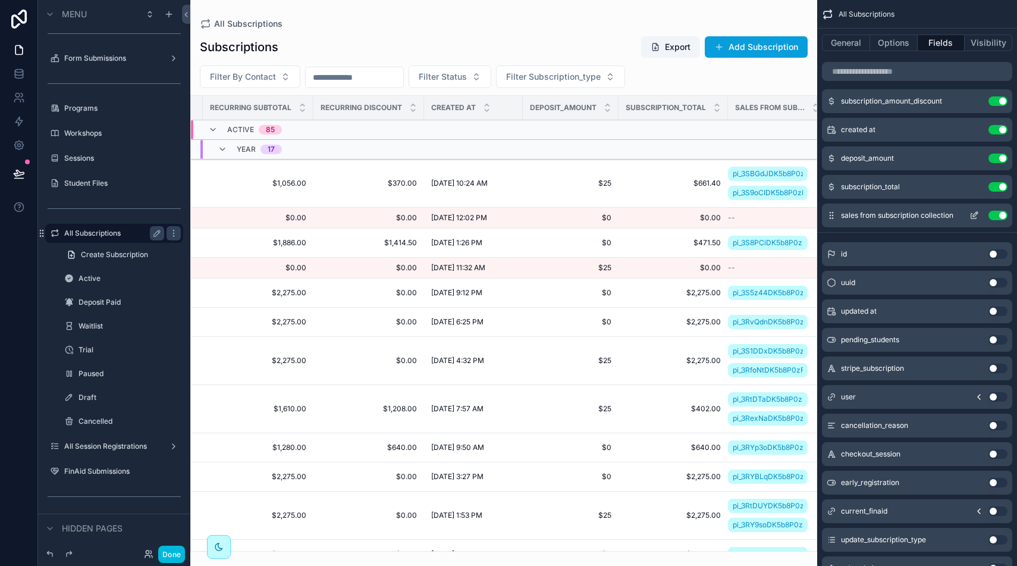
click at [999, 213] on button "Use setting" at bounding box center [998, 216] width 19 height 10
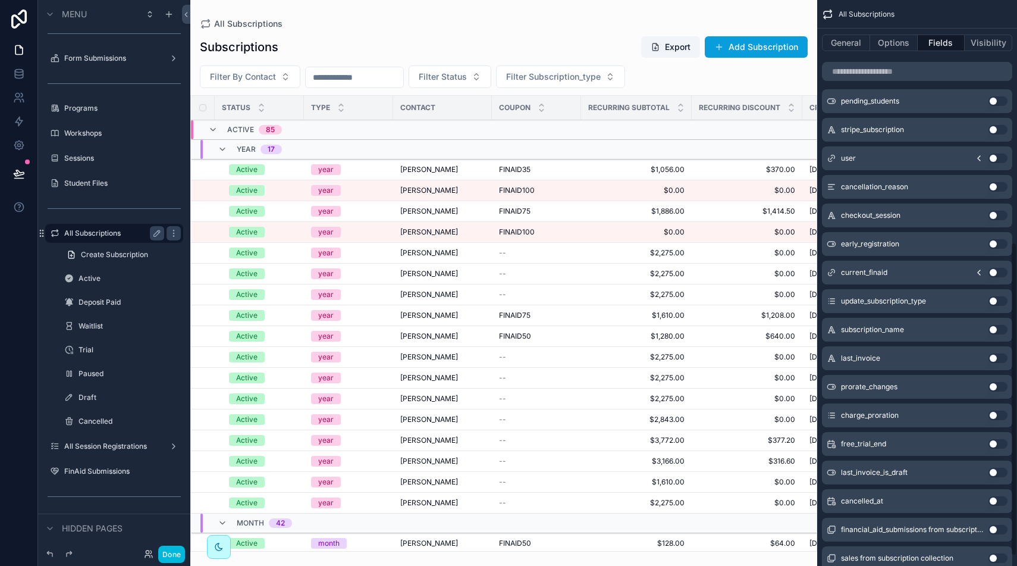
scroll to position [455, 0]
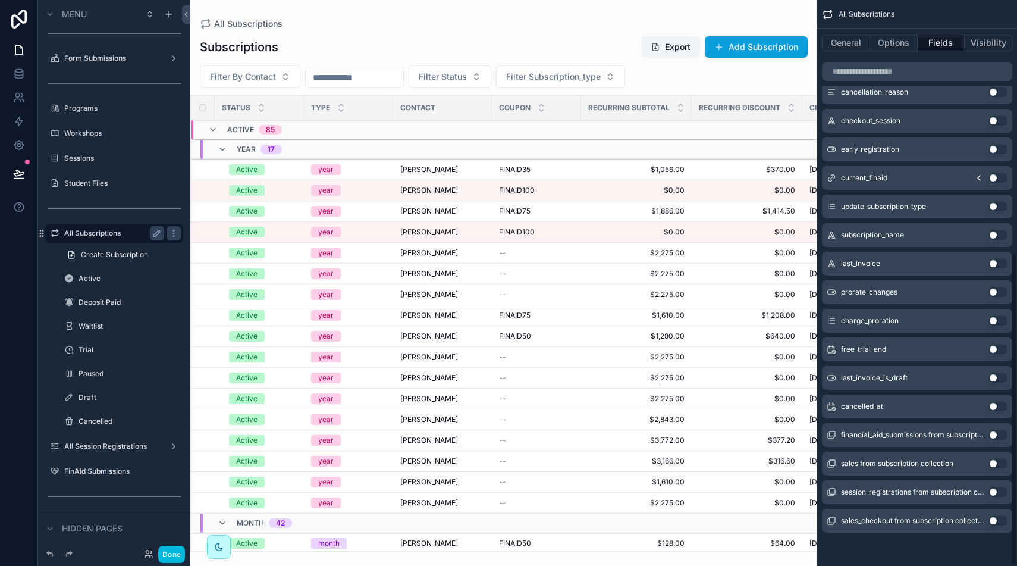
click at [999, 520] on button "Use setting" at bounding box center [998, 521] width 19 height 10
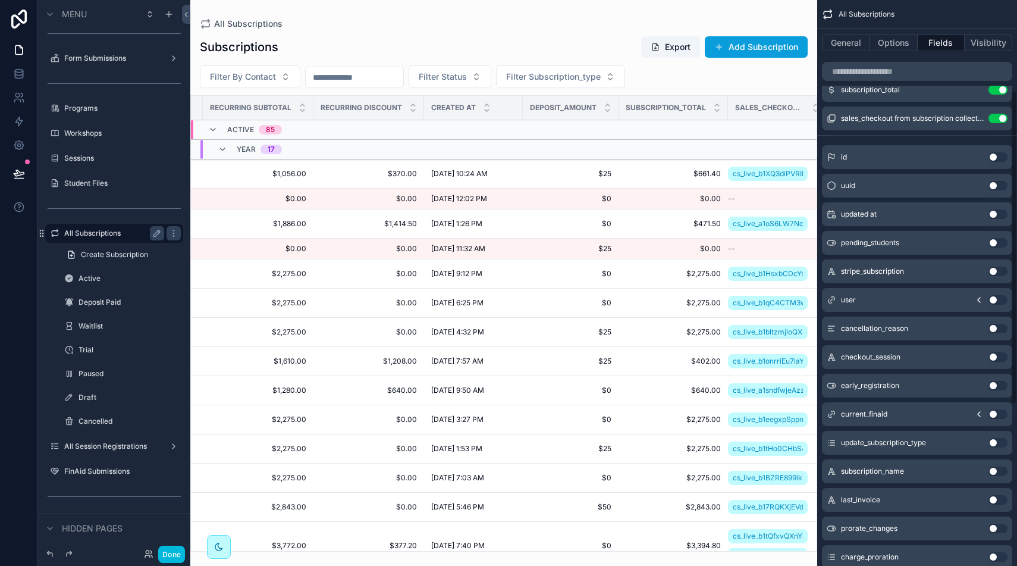
scroll to position [0, 0]
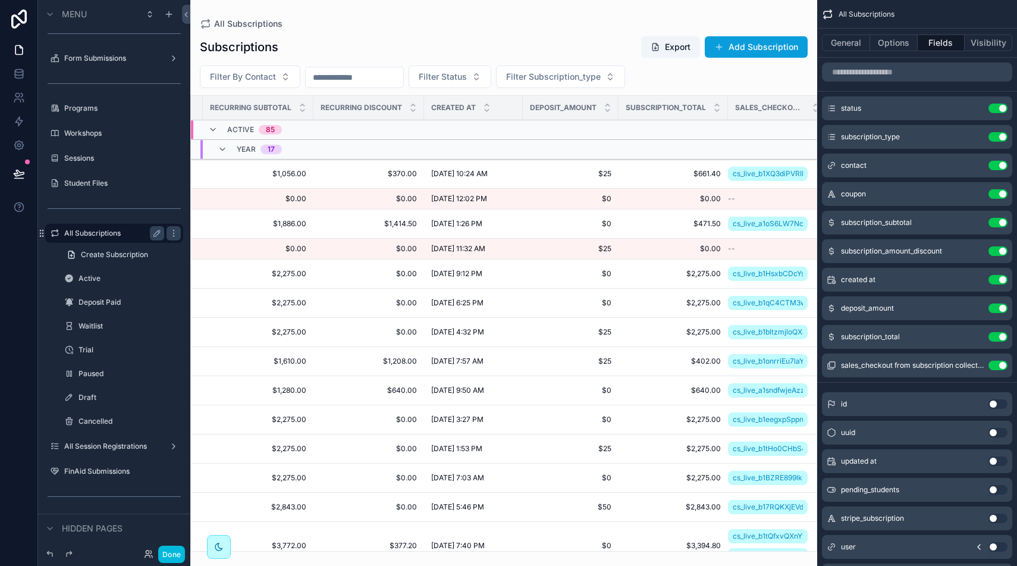
drag, startPoint x: 998, startPoint y: 363, endPoint x: 1011, endPoint y: 363, distance: 13.1
click at [998, 363] on button "Use setting" at bounding box center [998, 366] width 19 height 10
